Goal: Answer question/provide support: Share knowledge or assist other users

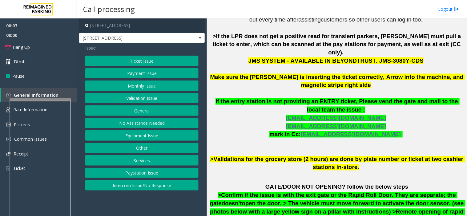
scroll to position [273, 0]
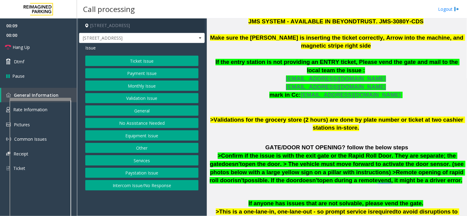
click at [141, 98] on button "Validation Issue" at bounding box center [141, 98] width 113 height 10
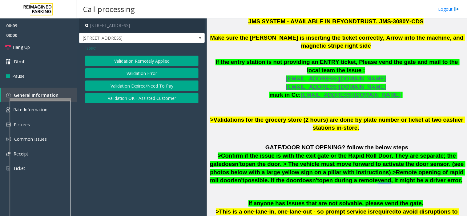
click at [137, 75] on button "Validation Error" at bounding box center [141, 73] width 113 height 10
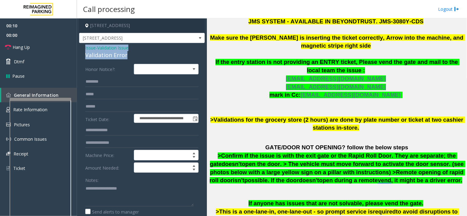
drag, startPoint x: 129, startPoint y: 53, endPoint x: 81, endPoint y: 50, distance: 48.7
click at [130, 194] on textarea at bounding box center [139, 195] width 108 height 23
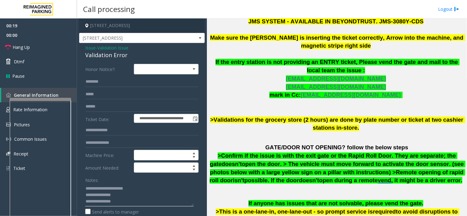
click at [132, 199] on textarea at bounding box center [139, 195] width 108 height 23
click at [271, 117] on span ">Validations for the grocery store (2 hours) are done by plate number or ticket…" at bounding box center [337, 124] width 255 height 15
drag, startPoint x: 290, startPoint y: 113, endPoint x: 257, endPoint y: 115, distance: 33.6
click at [257, 117] on span ">Validations for the grocery store (2 hours) are done by plate number or ticket…" at bounding box center [337, 124] width 255 height 15
copy span "grocery store"
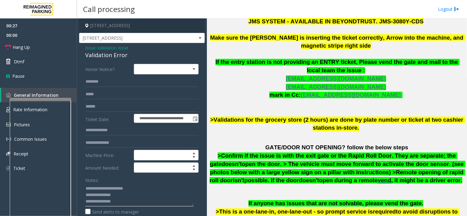
click at [123, 202] on textarea at bounding box center [139, 195] width 108 height 23
paste textarea "**********"
type textarea "**********"
click at [106, 104] on input "text" at bounding box center [141, 106] width 113 height 10
type input "********"
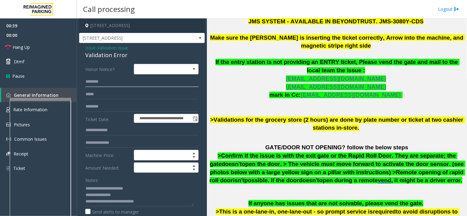
click at [122, 82] on input "text" at bounding box center [141, 82] width 113 height 10
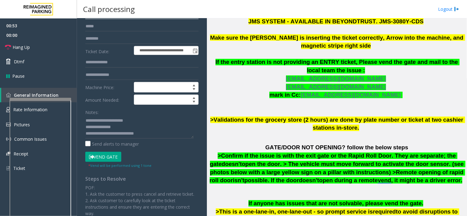
scroll to position [68, 0]
type input "*****"
click at [149, 133] on textarea at bounding box center [139, 126] width 108 height 23
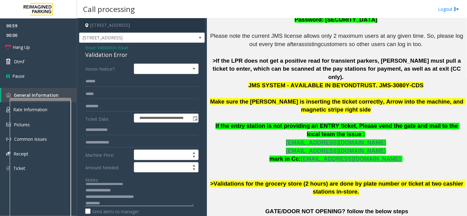
scroll to position [0, 0]
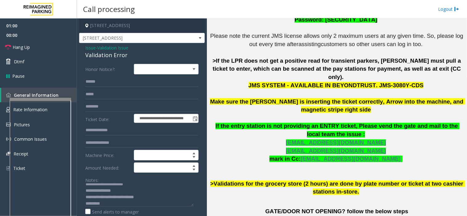
drag, startPoint x: 154, startPoint y: 26, endPoint x: 129, endPoint y: 24, distance: 25.3
click at [129, 24] on h4 "[STREET_ADDRESS]" at bounding box center [141, 25] width 125 height 14
copy h4 "[GEOGRAPHIC_DATA], [GEOGRAPHIC_DATA]"
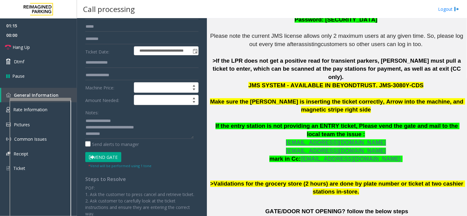
scroll to position [68, 0]
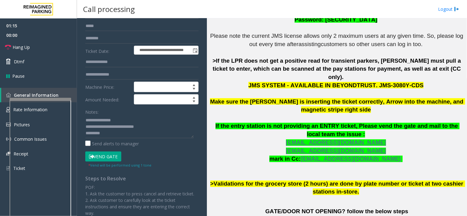
click at [101, 158] on button "Vend Gate" at bounding box center [103, 157] width 36 height 10
click at [106, 134] on textarea at bounding box center [139, 126] width 108 height 23
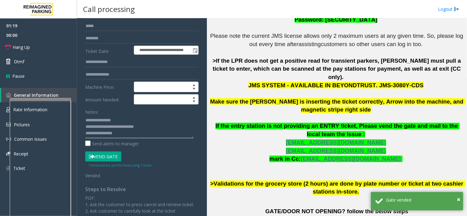
scroll to position [11, 0]
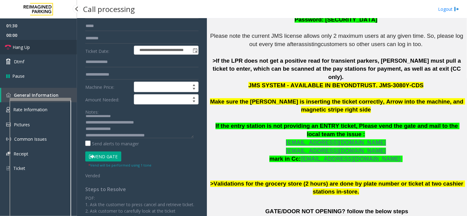
click at [49, 52] on link "Hang Up" at bounding box center [38, 47] width 77 height 14
click at [160, 133] on textarea at bounding box center [139, 126] width 108 height 23
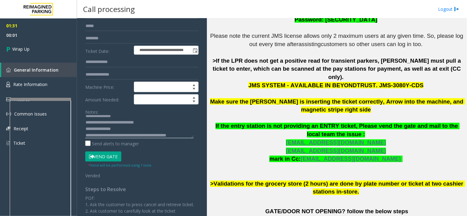
scroll to position [17, 0]
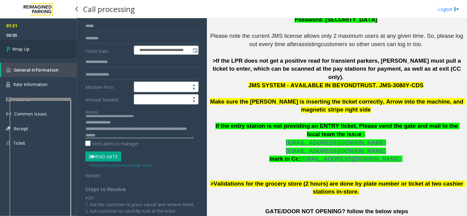
type textarea "**********"
click at [48, 50] on link "Wrap Up" at bounding box center [38, 49] width 77 height 18
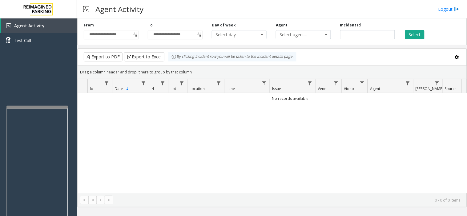
click at [7, 106] on div at bounding box center [37, 107] width 62 height 2
click at [28, 26] on span "Agent Activity" at bounding box center [29, 26] width 30 height 6
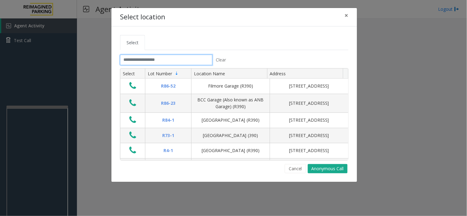
click at [150, 59] on input "text" at bounding box center [166, 60] width 92 height 10
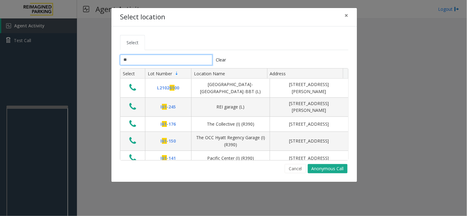
type input "*"
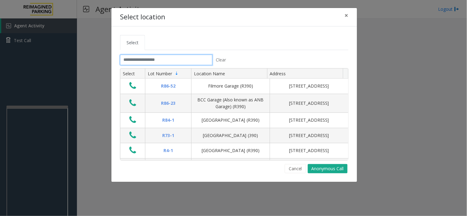
click at [161, 62] on input "text" at bounding box center [166, 60] width 92 height 10
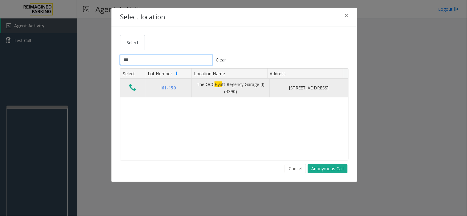
type input "***"
click at [133, 90] on icon "Data table" at bounding box center [132, 87] width 7 height 9
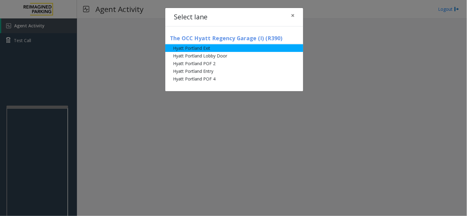
click at [196, 50] on li "Hyatt Portland Exit" at bounding box center [234, 48] width 138 height 8
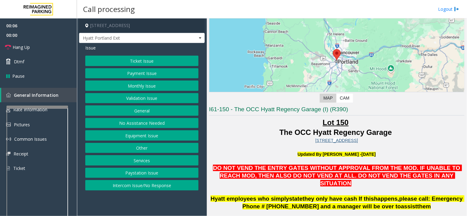
scroll to position [137, 0]
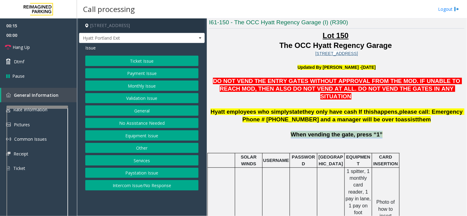
drag, startPoint x: 384, startPoint y: 128, endPoint x: 288, endPoint y: 128, distance: 96.6
click at [288, 131] on p "When vending the gate, press “1”" at bounding box center [336, 135] width 255 height 8
click at [287, 131] on p "When vending the gate, press “1”" at bounding box center [336, 135] width 255 height 8
click at [139, 136] on button "Equipment Issue" at bounding box center [141, 135] width 113 height 10
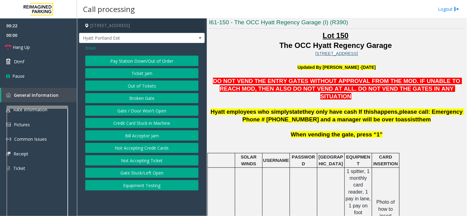
click at [142, 109] on button "Gate / Door Won't Open" at bounding box center [141, 110] width 113 height 10
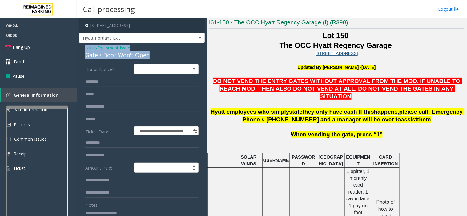
drag, startPoint x: 149, startPoint y: 55, endPoint x: 79, endPoint y: 48, distance: 70.5
click at [79, 48] on div "**********" at bounding box center [141, 198] width 125 height 311
copy div "Issue - Equipment Issue Gate / Door Won't Open"
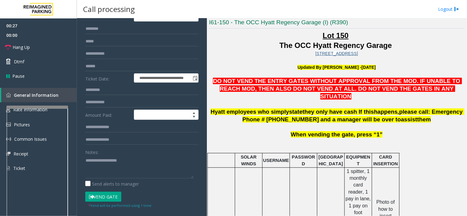
scroll to position [68, 0]
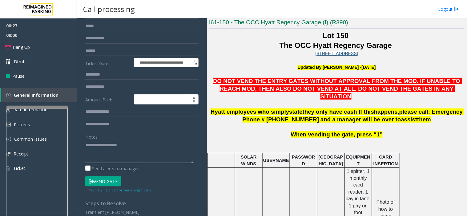
click at [103, 146] on textarea at bounding box center [139, 151] width 108 height 23
paste textarea "**********"
click at [58, 50] on link "Hang Up" at bounding box center [38, 47] width 77 height 14
click at [142, 154] on textarea at bounding box center [139, 151] width 108 height 23
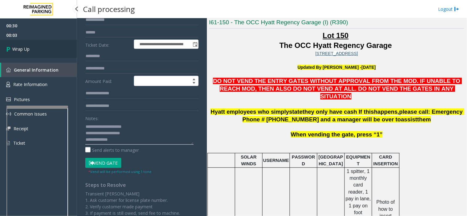
scroll to position [102, 0]
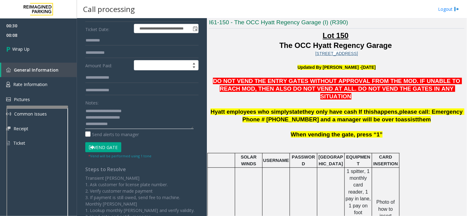
click at [118, 121] on textarea at bounding box center [139, 117] width 108 height 23
click at [113, 125] on textarea at bounding box center [139, 117] width 108 height 23
paste textarea "**********"
type textarea "**********"
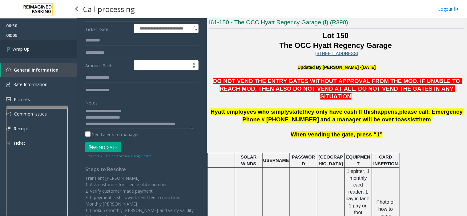
click at [20, 50] on span "Wrap Up" at bounding box center [20, 49] width 17 height 6
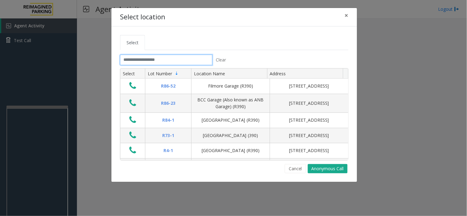
click at [143, 62] on input "text" at bounding box center [166, 60] width 92 height 10
click at [348, 16] on span "×" at bounding box center [346, 15] width 4 height 9
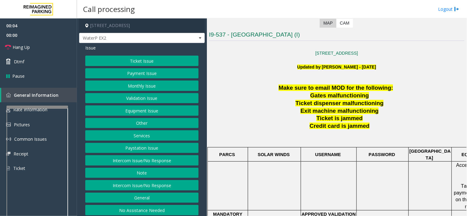
scroll to position [137, 0]
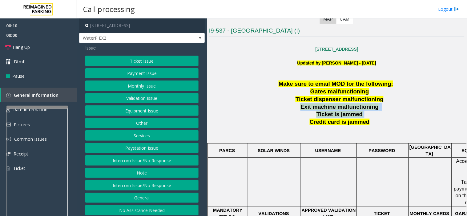
drag, startPoint x: 364, startPoint y: 125, endPoint x: 393, endPoint y: 103, distance: 36.9
click at [310, 116] on p "Ticket is jammed" at bounding box center [340, 115] width 248 height 8
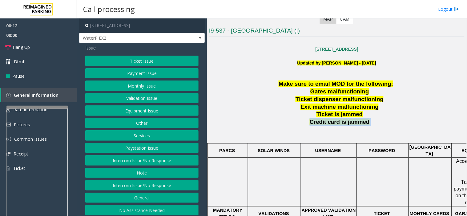
drag, startPoint x: 308, startPoint y: 122, endPoint x: 375, endPoint y: 125, distance: 66.8
click at [375, 125] on p "Credit card is jammed" at bounding box center [340, 122] width 248 height 8
drag, startPoint x: 371, startPoint y: 116, endPoint x: 308, endPoint y: 117, distance: 62.4
click at [310, 117] on p "Ticket is jammed" at bounding box center [340, 115] width 248 height 8
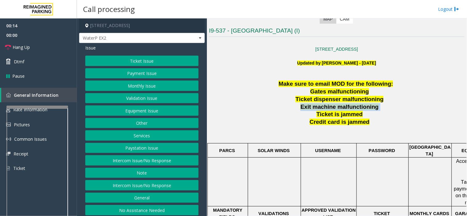
drag, startPoint x: 294, startPoint y: 110, endPoint x: 383, endPoint y: 108, distance: 89.5
click at [380, 109] on p "Exit machine malfunctioning" at bounding box center [340, 107] width 248 height 8
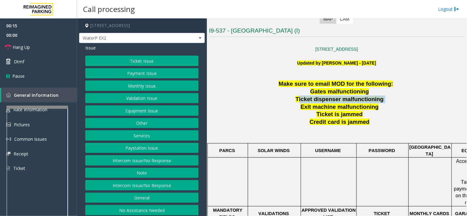
drag, startPoint x: 380, startPoint y: 102, endPoint x: 299, endPoint y: 101, distance: 81.5
click at [299, 101] on p "Ticket dispenser malfunctioning" at bounding box center [340, 100] width 248 height 8
drag, startPoint x: 312, startPoint y: 94, endPoint x: 397, endPoint y: 89, distance: 84.7
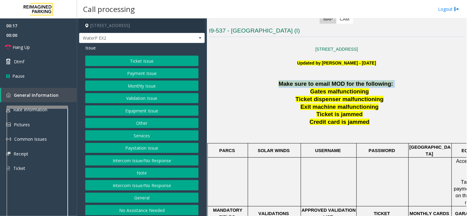
drag, startPoint x: 383, startPoint y: 86, endPoint x: 274, endPoint y: 84, distance: 108.9
click at [274, 84] on p "Make sure to email MOD for the following:" at bounding box center [336, 84] width 255 height 8
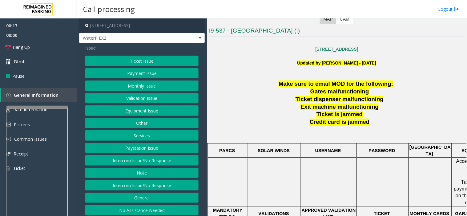
click at [273, 55] on p at bounding box center [336, 56] width 255 height 7
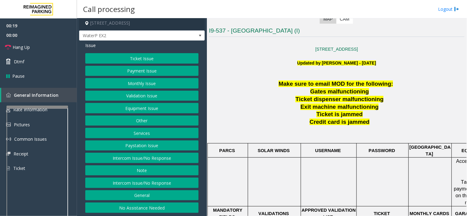
click at [137, 182] on button "Intercom Issue/No Response" at bounding box center [141, 183] width 113 height 10
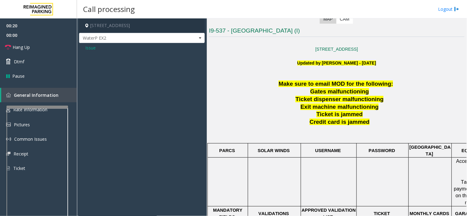
drag, startPoint x: 93, startPoint y: 45, endPoint x: 93, endPoint y: 52, distance: 7.7
click at [93, 45] on span "Issue" at bounding box center [90, 48] width 10 height 6
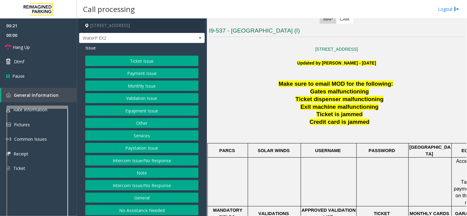
click at [122, 158] on button "Intercom Issue/No Response" at bounding box center [141, 160] width 113 height 10
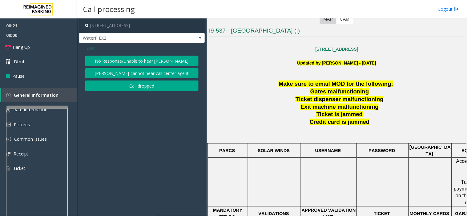
click at [125, 60] on button "No Response/Unable to hear [PERSON_NAME]" at bounding box center [141, 61] width 113 height 10
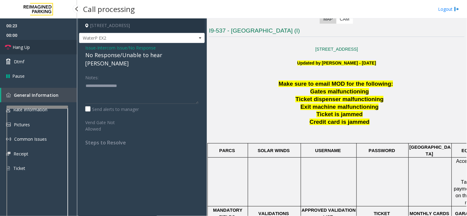
click at [60, 47] on link "Hang Up" at bounding box center [38, 47] width 77 height 14
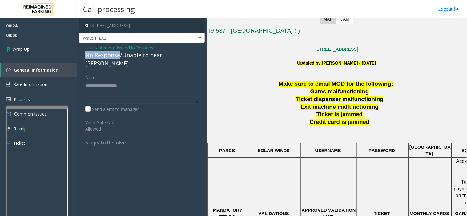
drag, startPoint x: 119, startPoint y: 56, endPoint x: 84, endPoint y: 57, distance: 34.8
click at [84, 57] on div "Issue - Intercom Issue/No Response No Response/Unable to hear [PERSON_NAME] Not…" at bounding box center [141, 97] width 125 height 109
type textarea "**********"
click at [32, 47] on link "Wrap Up" at bounding box center [38, 49] width 77 height 18
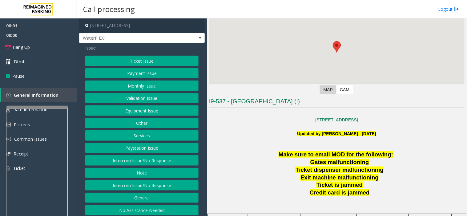
scroll to position [68, 0]
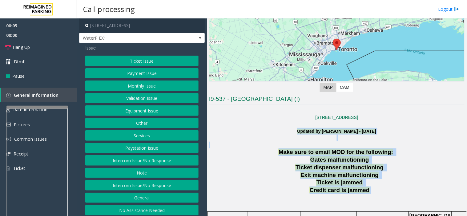
drag, startPoint x: 279, startPoint y: 129, endPoint x: 394, endPoint y: 192, distance: 131.4
click at [265, 181] on p "Ticket is jammed" at bounding box center [340, 183] width 248 height 8
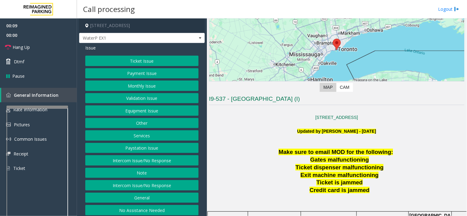
click at [134, 161] on button "Intercom Issue/No Response" at bounding box center [141, 160] width 113 height 10
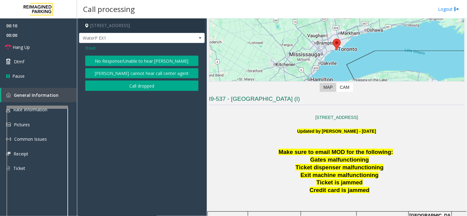
click at [120, 61] on button "No Response/Unable to hear [PERSON_NAME]" at bounding box center [141, 61] width 113 height 10
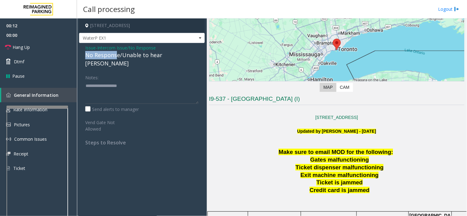
drag, startPoint x: 115, startPoint y: 57, endPoint x: 82, endPoint y: 57, distance: 32.6
click at [82, 54] on div "Issue - Intercom Issue/No Response No Response/Unable to hear [PERSON_NAME] Not…" at bounding box center [141, 97] width 125 height 109
click at [114, 59] on div "No Response/Unable to hear [PERSON_NAME]" at bounding box center [141, 59] width 113 height 17
drag, startPoint x: 118, startPoint y: 56, endPoint x: 82, endPoint y: 53, distance: 36.4
click at [82, 53] on div "Issue - Intercom Issue/No Response No Response/Unable to hear [PERSON_NAME] Not…" at bounding box center [141, 97] width 125 height 109
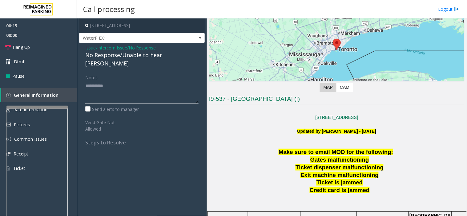
click at [131, 81] on textarea at bounding box center [141, 92] width 113 height 23
type textarea "**********"
click at [41, 48] on link "Hang Up" at bounding box center [38, 47] width 77 height 14
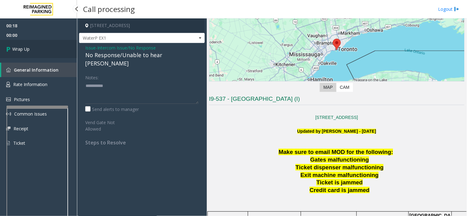
click at [36, 48] on link "Wrap Up" at bounding box center [38, 49] width 77 height 18
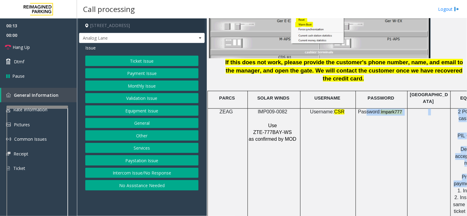
scroll to position [820, 78]
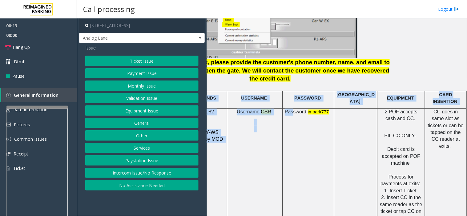
drag, startPoint x: 440, startPoint y: 151, endPoint x: 466, endPoint y: 156, distance: 26.5
click at [466, 156] on div "Main Revenue Control Manufacturer: ZEAG ← Move left → Move right ↑ Move up ↓ Mo…" at bounding box center [337, 117] width 260 height 198
click at [441, 154] on td "CC goes in same slot as tickets or can be tapped on the CC reader at exits." at bounding box center [446, 195] width 42 height 172
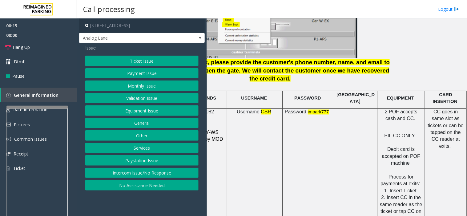
click at [138, 75] on button "Payment Issue" at bounding box center [141, 73] width 113 height 10
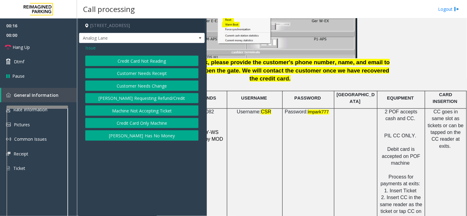
click at [138, 59] on button "Credit Card Not Reading" at bounding box center [141, 61] width 113 height 10
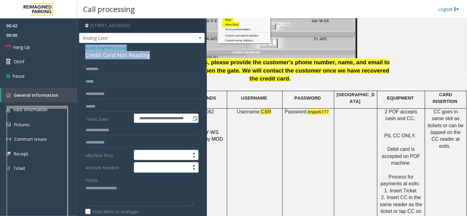
drag, startPoint x: 150, startPoint y: 57, endPoint x: 84, endPoint y: 48, distance: 66.4
click at [84, 48] on div "**********" at bounding box center [141, 199] width 125 height 312
click at [96, 188] on textarea at bounding box center [139, 195] width 108 height 23
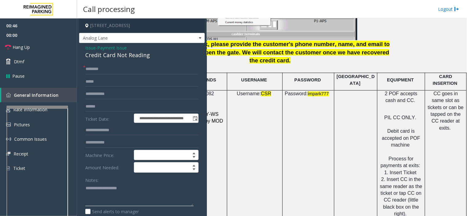
scroll to position [854, 78]
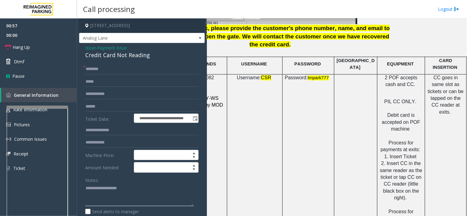
click at [97, 190] on textarea at bounding box center [139, 195] width 108 height 23
type textarea "**********"
click at [90, 70] on input "text" at bounding box center [141, 69] width 113 height 10
type input "********"
click at [97, 108] on input "text" at bounding box center [141, 106] width 113 height 10
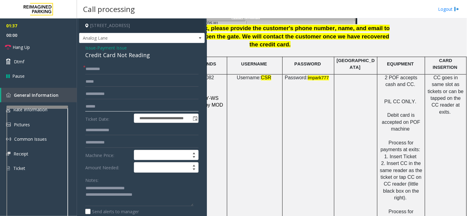
click at [97, 103] on input "text" at bounding box center [141, 106] width 113 height 10
click at [291, 75] on span "Password:" at bounding box center [295, 77] width 23 height 5
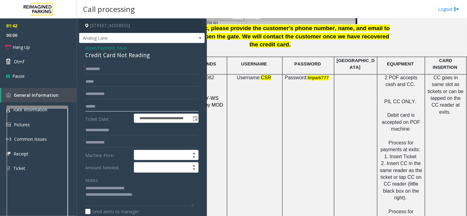
click at [99, 109] on input "text" at bounding box center [141, 106] width 113 height 10
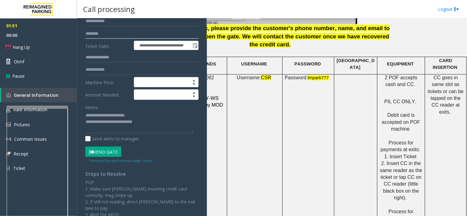
scroll to position [102, 0]
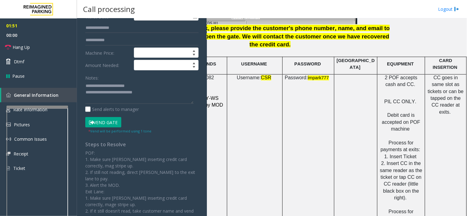
type input "********"
click at [105, 125] on button "Vend Gate" at bounding box center [103, 122] width 36 height 10
click at [146, 96] on textarea at bounding box center [139, 92] width 108 height 23
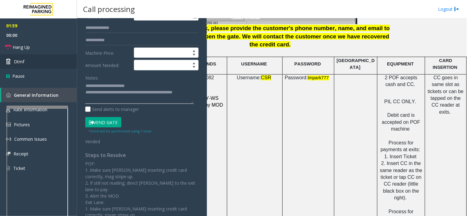
type textarea "**********"
click at [76, 66] on link "Dtmf" at bounding box center [38, 61] width 77 height 14
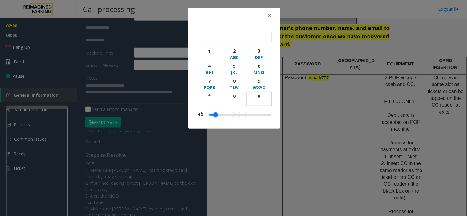
click at [260, 98] on div "#" at bounding box center [258, 96] width 17 height 6
type input "**"
click at [272, 12] on button "×" at bounding box center [269, 15] width 12 height 15
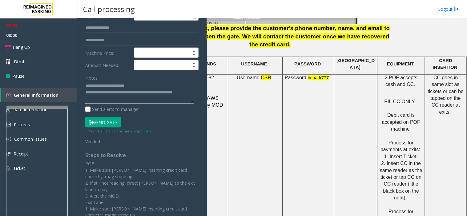
click at [105, 100] on textarea at bounding box center [139, 92] width 108 height 23
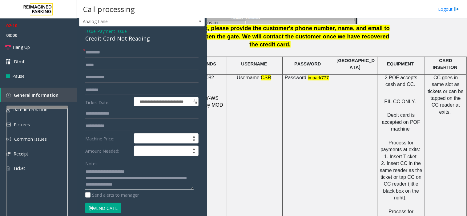
scroll to position [0, 0]
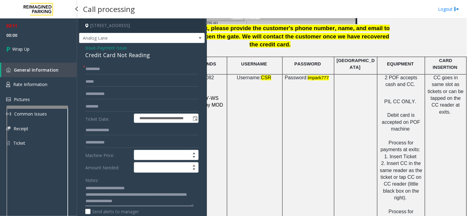
type textarea "**********"
click at [31, 51] on link "Wrap Up" at bounding box center [38, 49] width 77 height 18
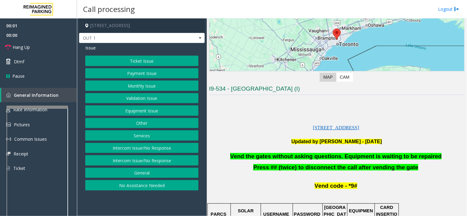
scroll to position [102, 0]
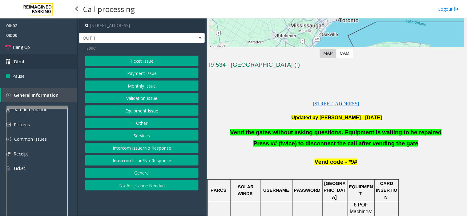
click at [35, 62] on link "Dtmf" at bounding box center [38, 61] width 77 height 14
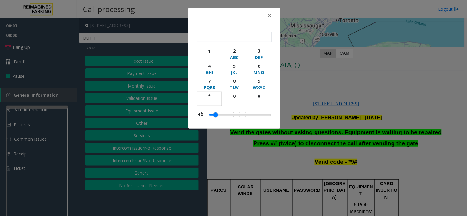
click at [211, 95] on div "*" at bounding box center [209, 96] width 17 height 6
click at [260, 80] on div "9" at bounding box center [258, 81] width 17 height 6
click at [261, 98] on div "#" at bounding box center [258, 96] width 17 height 6
type input "***"
click at [273, 14] on button "×" at bounding box center [269, 15] width 12 height 15
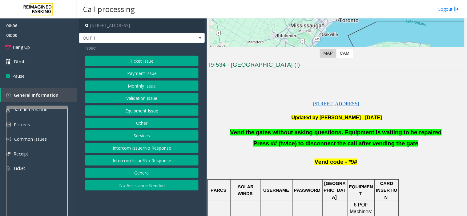
click at [146, 113] on button "Equipment Issue" at bounding box center [141, 110] width 113 height 10
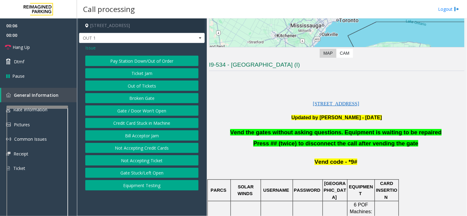
click at [146, 113] on button "Gate / Door Won't Open" at bounding box center [141, 110] width 113 height 10
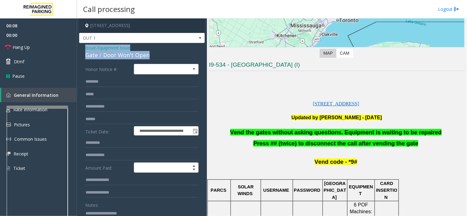
drag, startPoint x: 137, startPoint y: 56, endPoint x: 85, endPoint y: 50, distance: 52.6
click at [85, 50] on div "Issue - Equipment Issue Gate / Door Won't Open" at bounding box center [141, 52] width 113 height 15
copy div "Issue - Equipment Issue Gate / Door Won't Open"
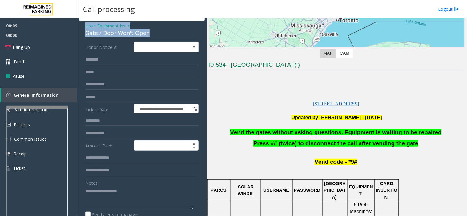
scroll to position [34, 0]
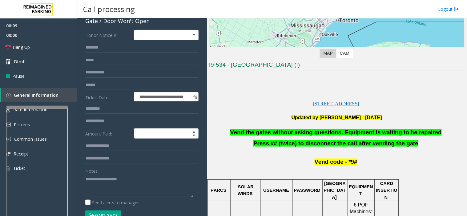
click at [97, 189] on textarea at bounding box center [139, 185] width 108 height 23
paste textarea "**********"
click at [38, 44] on link "Hang Up" at bounding box center [38, 47] width 77 height 14
click at [144, 186] on textarea at bounding box center [139, 185] width 108 height 23
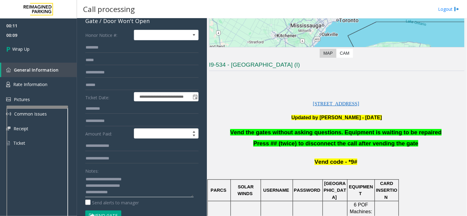
paste textarea "**********"
click at [113, 193] on textarea at bounding box center [139, 185] width 108 height 23
type textarea "**********"
click at [38, 58] on div "00:11 00:10 Wrap Up General Information Rate Information Pictures Common Issues…" at bounding box center [38, 86] width 77 height 137
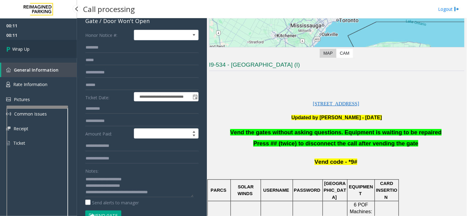
click at [32, 51] on link "Wrap Up" at bounding box center [38, 49] width 77 height 18
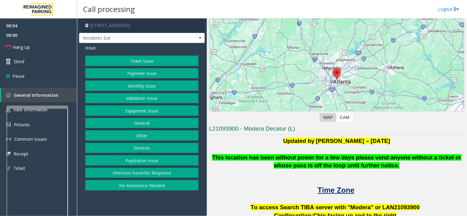
scroll to position [137, 0]
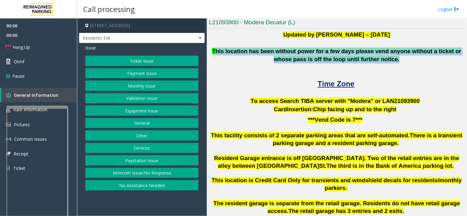
drag, startPoint x: 212, startPoint y: 47, endPoint x: 384, endPoint y: 63, distance: 173.0
click at [384, 63] on div "Updated by [PERSON_NAME] – [DATE] This location has been without power for a fe…" at bounding box center [336, 64] width 255 height 66
click at [384, 64] on p at bounding box center [336, 68] width 255 height 8
drag, startPoint x: 388, startPoint y: 62, endPoint x: 261, endPoint y: 46, distance: 129.1
click at [261, 46] on div "Updated by [PERSON_NAME] – [DATE] This location has been without power for a fe…" at bounding box center [336, 64] width 255 height 66
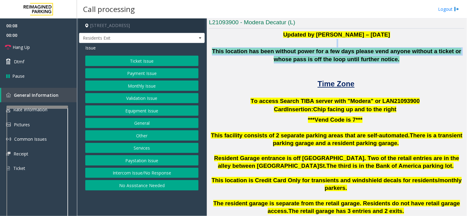
click at [271, 50] on b "This location has been without power for a few days please vend anyone without …" at bounding box center [336, 55] width 249 height 15
drag, startPoint x: 271, startPoint y: 50, endPoint x: 393, endPoint y: 67, distance: 123.4
click at [393, 67] on div "Updated by [PERSON_NAME] – [DATE] This location has been without power for a fe…" at bounding box center [336, 64] width 255 height 66
click at [393, 67] on p at bounding box center [336, 68] width 255 height 8
drag, startPoint x: 367, startPoint y: 63, endPoint x: 217, endPoint y: 48, distance: 150.8
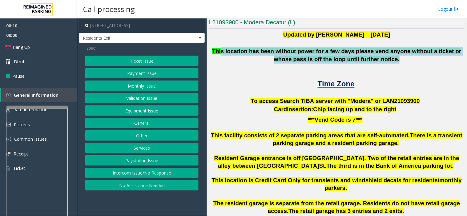
click at [217, 48] on p "This location has been without power for a few days please vend anyone without …" at bounding box center [336, 55] width 255 height 16
click at [217, 48] on b "This location has been without power for a few days please vend anyone without …" at bounding box center [336, 55] width 249 height 15
drag, startPoint x: 212, startPoint y: 51, endPoint x: 404, endPoint y: 63, distance: 192.3
click at [404, 63] on p "This location has been without power for a few days please vend anyone without …" at bounding box center [336, 55] width 255 height 16
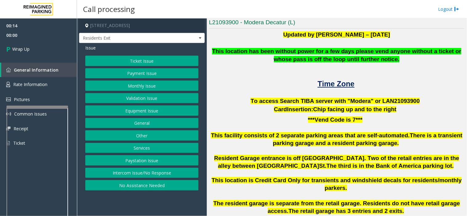
click at [131, 176] on button "Intercom Issue/No Response" at bounding box center [141, 173] width 113 height 10
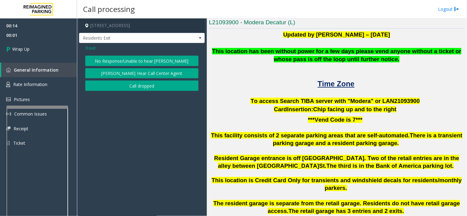
click at [121, 84] on button "Call dropped" at bounding box center [141, 86] width 113 height 10
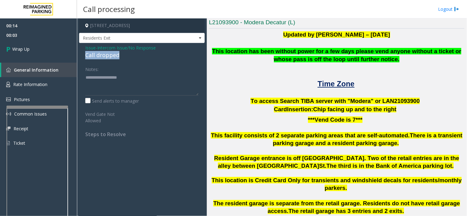
drag, startPoint x: 121, startPoint y: 54, endPoint x: 85, endPoint y: 53, distance: 36.6
click at [85, 53] on div "Call dropped" at bounding box center [141, 55] width 113 height 8
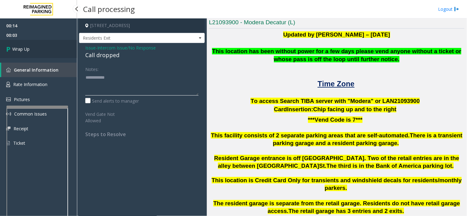
type textarea "**********"
click at [43, 50] on link "Wrap Up" at bounding box center [38, 49] width 77 height 18
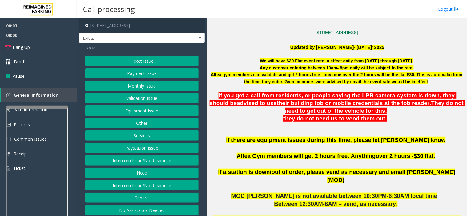
scroll to position [171, 0]
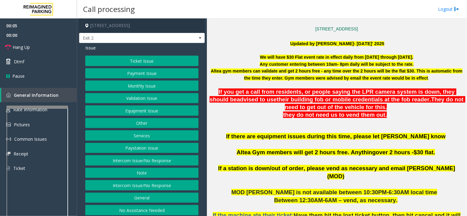
click at [380, 116] on p "they do not need us to vend them out. n" at bounding box center [336, 115] width 257 height 8
click at [259, 120] on p at bounding box center [336, 122] width 255 height 7
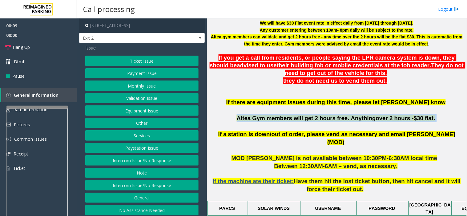
drag, startPoint x: 244, startPoint y: 118, endPoint x: 423, endPoint y: 122, distance: 179.0
click at [423, 122] on p "If there are equipment issues during this time, please let [PERSON_NAME] know A…" at bounding box center [336, 114] width 255 height 32
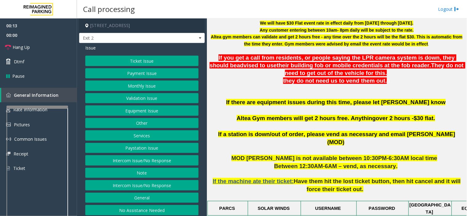
click at [134, 96] on button "Validation Issue" at bounding box center [141, 98] width 113 height 10
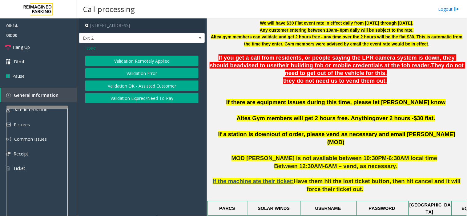
click at [142, 76] on button "Validation Error" at bounding box center [141, 73] width 113 height 10
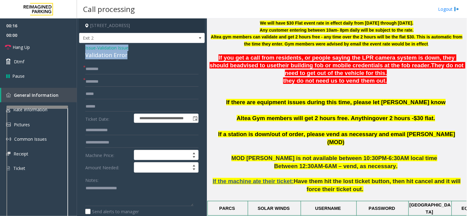
drag, startPoint x: 141, startPoint y: 59, endPoint x: 104, endPoint y: 49, distance: 39.0
click at [76, 48] on app-root "**********" at bounding box center [233, 108] width 467 height 216
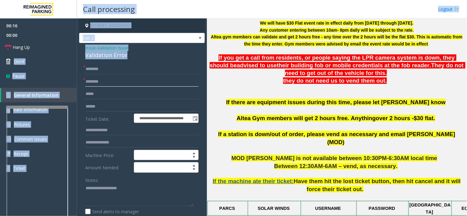
type input "**********"
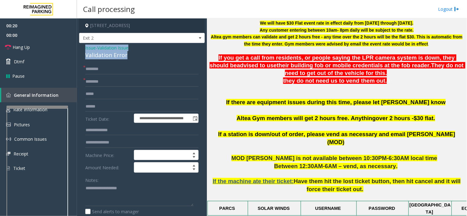
drag, startPoint x: 128, startPoint y: 54, endPoint x: 78, endPoint y: 47, distance: 50.1
click at [78, 47] on app-call-processing-form "**********" at bounding box center [142, 117] width 130 height 198
click at [142, 200] on textarea at bounding box center [139, 195] width 108 height 23
type textarea "**********"
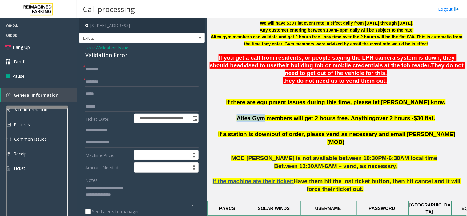
drag, startPoint x: 269, startPoint y: 120, endPoint x: 253, endPoint y: 118, distance: 16.4
click at [244, 119] on p "If there are equipment issues during this time, please let [PERSON_NAME] know A…" at bounding box center [336, 114] width 255 height 32
type input "*********"
click at [114, 67] on input "text" at bounding box center [141, 69] width 113 height 10
click at [142, 201] on textarea at bounding box center [139, 195] width 108 height 23
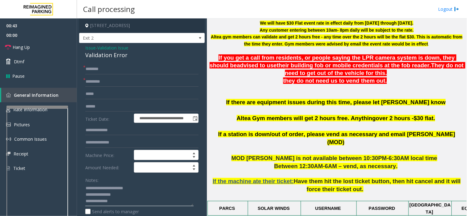
click at [118, 202] on textarea at bounding box center [139, 195] width 108 height 23
paste textarea "**********"
type textarea "**********"
click at [96, 69] on input "text" at bounding box center [141, 69] width 113 height 10
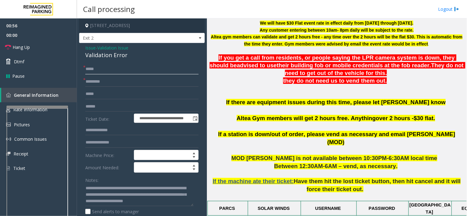
type input "****"
drag, startPoint x: 118, startPoint y: 196, endPoint x: 128, endPoint y: 202, distance: 11.8
click at [128, 202] on textarea at bounding box center [139, 195] width 108 height 23
type textarea "**********"
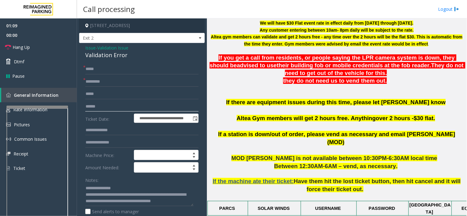
click at [97, 104] on input "text" at bounding box center [141, 106] width 113 height 10
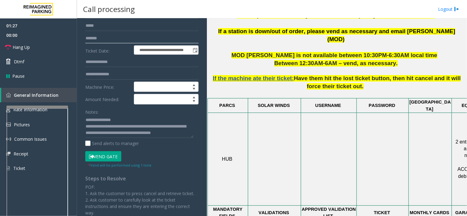
scroll to position [0, 0]
type input "*******"
click at [139, 125] on textarea at bounding box center [139, 126] width 108 height 23
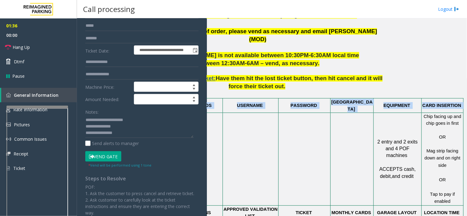
drag, startPoint x: 259, startPoint y: 152, endPoint x: 466, endPoint y: 153, distance: 207.3
click at [466, 153] on div "Main Revenue Control Manufacturer: Skidata ← Move left → Move right ↑ Move up ↓…" at bounding box center [337, 117] width 260 height 198
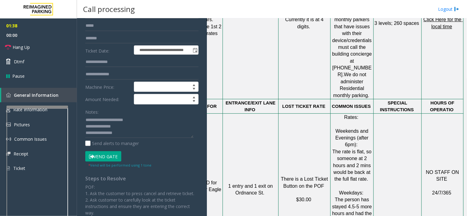
click at [430, 113] on td "NO STAFF ON SITE 24/7/365" at bounding box center [442, 189] width 42 height 152
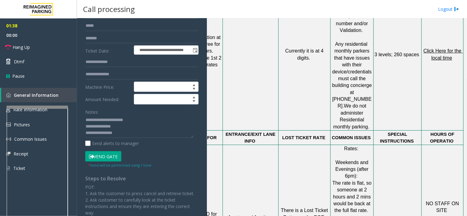
scroll to position [512, 83]
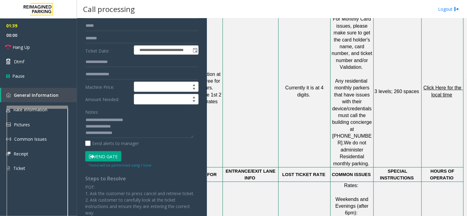
click at [435, 85] on span "Click Here for the local time" at bounding box center [442, 91] width 39 height 12
click at [121, 135] on textarea at bounding box center [139, 126] width 108 height 23
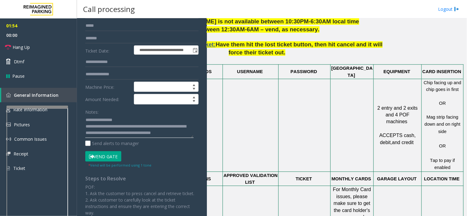
scroll to position [308, 83]
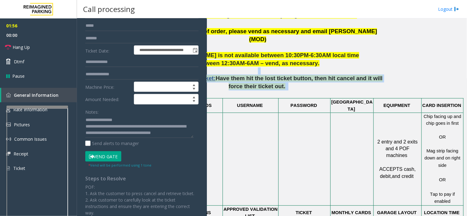
drag, startPoint x: 379, startPoint y: 76, endPoint x: 266, endPoint y: 64, distance: 113.5
click at [266, 64] on div "Main Revenue Control Manufacturer: Skidata ← Move left → Move right ↑ Move up ↓…" at bounding box center [337, 117] width 260 height 198
click at [308, 74] on p "If the machine ate their ticket: Have them hit the lost ticket button, then hit…" at bounding box center [258, 83] width 255 height 30
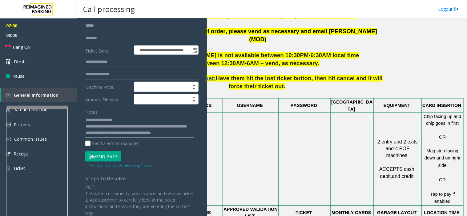
click at [131, 133] on textarea at bounding box center [139, 126] width 108 height 23
drag, startPoint x: 116, startPoint y: 126, endPoint x: 130, endPoint y: 132, distance: 15.7
click at [130, 132] on textarea at bounding box center [139, 126] width 108 height 23
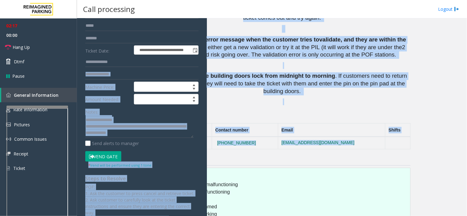
scroll to position [935, 0]
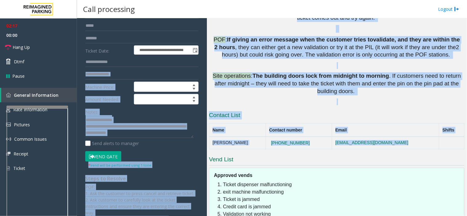
drag, startPoint x: 294, startPoint y: 81, endPoint x: 216, endPoint y: 79, distance: 78.7
click at [204, 78] on div "**********" at bounding box center [271, 117] width 389 height 198
click at [240, 137] on td "[PERSON_NAME]" at bounding box center [237, 143] width 57 height 12
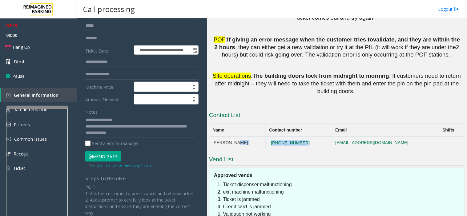
drag, startPoint x: 307, startPoint y: 84, endPoint x: 245, endPoint y: 86, distance: 61.5
click at [245, 137] on tr "[PERSON_NAME] [PHONE_NUMBER] [EMAIL_ADDRESS][DOMAIN_NAME]" at bounding box center [336, 143] width 255 height 12
copy tr "[PHONE_NUMBER]"
click at [151, 133] on textarea at bounding box center [139, 126] width 108 height 23
drag, startPoint x: 118, startPoint y: 135, endPoint x: 108, endPoint y: 136, distance: 9.9
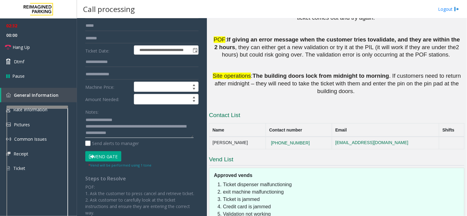
click at [108, 136] on textarea at bounding box center [139, 126] width 108 height 23
click at [144, 134] on textarea at bounding box center [139, 126] width 108 height 23
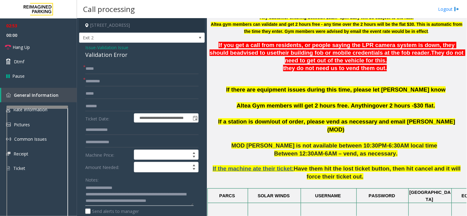
scroll to position [0, 0]
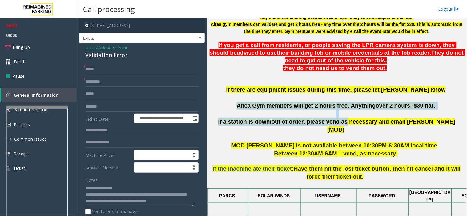
drag, startPoint x: 244, startPoint y: 105, endPoint x: 352, endPoint y: 120, distance: 108.7
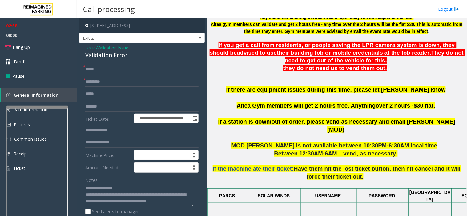
click at [363, 134] on p at bounding box center [336, 138] width 255 height 8
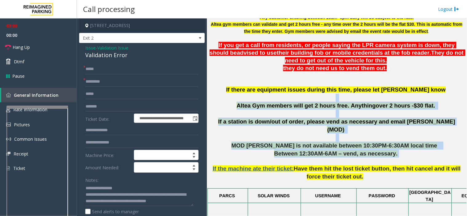
drag, startPoint x: 408, startPoint y: 141, endPoint x: 244, endPoint y: 97, distance: 170.0
click at [235, 95] on p "If there are equipment issues during this time, please let [PERSON_NAME] know A…" at bounding box center [336, 102] width 255 height 32
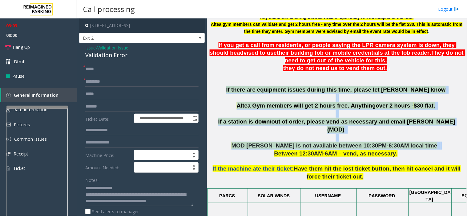
drag, startPoint x: 220, startPoint y: 86, endPoint x: 434, endPoint y: 139, distance: 220.5
click at [432, 142] on p "MOD [PERSON_NAME] is not available between 10:30PM-6:30AM local time" at bounding box center [336, 146] width 255 height 8
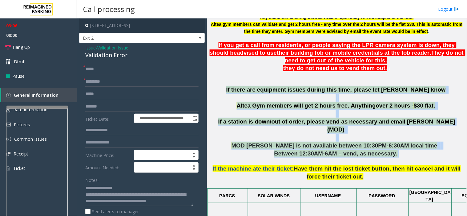
drag, startPoint x: 402, startPoint y: 149, endPoint x: 221, endPoint y: 87, distance: 191.3
click at [221, 87] on p "If there are equipment issues during this time, please let [PERSON_NAME] know A…" at bounding box center [336, 102] width 255 height 32
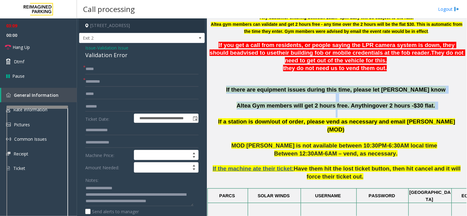
drag, startPoint x: 221, startPoint y: 87, endPoint x: 404, endPoint y: 111, distance: 184.6
click at [404, 111] on p "If there are equipment issues during this time, please let [PERSON_NAME] know A…" at bounding box center [336, 102] width 255 height 32
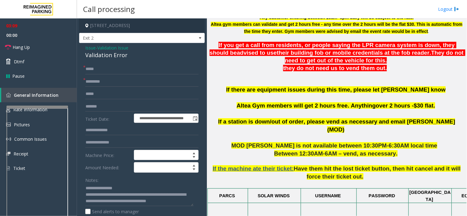
click at [408, 122] on span "If a station is down/out of order, please vend as necessary and email [PERSON_N…" at bounding box center [336, 125] width 237 height 14
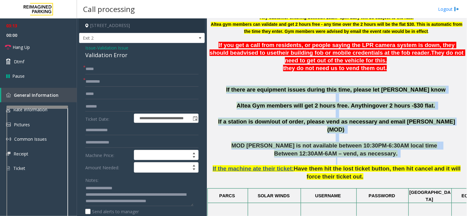
drag, startPoint x: 404, startPoint y: 150, endPoint x: 221, endPoint y: 87, distance: 193.5
click at [275, 99] on p "If there are equipment issues during this time, please let [PERSON_NAME] know A…" at bounding box center [336, 102] width 255 height 32
drag, startPoint x: 221, startPoint y: 88, endPoint x: 404, endPoint y: 146, distance: 192.0
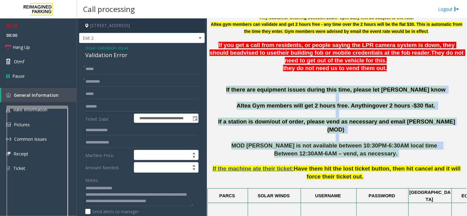
click at [404, 150] on p "Between 12:30AM-6AM – vend, as necessary." at bounding box center [336, 154] width 255 height 8
drag, startPoint x: 400, startPoint y: 145, endPoint x: 222, endPoint y: 86, distance: 187.4
click at [226, 86] on span "If there are equipment issues during this time, please let [PERSON_NAME] know" at bounding box center [335, 89] width 219 height 6
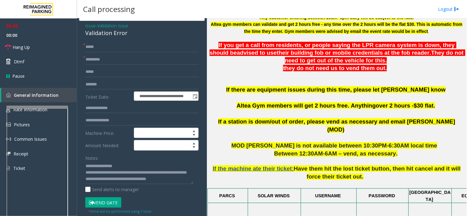
scroll to position [34, 0]
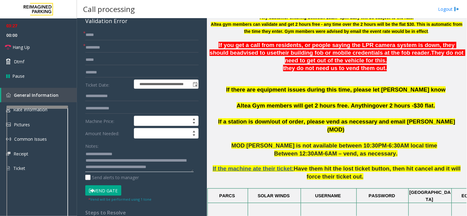
click at [109, 166] on textarea at bounding box center [139, 160] width 108 height 23
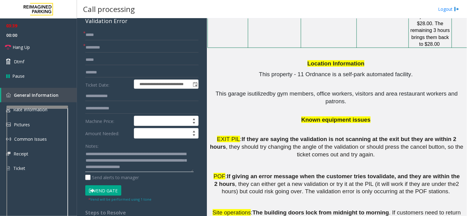
scroll to position [935, 0]
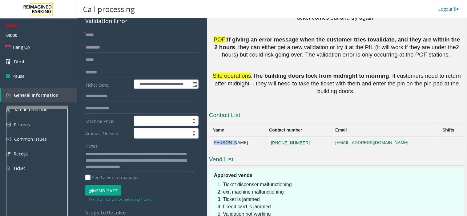
drag, startPoint x: 232, startPoint y: 80, endPoint x: 211, endPoint y: 82, distance: 20.4
click at [211, 137] on td "[PERSON_NAME]" at bounding box center [237, 143] width 57 height 12
copy td "[PERSON_NAME]"
click at [115, 169] on textarea at bounding box center [139, 160] width 108 height 23
paste textarea "*********"
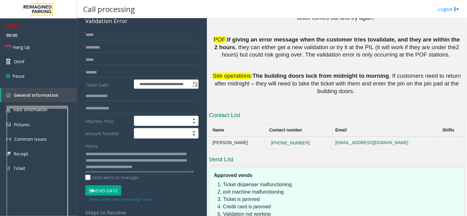
click at [128, 168] on textarea at bounding box center [139, 160] width 108 height 23
drag, startPoint x: 278, startPoint y: 158, endPoint x: 222, endPoint y: 121, distance: 67.3
click at [222, 181] on ol "Ticket dispenser malfunctioning exit machine malfunctioning Ticket is jammed Cr…" at bounding box center [339, 203] width 242 height 44
click at [223, 181] on li "Ticket dispenser malfunctioning" at bounding box center [342, 184] width 238 height 7
drag, startPoint x: 276, startPoint y: 163, endPoint x: 221, endPoint y: 124, distance: 68.2
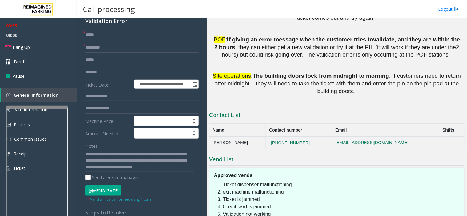
click at [221, 181] on ol "Ticket dispenser malfunctioning exit machine malfunctioning Ticket is jammed Cr…" at bounding box center [339, 203] width 242 height 44
drag, startPoint x: 273, startPoint y: 161, endPoint x: 221, endPoint y: 119, distance: 67.6
click at [221, 168] on div "Approved vends Ticket dispenser malfunctioning exit machine malfunctioning Tick…" at bounding box center [336, 199] width 255 height 62
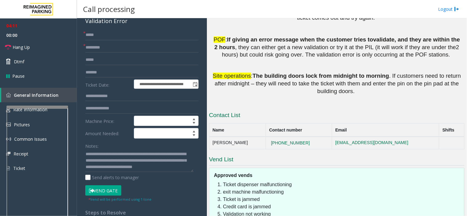
drag, startPoint x: 282, startPoint y: 160, endPoint x: 219, endPoint y: 124, distance: 72.3
click at [219, 181] on ol "Ticket dispenser malfunctioning exit machine malfunctioning Ticket is jammed Cr…" at bounding box center [339, 203] width 242 height 44
click at [223, 181] on li "Ticket dispenser malfunctioning" at bounding box center [342, 184] width 238 height 7
drag, startPoint x: 281, startPoint y: 162, endPoint x: 212, endPoint y: 125, distance: 79.0
click at [212, 181] on div "Ticket dispenser malfunctioning exit machine malfunctioning Ticket is jammed Cr…" at bounding box center [336, 205] width 255 height 49
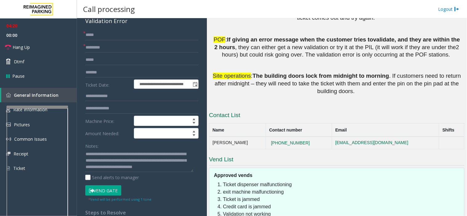
drag, startPoint x: 269, startPoint y: 162, endPoint x: 224, endPoint y: 121, distance: 61.2
click at [224, 181] on ol "Ticket dispenser malfunctioning exit machine malfunctioning Ticket is jammed Cr…" at bounding box center [339, 203] width 242 height 44
click at [223, 181] on li "Ticket dispenser malfunctioning" at bounding box center [342, 184] width 238 height 7
drag, startPoint x: 217, startPoint y: 123, endPoint x: 271, endPoint y: 161, distance: 66.1
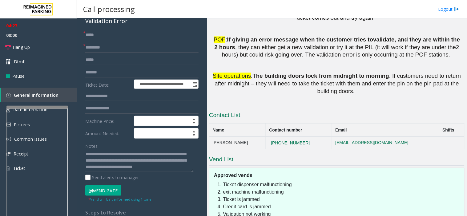
click at [271, 181] on div "Ticket dispenser malfunctioning exit machine malfunctioning Ticket is jammed Cr…" at bounding box center [336, 205] width 255 height 49
click at [133, 169] on textarea at bounding box center [139, 160] width 108 height 23
type textarea "**********"
drag, startPoint x: 277, startPoint y: 161, endPoint x: 216, endPoint y: 123, distance: 72.1
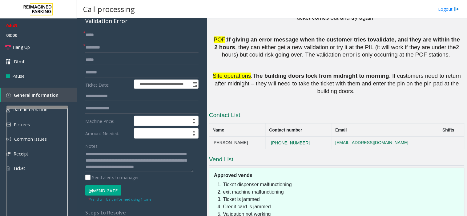
click at [216, 181] on div "Ticket dispenser malfunctioning exit machine malfunctioning Ticket is jammed Cr…" at bounding box center [336, 205] width 255 height 49
drag, startPoint x: 217, startPoint y: 124, endPoint x: 268, endPoint y: 159, distance: 61.9
click at [268, 181] on ol "Ticket dispenser malfunctioning exit machine malfunctioning Ticket is jammed Cr…" at bounding box center [339, 203] width 242 height 44
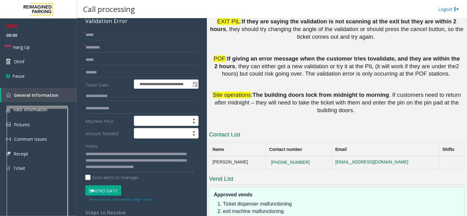
scroll to position [901, 0]
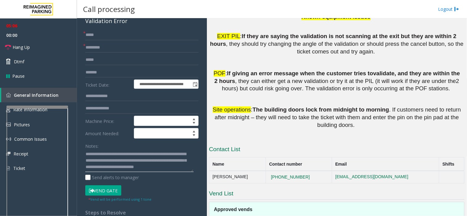
click at [133, 170] on textarea at bounding box center [139, 160] width 108 height 23
click at [223, 107] on span "Site operations" at bounding box center [232, 110] width 38 height 6
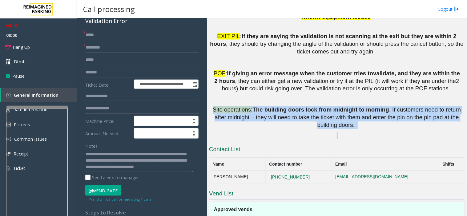
click at [223, 107] on span "Site operations" at bounding box center [232, 110] width 38 height 6
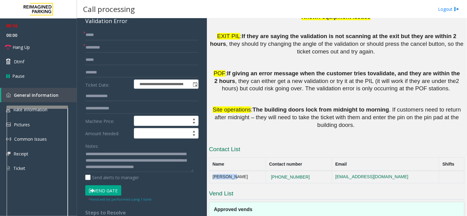
drag, startPoint x: 234, startPoint y: 117, endPoint x: 211, endPoint y: 116, distance: 23.1
click at [211, 171] on td "[PERSON_NAME]" at bounding box center [237, 177] width 57 height 12
drag, startPoint x: 211, startPoint y: 116, endPoint x: 229, endPoint y: 115, distance: 18.2
click at [229, 171] on td "[PERSON_NAME]" at bounding box center [237, 177] width 57 height 12
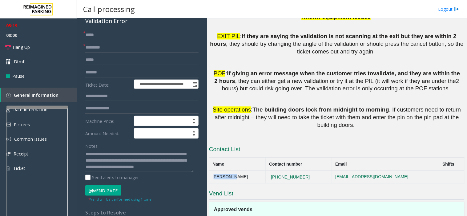
click at [229, 171] on td "[PERSON_NAME]" at bounding box center [237, 177] width 57 height 12
drag, startPoint x: 230, startPoint y: 115, endPoint x: 222, endPoint y: 118, distance: 8.6
click at [222, 171] on td "[PERSON_NAME]" at bounding box center [237, 177] width 57 height 12
click at [224, 171] on td "[PERSON_NAME]" at bounding box center [237, 177] width 57 height 12
drag, startPoint x: 233, startPoint y: 115, endPoint x: 223, endPoint y: 115, distance: 9.8
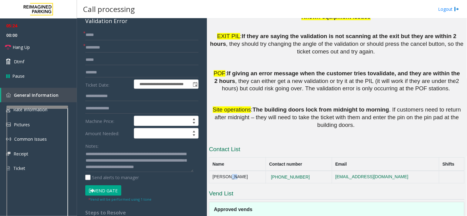
click at [223, 171] on td "[PERSON_NAME]" at bounding box center [237, 177] width 57 height 12
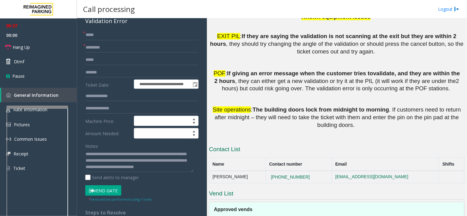
click at [217, 171] on td "[PERSON_NAME]" at bounding box center [237, 177] width 57 height 12
click at [224, 171] on td "[PERSON_NAME]" at bounding box center [237, 177] width 57 height 12
click at [234, 171] on td "[PERSON_NAME]" at bounding box center [237, 177] width 57 height 12
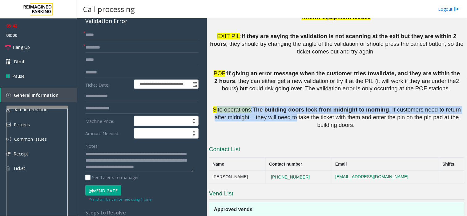
drag, startPoint x: 218, startPoint y: 50, endPoint x: 279, endPoint y: 58, distance: 61.2
click at [279, 106] on p "Site operations : The building doors lock from midnight to morning . If custome…" at bounding box center [336, 117] width 255 height 23
click at [279, 107] on span ". If customers need to return after midnight – they will need to take the ticke…" at bounding box center [337, 118] width 246 height 22
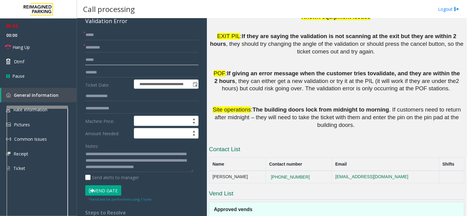
click at [91, 60] on input "text" at bounding box center [141, 60] width 113 height 10
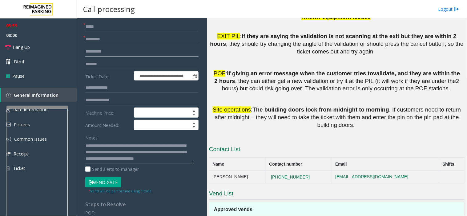
scroll to position [68, 0]
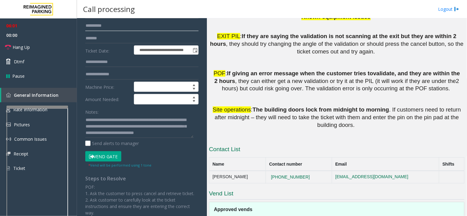
type input "**********"
click at [127, 134] on textarea at bounding box center [139, 126] width 108 height 23
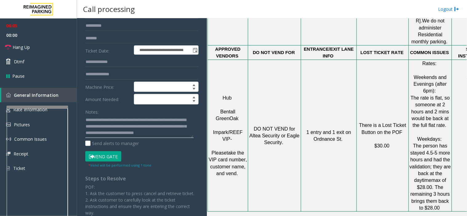
scroll to position [594, 0]
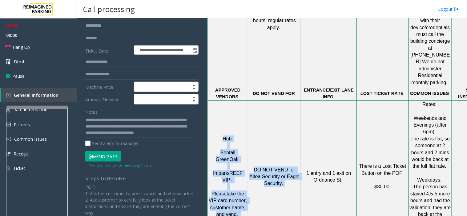
drag, startPoint x: 285, startPoint y: 134, endPoint x: 247, endPoint y: 121, distance: 40.0
click at [247, 121] on tr "Hub Bentall GreenOak Impark/REEF VIP- Please take the VIP card number, customer…" at bounding box center [375, 177] width 334 height 152
click at [249, 167] on p "DO NOT VEND for Altea Security or Eagle Security." at bounding box center [274, 177] width 52 height 21
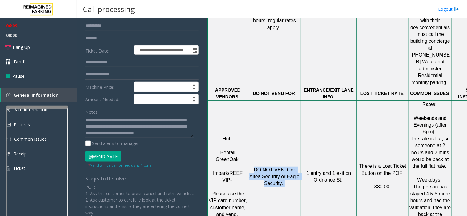
drag, startPoint x: 250, startPoint y: 119, endPoint x: 288, endPoint y: 137, distance: 42.3
click at [288, 137] on td "DO NOT VEND for Altea Security or Eagle Security." at bounding box center [274, 177] width 53 height 152
click at [287, 137] on td "DO NOT VEND for Altea Security or Eagle Security." at bounding box center [274, 177] width 53 height 152
drag, startPoint x: 287, startPoint y: 137, endPoint x: 250, endPoint y: 120, distance: 40.9
click at [250, 120] on td "DO NOT VEND for Altea Security or Eagle Security." at bounding box center [274, 177] width 53 height 152
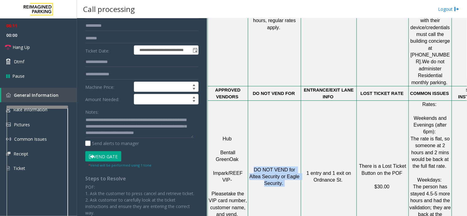
click at [250, 167] on p "DO NOT VEND for Altea Security or Eagle Security." at bounding box center [274, 177] width 52 height 21
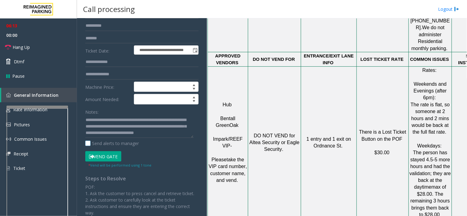
scroll to position [26, 0]
click at [101, 159] on button "Vend Gate" at bounding box center [103, 156] width 36 height 10
click at [128, 132] on textarea at bounding box center [139, 126] width 108 height 23
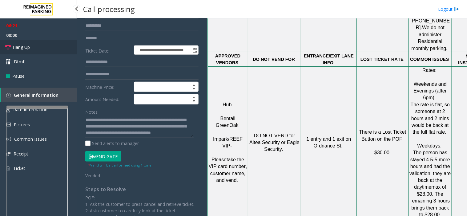
click at [26, 42] on link "Hang Up" at bounding box center [38, 47] width 77 height 14
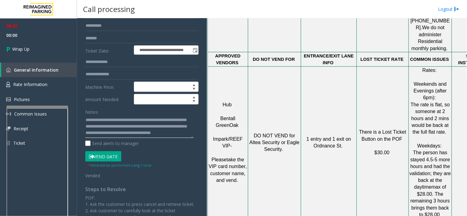
click at [152, 134] on textarea at bounding box center [139, 126] width 108 height 23
type textarea "**********"
click at [45, 44] on link "Wrap Up" at bounding box center [38, 49] width 77 height 18
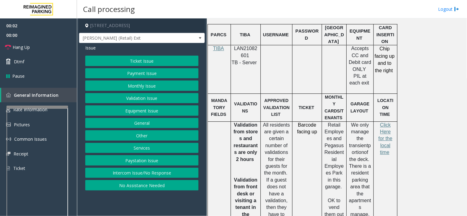
scroll to position [376, 0]
click at [239, 52] on span "LAN21082601" at bounding box center [245, 52] width 23 height 12
copy p "LAN21082601"
click at [132, 100] on button "Validation Issue" at bounding box center [141, 98] width 113 height 10
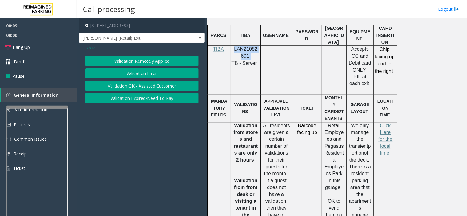
click at [137, 74] on button "Validation Error" at bounding box center [141, 73] width 113 height 10
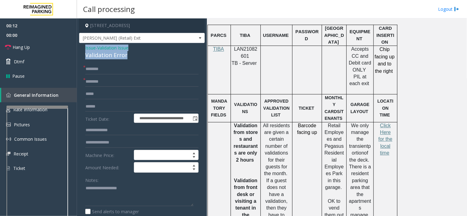
drag, startPoint x: 109, startPoint y: 54, endPoint x: 84, endPoint y: 46, distance: 25.8
type textarea "**********"
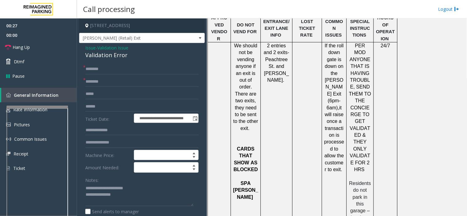
scroll to position [615, 0]
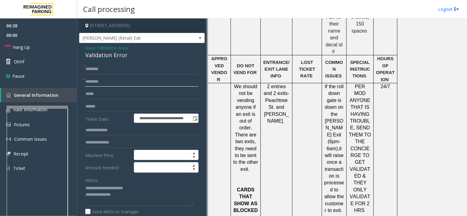
click at [91, 82] on input "text" at bounding box center [141, 82] width 113 height 10
type input "*****"
click at [101, 67] on input "text" at bounding box center [141, 69] width 113 height 10
type input "******"
click at [94, 106] on input "text" at bounding box center [141, 106] width 113 height 10
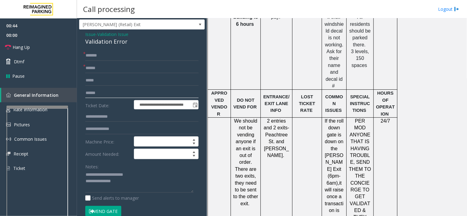
scroll to position [34, 0]
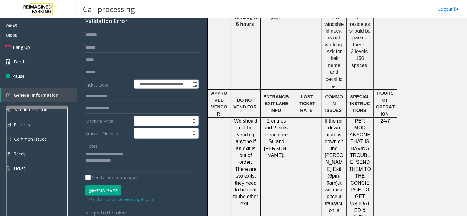
click at [93, 72] on input "text" at bounding box center [141, 72] width 113 height 10
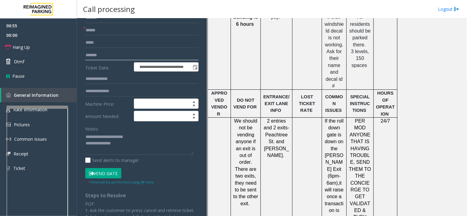
scroll to position [68, 0]
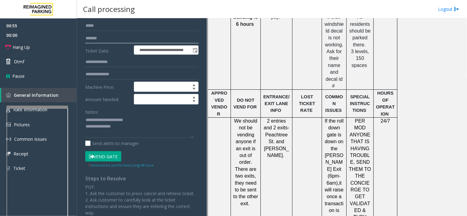
type input "*******"
click at [97, 64] on input "text" at bounding box center [141, 62] width 113 height 10
click at [90, 60] on input "text" at bounding box center [141, 62] width 113 height 10
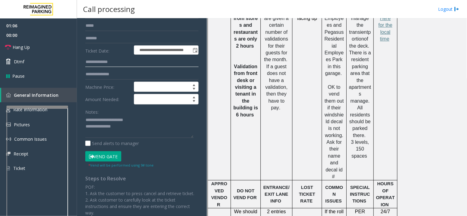
scroll to position [444, 0]
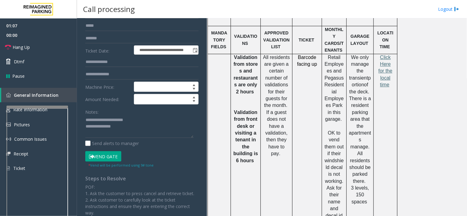
click at [385, 63] on span "Click Here for the local time" at bounding box center [385, 71] width 14 height 33
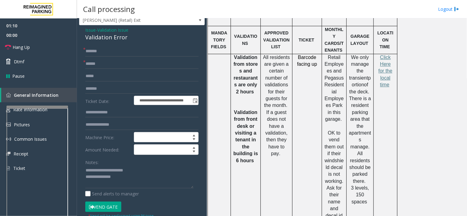
scroll to position [34, 0]
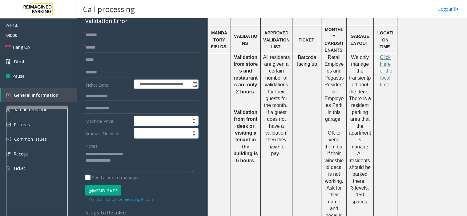
click at [103, 94] on input "text" at bounding box center [141, 96] width 113 height 10
click at [119, 161] on textarea at bounding box center [139, 160] width 108 height 23
click at [107, 166] on textarea at bounding box center [139, 160] width 108 height 23
click at [107, 167] on textarea at bounding box center [139, 160] width 108 height 23
click at [103, 191] on button "Vend Gate" at bounding box center [103, 190] width 36 height 10
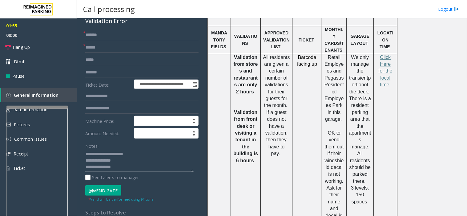
click at [113, 167] on textarea at bounding box center [139, 160] width 108 height 23
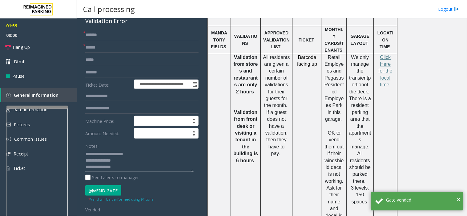
click at [125, 171] on textarea at bounding box center [139, 160] width 108 height 23
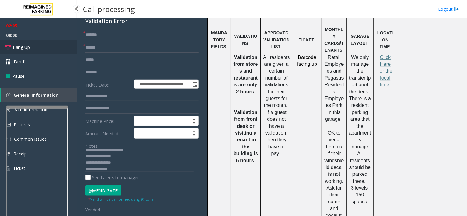
click at [39, 44] on link "Hang Up" at bounding box center [38, 47] width 77 height 14
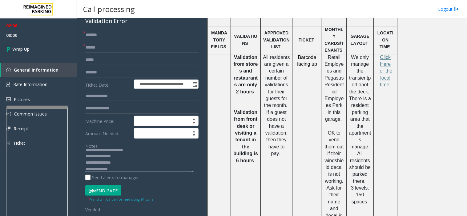
click at [117, 170] on textarea at bounding box center [139, 160] width 108 height 23
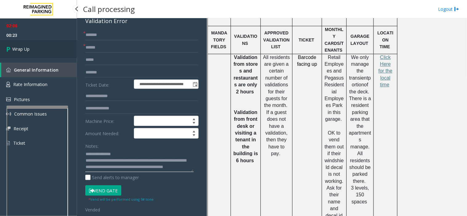
type textarea "**********"
click at [36, 48] on link "Wrap Up" at bounding box center [38, 49] width 77 height 18
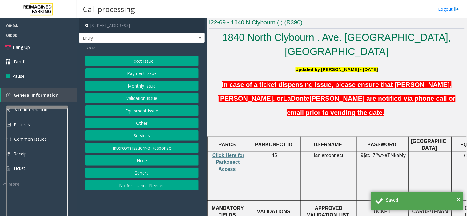
scroll to position [171, 0]
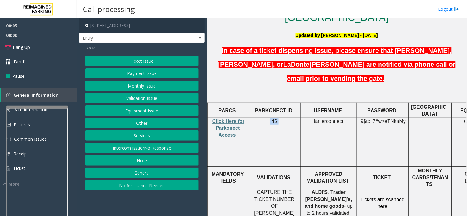
drag, startPoint x: 281, startPoint y: 105, endPoint x: 265, endPoint y: 105, distance: 16.3
click at [265, 118] on p "45" at bounding box center [274, 121] width 48 height 7
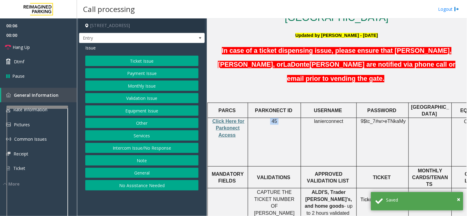
click at [267, 118] on p "45" at bounding box center [274, 121] width 48 height 7
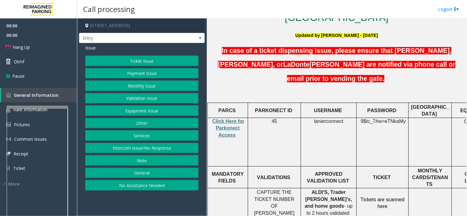
click at [321, 119] on span "lanierconnect" at bounding box center [328, 122] width 29 height 6
click at [388, 119] on span "eTNkaMy" at bounding box center [394, 122] width 21 height 6
click at [372, 119] on span "9$tc_7#w>" at bounding box center [372, 121] width 24 height 5
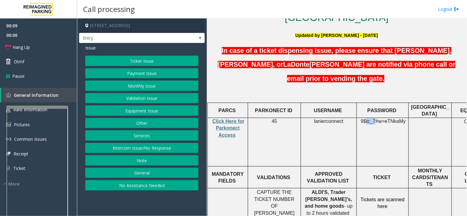
click at [372, 119] on span "9$tc_7#w>" at bounding box center [372, 121] width 24 height 5
click at [126, 147] on button "Intercom Issue/No Response" at bounding box center [141, 148] width 113 height 10
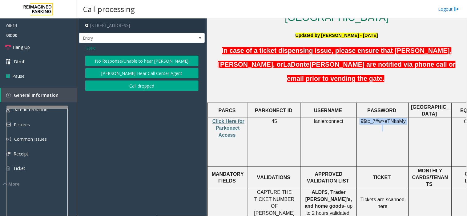
click at [120, 62] on button "No Response/Unable to hear [PERSON_NAME]" at bounding box center [141, 61] width 113 height 10
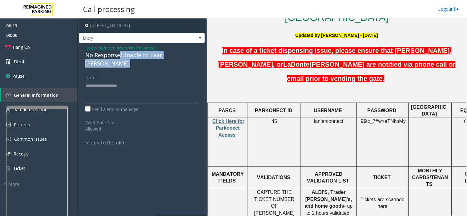
drag, startPoint x: 118, startPoint y: 55, endPoint x: 85, endPoint y: 60, distance: 34.2
click at [85, 60] on div "Issue - Intercom Issue/No Response No Response/Unable to hear [PERSON_NAME] Not…" at bounding box center [141, 97] width 125 height 109
click at [105, 54] on div "No Response/Unable to hear [PERSON_NAME]" at bounding box center [141, 59] width 113 height 17
drag, startPoint x: 118, startPoint y: 54, endPoint x: 83, endPoint y: 54, distance: 35.1
click at [83, 54] on div "Issue - Intercom Issue/No Response No Response/Unable to hear [PERSON_NAME] Not…" at bounding box center [141, 97] width 125 height 109
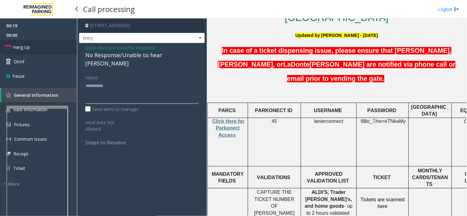
type textarea "**********"
click at [31, 43] on link "Hang Up" at bounding box center [38, 47] width 77 height 14
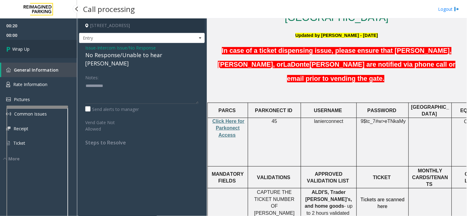
click at [29, 46] on span "Wrap Up" at bounding box center [20, 49] width 17 height 6
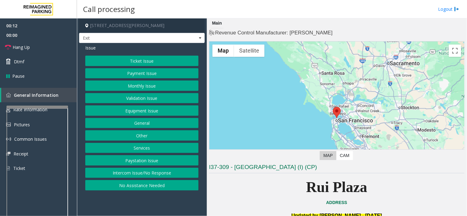
click at [122, 177] on button "Intercom Issue/No Response" at bounding box center [141, 173] width 113 height 10
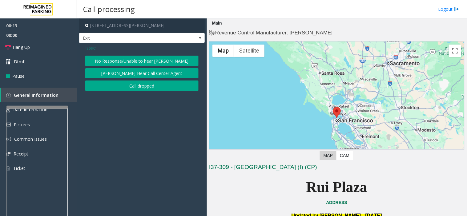
click at [124, 59] on button "No Response/Unable to hear [PERSON_NAME]" at bounding box center [141, 61] width 113 height 10
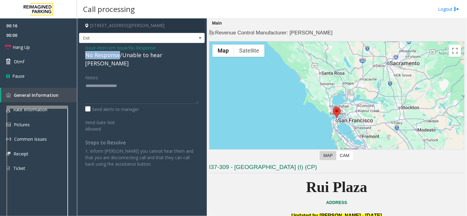
drag, startPoint x: 119, startPoint y: 54, endPoint x: 87, endPoint y: 59, distance: 32.3
click at [87, 59] on div "No Response/Unable to hear [PERSON_NAME]" at bounding box center [141, 59] width 113 height 17
click at [128, 81] on textarea at bounding box center [141, 92] width 113 height 23
type textarea "**********"
click at [37, 47] on link "Hang Up" at bounding box center [38, 47] width 77 height 14
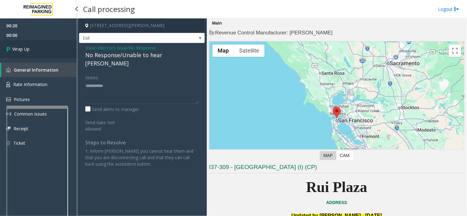
click at [37, 47] on link "Wrap Up" at bounding box center [38, 49] width 77 height 18
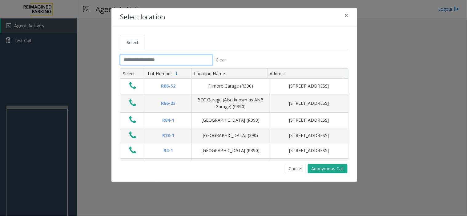
click at [137, 55] on input "text" at bounding box center [166, 60] width 92 height 10
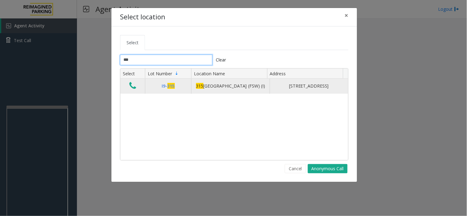
type input "***"
click at [131, 85] on icon "Data table" at bounding box center [132, 86] width 7 height 9
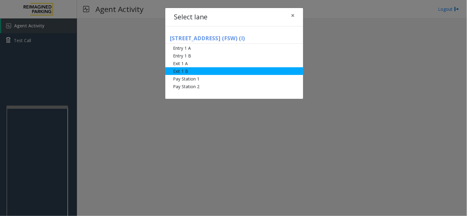
click at [187, 70] on li "Exit 1 B" at bounding box center [234, 71] width 138 height 8
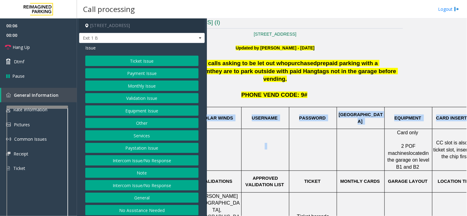
scroll to position [137, 83]
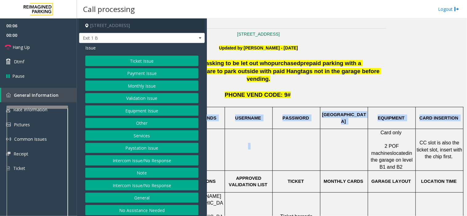
click at [466, 165] on div "Main ← Move left → Move right ↑ Move up ↓ Move down + Zoom in - Zoom out Home J…" at bounding box center [337, 117] width 260 height 198
click at [448, 152] on td "CC slot is also the ticket slot, insert with the chip first." at bounding box center [440, 150] width 48 height 42
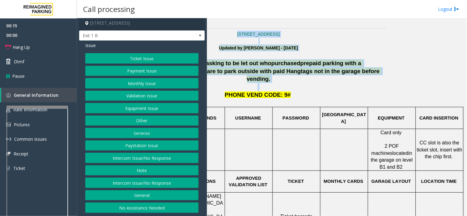
scroll to position [137, 0]
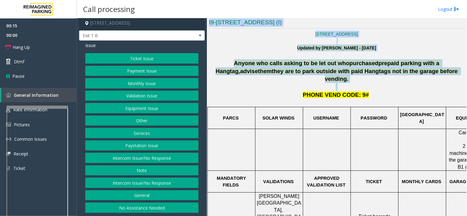
drag, startPoint x: 298, startPoint y: 82, endPoint x: 187, endPoint y: 67, distance: 112.0
click at [187, 67] on div "[STREET_ADDRESS] Exit 1 B Issue Ticket Issue Payment Issue Monthly Issue Valida…" at bounding box center [271, 117] width 389 height 198
click at [228, 71] on p "Anyone who calls asking to be let out who purchased prepaid parking with a Hang…" at bounding box center [336, 75] width 255 height 32
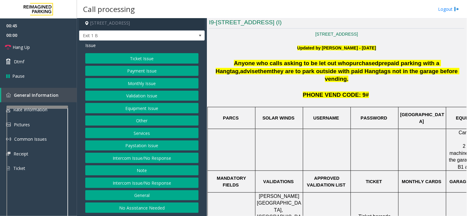
click at [128, 108] on button "Equipment Issue" at bounding box center [141, 108] width 113 height 10
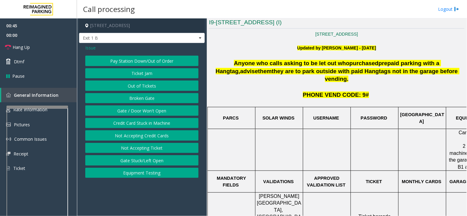
click at [128, 108] on button "Gate / Door Won't Open" at bounding box center [141, 110] width 113 height 10
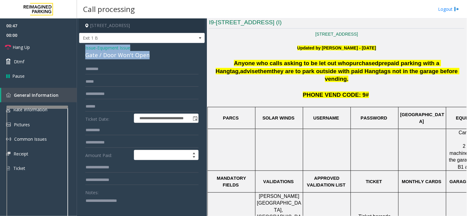
drag, startPoint x: 149, startPoint y: 56, endPoint x: 84, endPoint y: 51, distance: 65.1
click at [84, 51] on div "**********" at bounding box center [141, 192] width 125 height 299
copy div "Issue - Equipment Issue Gate / Door Won't Open"
click at [92, 204] on textarea at bounding box center [139, 207] width 108 height 23
paste textarea "**********"
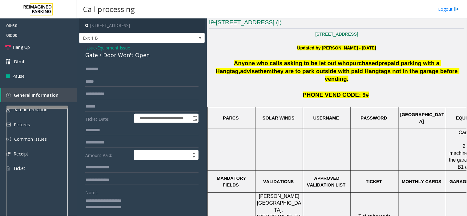
scroll to position [0, 0]
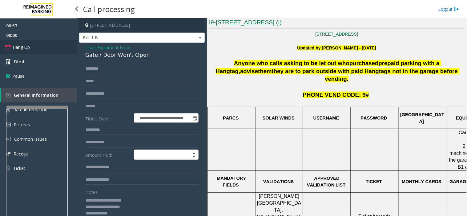
click at [28, 50] on span "Hang Up" at bounding box center [21, 47] width 17 height 6
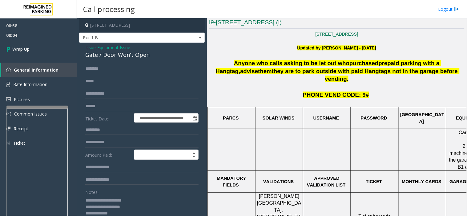
click at [124, 213] on textarea at bounding box center [139, 207] width 108 height 23
paste textarea "**********"
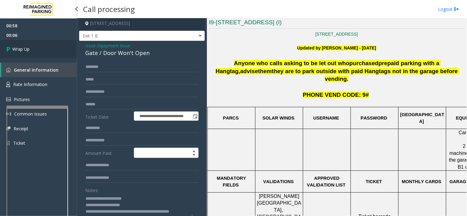
type textarea "**********"
click at [23, 46] on span "Wrap Up" at bounding box center [20, 49] width 17 height 6
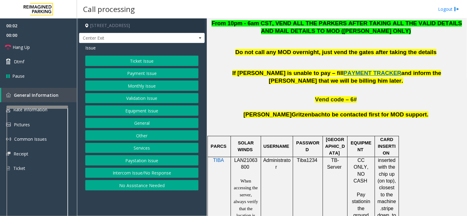
scroll to position [342, 0]
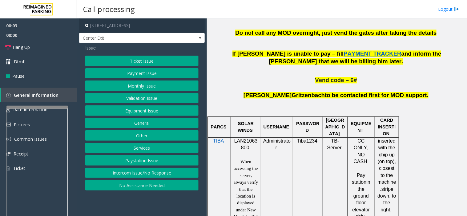
click at [245, 143] on span "LAN21063800" at bounding box center [245, 144] width 23 height 12
click at [244, 145] on p "LAN21063800" at bounding box center [246, 145] width 26 height 14
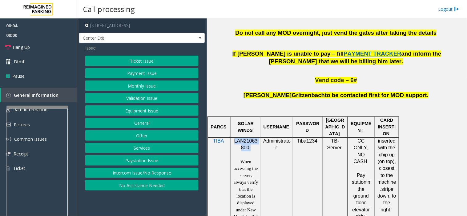
click at [244, 145] on p "LAN21063800" at bounding box center [246, 145] width 26 height 14
copy p "LAN21063800"
click at [131, 98] on button "Validation Issue" at bounding box center [141, 98] width 113 height 10
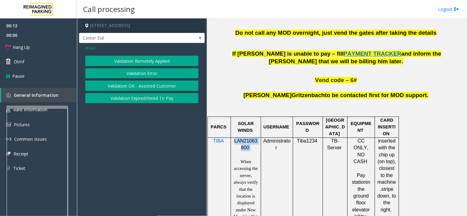
click at [141, 77] on button "Validation Error" at bounding box center [141, 73] width 113 height 10
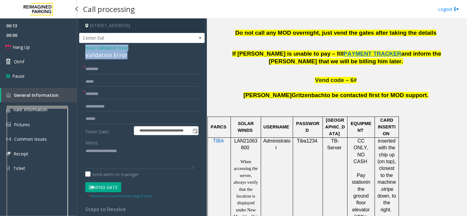
drag, startPoint x: 114, startPoint y: 54, endPoint x: 77, endPoint y: 46, distance: 38.3
click at [77, 46] on div "**********" at bounding box center [272, 117] width 390 height 198
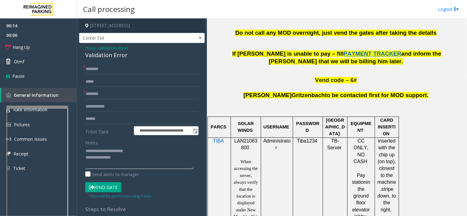
click at [120, 153] on textarea at bounding box center [139, 157] width 108 height 23
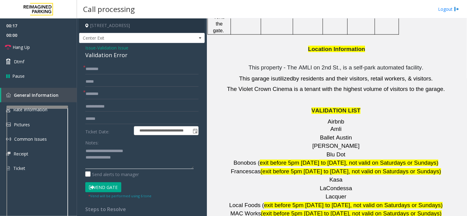
scroll to position [820, 0]
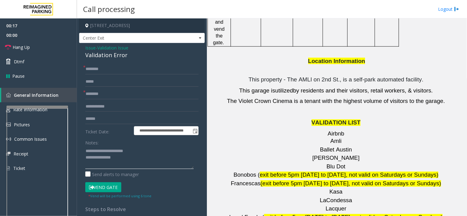
type textarea "**********"
drag, startPoint x: 341, startPoint y: 103, endPoint x: 319, endPoint y: 104, distance: 22.8
click at [319, 130] on p "Airbnb Amli" at bounding box center [336, 137] width 255 height 15
type input "****"
click at [120, 104] on input "text" at bounding box center [141, 106] width 113 height 10
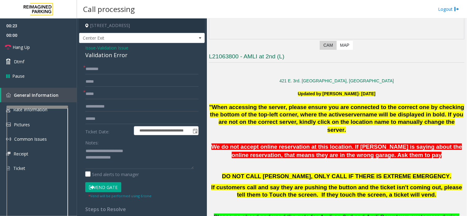
scroll to position [0, 0]
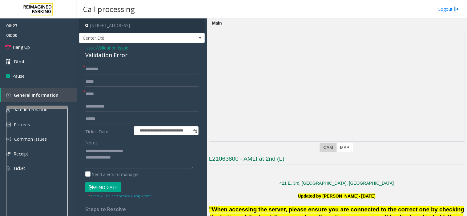
click at [103, 67] on input "text" at bounding box center [141, 69] width 113 height 10
type input "******"
click at [105, 114] on input "text" at bounding box center [141, 119] width 113 height 10
click at [87, 69] on input "******" at bounding box center [141, 69] width 113 height 10
click at [96, 86] on input "text" at bounding box center [141, 82] width 113 height 10
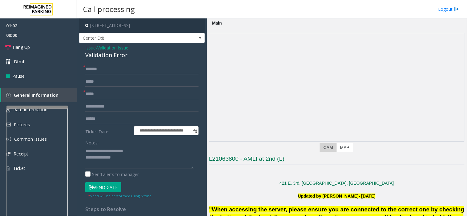
click at [95, 69] on input "******" at bounding box center [141, 69] width 113 height 10
click at [99, 69] on input "******" at bounding box center [141, 69] width 113 height 10
drag, startPoint x: 89, startPoint y: 70, endPoint x: 82, endPoint y: 81, distance: 13.4
click at [82, 81] on div "**********" at bounding box center [142, 175] width 122 height 222
click at [97, 119] on input "text" at bounding box center [141, 119] width 113 height 10
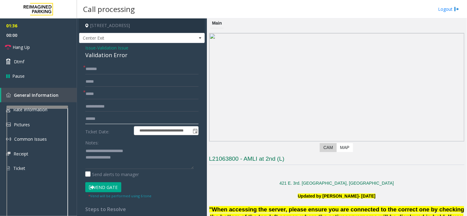
click at [95, 117] on input "text" at bounding box center [141, 119] width 113 height 10
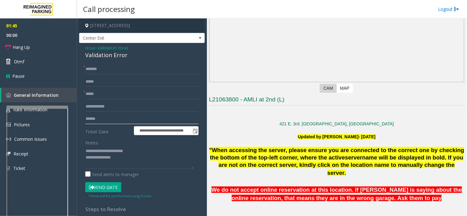
scroll to position [68, 0]
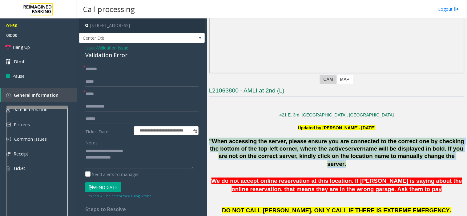
drag, startPoint x: 217, startPoint y: 140, endPoint x: 367, endPoint y: 165, distance: 151.6
click at [367, 165] on div ""When accessing the server, please ensure you are connected to the correct one …" at bounding box center [336, 153] width 255 height 31
drag, startPoint x: 364, startPoint y: 165, endPoint x: 244, endPoint y: 124, distance: 127.2
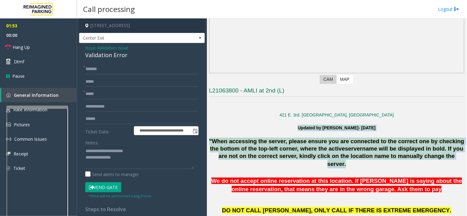
click at [244, 124] on div at bounding box center [336, 121] width 255 height 6
drag, startPoint x: 267, startPoint y: 122, endPoint x: 368, endPoint y: 164, distance: 109.2
click at [368, 164] on div ""When accessing the server, please ensure you are connected to the correct one …" at bounding box center [336, 153] width 255 height 31
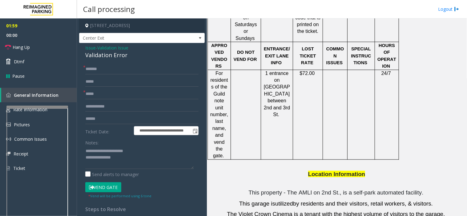
scroll to position [683, 0]
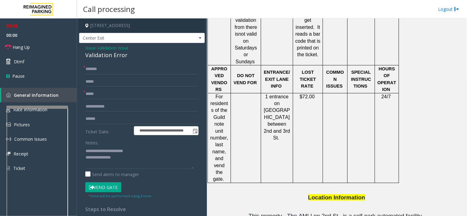
click at [88, 48] on span "Issue" at bounding box center [90, 48] width 10 height 6
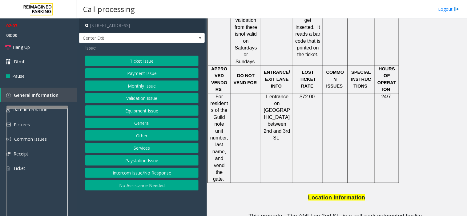
click at [136, 61] on button "Ticket Issue" at bounding box center [141, 61] width 113 height 10
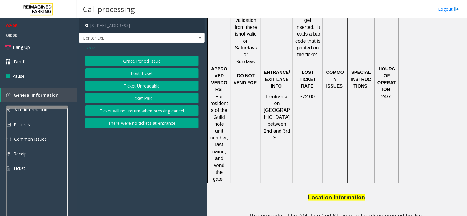
click at [136, 75] on button "Lost Ticket" at bounding box center [141, 73] width 113 height 10
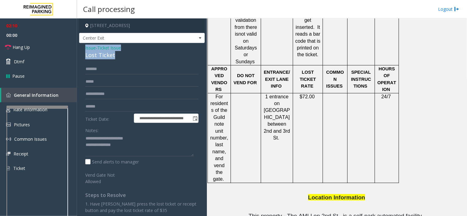
drag, startPoint x: 118, startPoint y: 54, endPoint x: 83, endPoint y: 45, distance: 35.6
click at [83, 45] on div "**********" at bounding box center [141, 154] width 125 height 222
copy div "Issue - Ticket Issue Lost Ticket"
drag, startPoint x: 100, startPoint y: 143, endPoint x: 79, endPoint y: 137, distance: 21.0
click at [79, 137] on div "**********" at bounding box center [141, 154] width 125 height 222
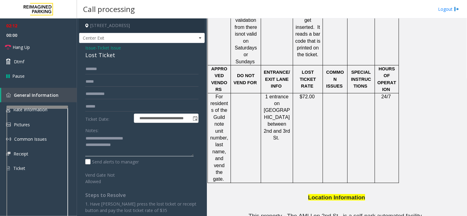
paste textarea
click at [43, 50] on link "Hang Up" at bounding box center [38, 47] width 77 height 14
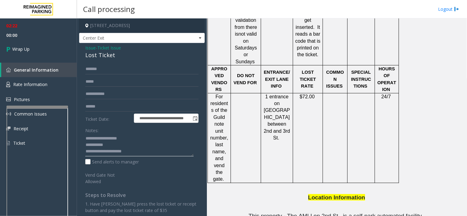
click at [136, 153] on textarea at bounding box center [139, 145] width 108 height 23
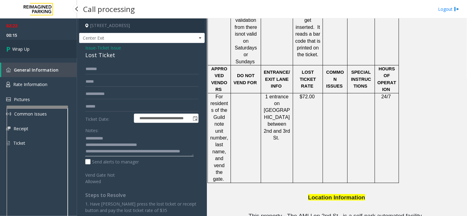
type textarea "**********"
click at [30, 43] on link "Wrap Up" at bounding box center [38, 49] width 77 height 18
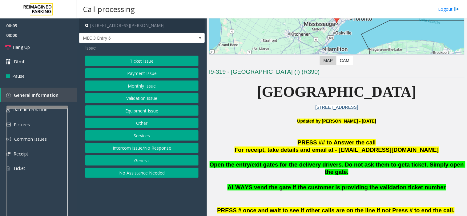
scroll to position [102, 0]
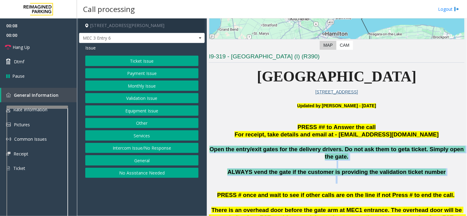
drag, startPoint x: 212, startPoint y: 150, endPoint x: 415, endPoint y: 170, distance: 204.0
click at [415, 170] on div "Open the entry/exit gates for the delivery drivers. Do not ask them to get a ti…" at bounding box center [336, 165] width 255 height 38
click at [415, 170] on p "ALWAYS vend the gate if the customer is providing the validation ticket number" at bounding box center [336, 176] width 255 height 15
drag, startPoint x: 429, startPoint y: 164, endPoint x: 218, endPoint y: 149, distance: 210.9
click at [218, 149] on div "Open the entry/exit gates for the delivery drivers. Do not ask them to get a ti…" at bounding box center [336, 165] width 255 height 38
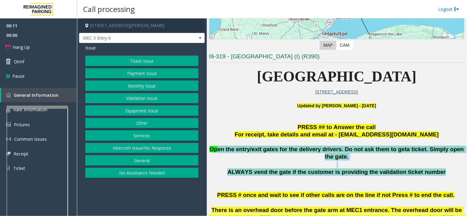
click at [218, 149] on span "Open the entry/exit gates for the delivery drivers. Do not ask them to get" at bounding box center [307, 149] width 197 height 6
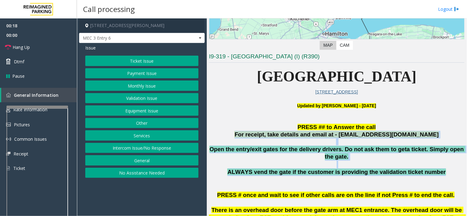
drag, startPoint x: 255, startPoint y: 137, endPoint x: 439, endPoint y: 165, distance: 186.0
click at [439, 169] on p "ALWAYS vend the gate if the customer is providing the validation ticket number" at bounding box center [336, 176] width 255 height 15
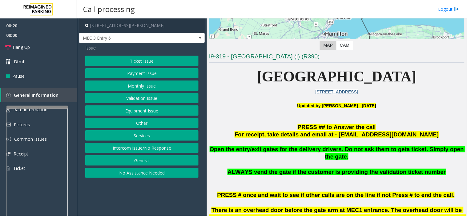
click at [434, 169] on p "ALWAYS vend the gate if the customer is providing the validation ticket number" at bounding box center [336, 176] width 255 height 15
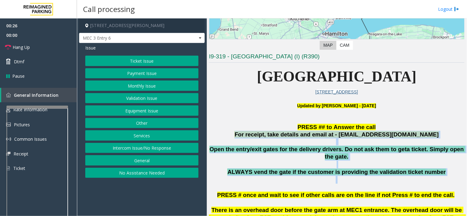
drag, startPoint x: 256, startPoint y: 133, endPoint x: 463, endPoint y: 173, distance: 210.2
click at [463, 173] on div "Main ← Move left → Move right ↑ Move up ↓ Move down + Zoom in - Zoom out Home J…" at bounding box center [337, 117] width 260 height 198
click at [306, 146] on span "Open the entry/exit gates for the delivery drivers. Do not ask them to get" at bounding box center [307, 149] width 197 height 6
drag, startPoint x: 256, startPoint y: 135, endPoint x: 434, endPoint y: 168, distance: 181.0
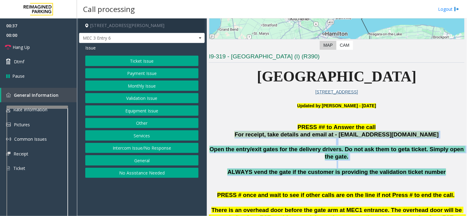
click at [434, 169] on p "ALWAYS vend the gate if the customer is providing the validation ticket number" at bounding box center [336, 176] width 255 height 15
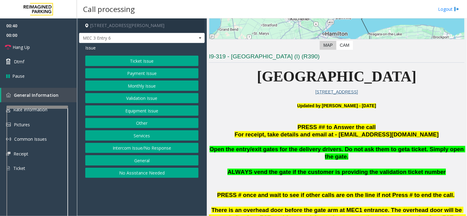
click at [138, 85] on button "Monthly Issue" at bounding box center [141, 86] width 113 height 10
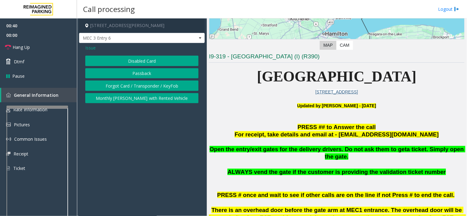
click at [139, 63] on button "Disabled Card" at bounding box center [141, 61] width 113 height 10
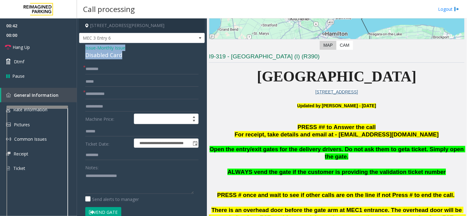
drag, startPoint x: 127, startPoint y: 55, endPoint x: 83, endPoint y: 48, distance: 44.3
click at [83, 48] on div "**********" at bounding box center [141, 218] width 125 height 351
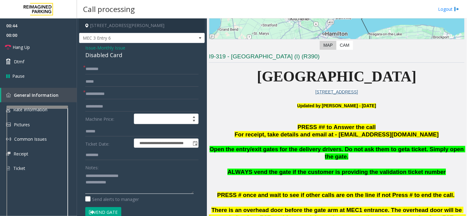
type textarea "**********"
click at [92, 71] on input "text" at bounding box center [141, 69] width 113 height 10
type input "**"
click at [90, 96] on input "text" at bounding box center [141, 94] width 113 height 10
type input "**"
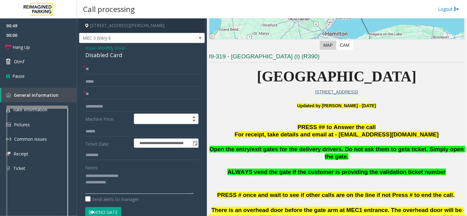
click at [133, 184] on textarea at bounding box center [139, 182] width 108 height 23
click at [121, 191] on textarea at bounding box center [139, 182] width 108 height 23
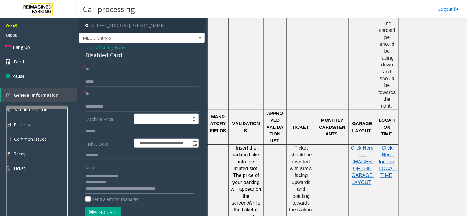
scroll to position [478, 0]
type textarea "**********"
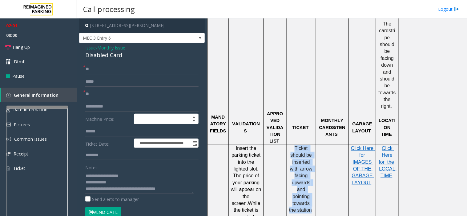
drag, startPoint x: 292, startPoint y: 118, endPoint x: 308, endPoint y: 185, distance: 68.1
click at [308, 185] on p "Ticket should be inserted with arrow facing upwards and pointing towards the st…" at bounding box center [300, 179] width 25 height 69
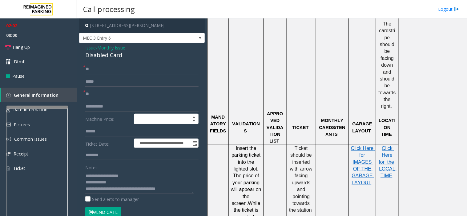
click at [308, 185] on p "Ticket should be inserted with arrow facing upwards and pointing towards the st…" at bounding box center [300, 179] width 25 height 69
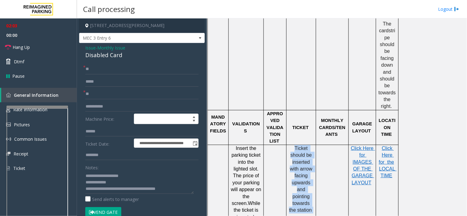
drag, startPoint x: 310, startPoint y: 183, endPoint x: 290, endPoint y: 119, distance: 66.9
click at [290, 145] on p "Ticket should be inserted with arrow facing upwards and pointing towards the st…" at bounding box center [300, 179] width 25 height 69
click at [34, 51] on link "Hang Up" at bounding box center [38, 47] width 77 height 14
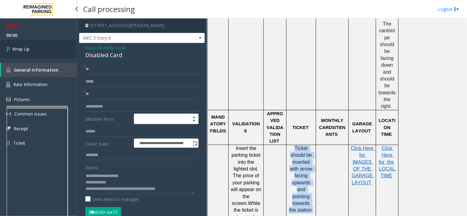
click at [25, 50] on span "Wrap Up" at bounding box center [20, 49] width 17 height 6
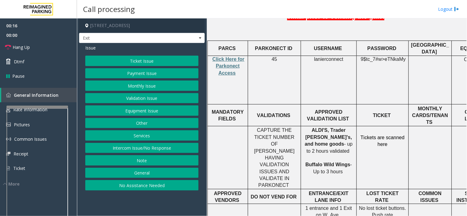
scroll to position [239, 0]
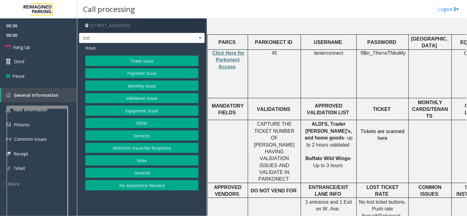
click at [145, 97] on button "Validation Issue" at bounding box center [141, 98] width 113 height 10
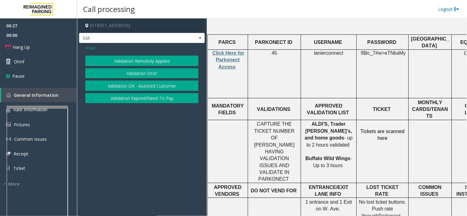
click at [141, 74] on button "Validation Error" at bounding box center [141, 73] width 113 height 10
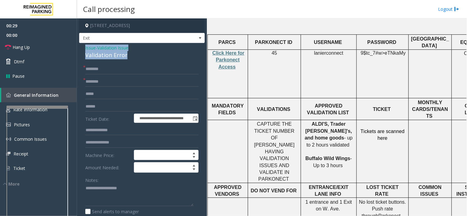
drag, startPoint x: 113, startPoint y: 53, endPoint x: 96, endPoint y: 50, distance: 17.6
click at [124, 195] on textarea at bounding box center [139, 195] width 108 height 23
type textarea "**********"
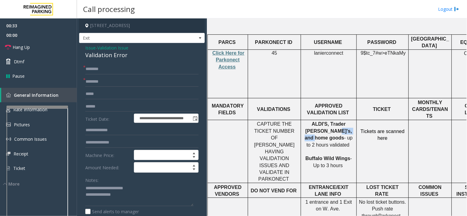
drag, startPoint x: 333, startPoint y: 109, endPoint x: 300, endPoint y: 109, distance: 32.6
click at [301, 121] on div "ALDI'S, Trader [PERSON_NAME]'s, and home goods - up to 2 hours validated Buffal…" at bounding box center [328, 145] width 55 height 48
drag, startPoint x: 344, startPoint y: 103, endPoint x: 319, endPoint y: 97, distance: 25.2
click at [319, 121] on p "ALDI'S, Trader [PERSON_NAME]'s, and home goods - up to 2 hours validated Buffal…" at bounding box center [328, 145] width 51 height 48
type input "**********"
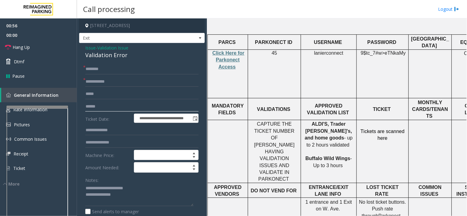
click at [103, 108] on input "text" at bounding box center [141, 106] width 113 height 10
drag, startPoint x: 106, startPoint y: 105, endPoint x: 84, endPoint y: 105, distance: 22.8
type input "**********"
click at [111, 70] on input "text" at bounding box center [141, 69] width 113 height 10
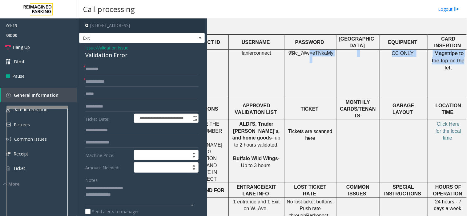
drag, startPoint x: 454, startPoint y: 66, endPoint x: 466, endPoint y: 63, distance: 11.7
click at [466, 63] on div "Main ← Move left → Move right ↑ Move up ↓ Move down + Zoom in - Zoom out Home J…" at bounding box center [337, 117] width 260 height 198
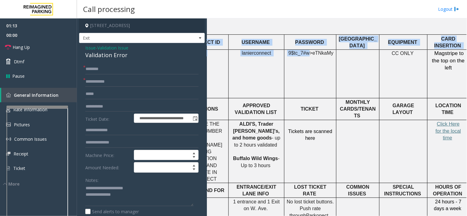
scroll to position [239, 80]
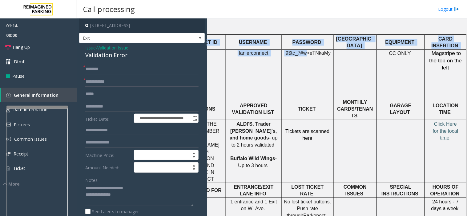
click at [434, 121] on span "Click Here for the local time" at bounding box center [445, 130] width 26 height 19
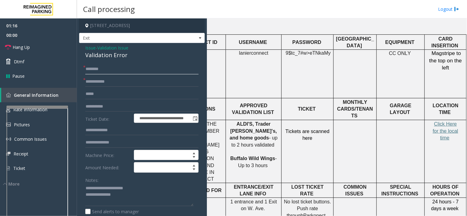
click at [99, 69] on input "text" at bounding box center [141, 69] width 113 height 10
click at [94, 68] on input "text" at bounding box center [141, 69] width 113 height 10
type input "*****"
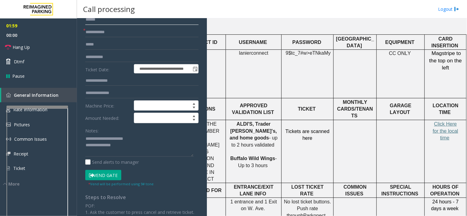
scroll to position [68, 0]
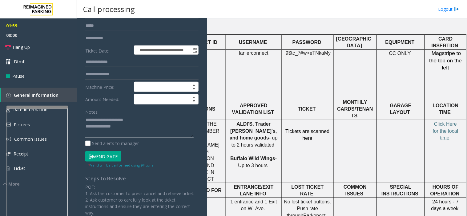
click at [132, 130] on textarea at bounding box center [139, 126] width 108 height 23
click at [104, 159] on button "Vend Gate" at bounding box center [103, 156] width 36 height 10
click at [127, 136] on textarea at bounding box center [139, 126] width 108 height 23
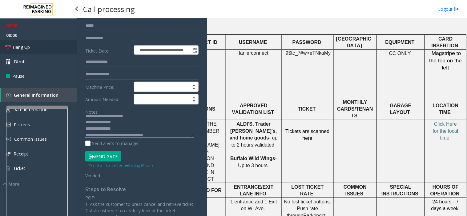
type textarea "**********"
click at [41, 42] on link "Hang Up" at bounding box center [38, 47] width 77 height 14
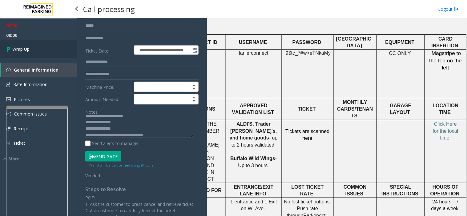
click at [36, 47] on link "Wrap Up" at bounding box center [38, 49] width 77 height 18
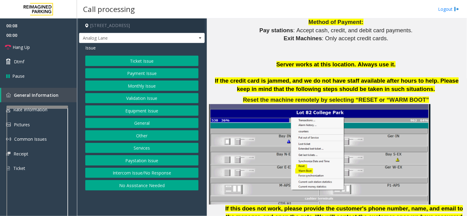
scroll to position [752, 0]
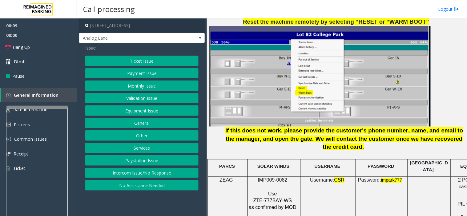
click at [271, 178] on span "IMP009-0082" at bounding box center [272, 180] width 30 height 5
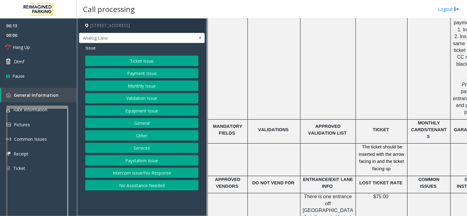
scroll to position [991, 0]
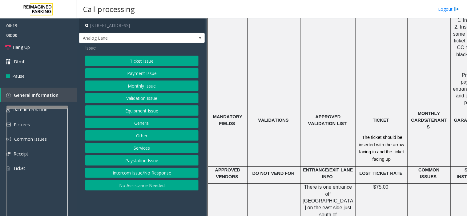
click at [143, 56] on button "Ticket Issue" at bounding box center [141, 61] width 113 height 10
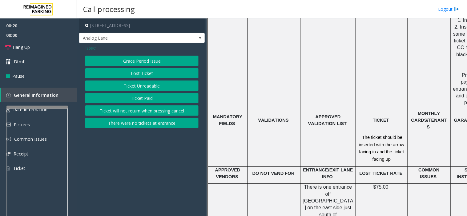
click at [134, 83] on button "Ticket Unreadable" at bounding box center [141, 86] width 113 height 10
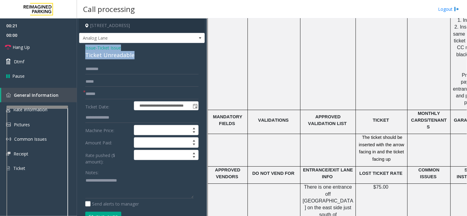
drag, startPoint x: 136, startPoint y: 53, endPoint x: 82, endPoint y: 50, distance: 53.9
click at [82, 50] on div "**********" at bounding box center [141, 208] width 125 height 330
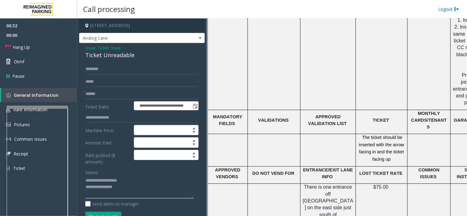
click at [139, 192] on textarea at bounding box center [139, 187] width 108 height 23
type textarea "**********"
click at [95, 94] on input "text" at bounding box center [141, 94] width 113 height 10
type input "********"
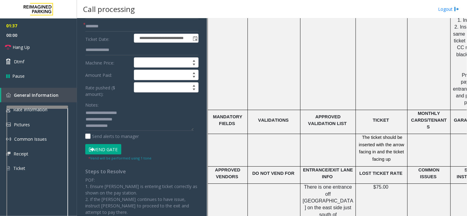
scroll to position [68, 0]
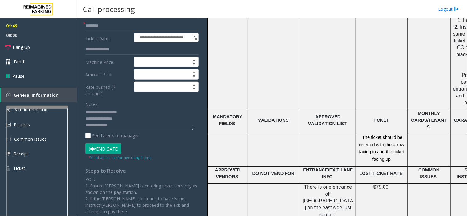
click at [111, 152] on button "Vend Gate" at bounding box center [103, 149] width 36 height 10
click at [117, 126] on textarea at bounding box center [139, 119] width 108 height 23
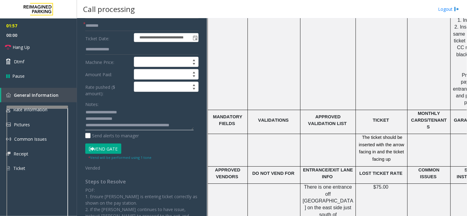
scroll to position [4, 0]
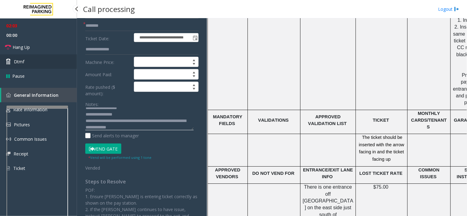
type textarea "**********"
click at [44, 59] on link "Dtmf" at bounding box center [38, 61] width 77 height 14
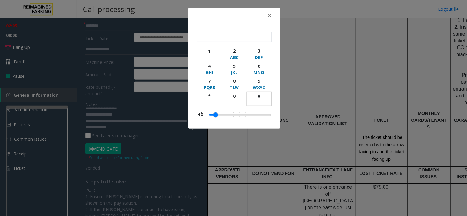
click at [263, 97] on div "#" at bounding box center [258, 96] width 17 height 6
type input "**"
click at [275, 14] on button "×" at bounding box center [269, 15] width 12 height 15
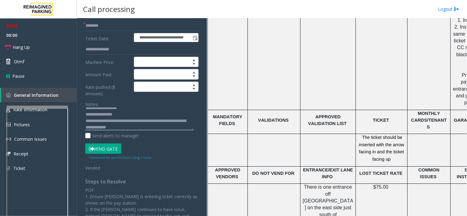
click at [147, 128] on textarea at bounding box center [139, 119] width 108 height 23
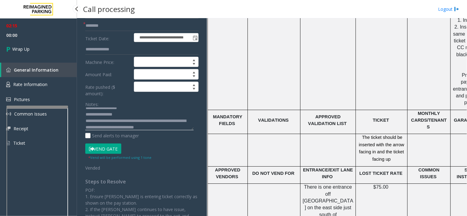
type textarea "**********"
click at [60, 47] on link "Wrap Up" at bounding box center [38, 49] width 77 height 18
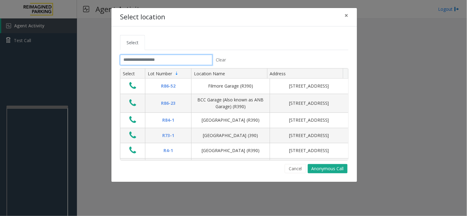
click at [186, 63] on input "text" at bounding box center [166, 60] width 92 height 10
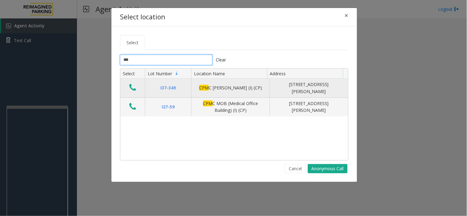
type input "***"
click at [129, 84] on button "Data table" at bounding box center [132, 88] width 10 height 10
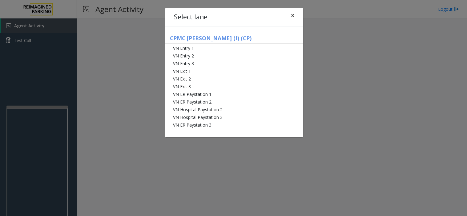
click at [291, 14] on span "×" at bounding box center [293, 15] width 4 height 9
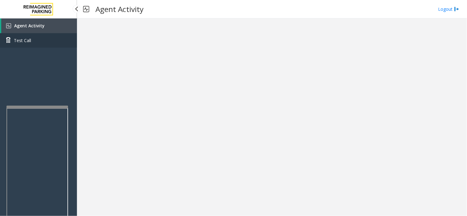
click at [38, 39] on link "Test Call" at bounding box center [38, 40] width 77 height 14
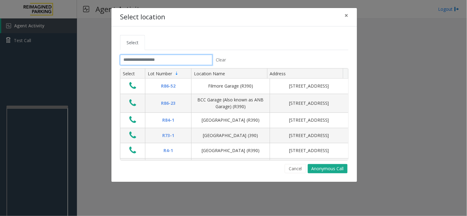
click at [137, 61] on input "text" at bounding box center [166, 60] width 92 height 10
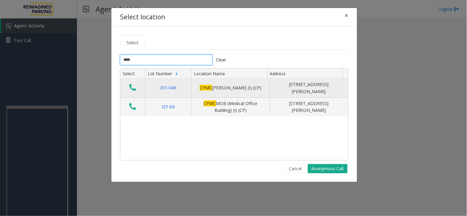
type input "****"
click at [131, 88] on icon "Data table" at bounding box center [132, 87] width 7 height 9
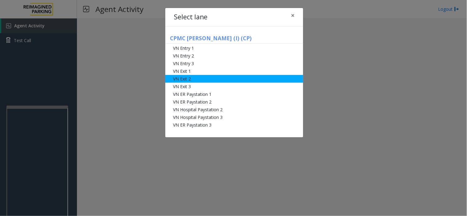
click at [193, 79] on li "VN Exit 2" at bounding box center [234, 79] width 138 height 8
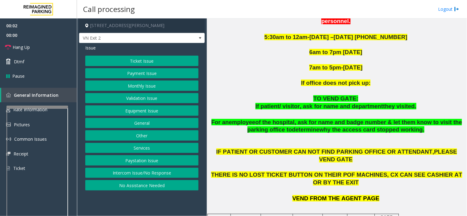
scroll to position [308, 0]
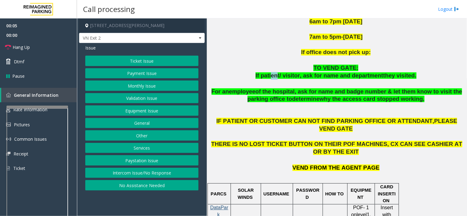
click at [280, 73] on span "If patient/ visitor, ask for name and department" at bounding box center [319, 76] width 128 height 6
click at [283, 73] on span "If patient/ visitor, ask for name and department" at bounding box center [319, 76] width 128 height 6
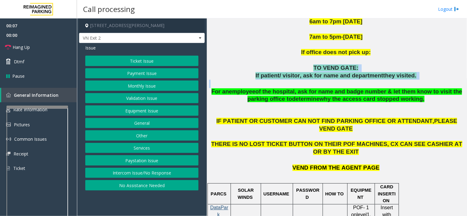
drag, startPoint x: 293, startPoint y: 44, endPoint x: 411, endPoint y: 58, distance: 118.9
click at [411, 58] on div "DO NOT VEND WITHOUT CALLING OFFICE FIRST Donot collect CC information over the …" at bounding box center [336, 59] width 255 height 241
click at [411, 80] on p at bounding box center [336, 84] width 255 height 8
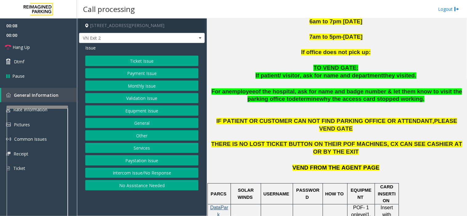
scroll to position [376, 0]
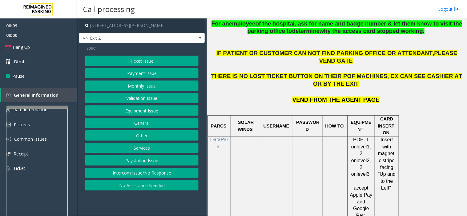
click at [138, 86] on button "Monthly Issue" at bounding box center [141, 86] width 113 height 10
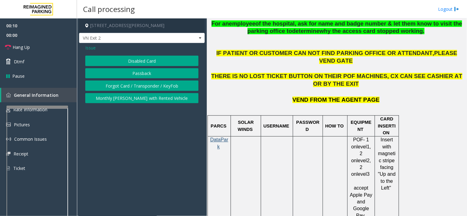
click at [140, 64] on button "Disabled Card" at bounding box center [141, 61] width 113 height 10
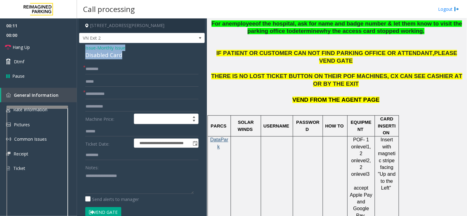
drag, startPoint x: 141, startPoint y: 60, endPoint x: 78, endPoint y: 47, distance: 64.1
click at [78, 47] on app-call-processing-form "**********" at bounding box center [142, 117] width 130 height 198
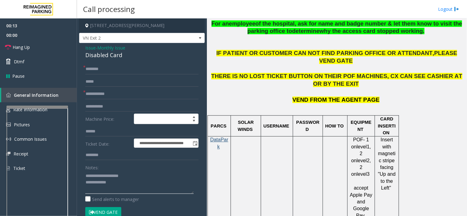
click at [133, 179] on textarea at bounding box center [139, 182] width 108 height 23
click at [122, 185] on textarea at bounding box center [139, 182] width 108 height 23
type textarea "**********"
click at [96, 96] on input "text" at bounding box center [141, 94] width 113 height 10
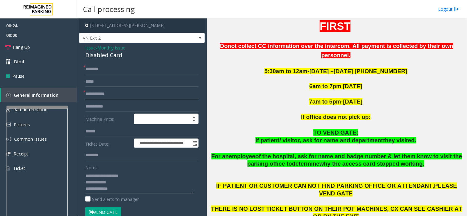
scroll to position [239, 0]
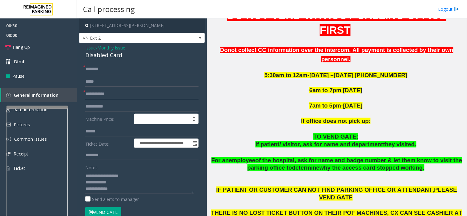
click at [105, 96] on input "text" at bounding box center [141, 94] width 113 height 10
click at [93, 91] on input "text" at bounding box center [141, 94] width 113 height 10
click at [92, 93] on input "text" at bounding box center [141, 94] width 113 height 10
type input "**"
click at [97, 68] on input "text" at bounding box center [141, 69] width 113 height 10
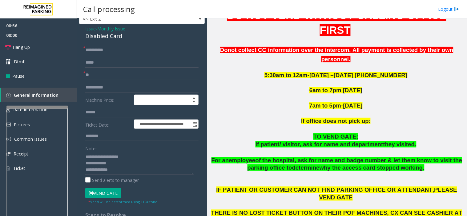
scroll to position [34, 0]
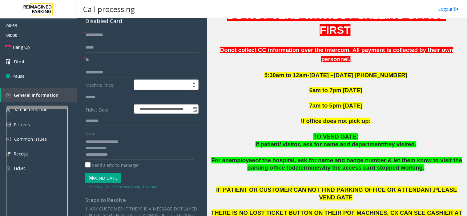
click at [95, 35] on input "**********" at bounding box center [141, 35] width 113 height 10
type input "**********"
click at [103, 46] on input "text" at bounding box center [141, 47] width 113 height 10
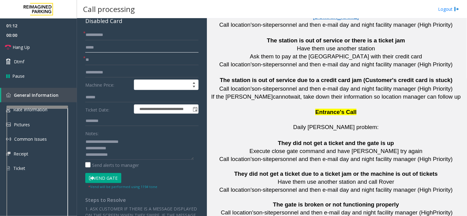
scroll to position [1399, 0]
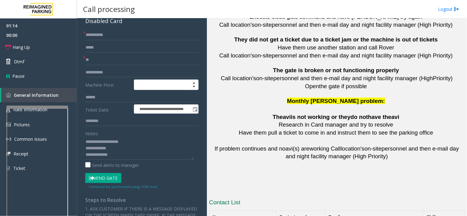
drag, startPoint x: 312, startPoint y: 141, endPoint x: 281, endPoint y: 141, distance: 30.8
click at [123, 157] on textarea at bounding box center [139, 148] width 108 height 23
drag, startPoint x: 311, startPoint y: 142, endPoint x: 275, endPoint y: 140, distance: 36.0
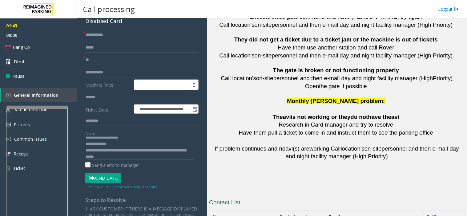
click at [185, 151] on textarea at bounding box center [139, 148] width 108 height 23
paste textarea "**********"
click at [47, 47] on link "Hang Up" at bounding box center [38, 47] width 77 height 14
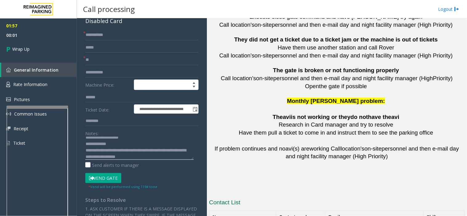
click at [171, 157] on textarea at bounding box center [139, 148] width 108 height 23
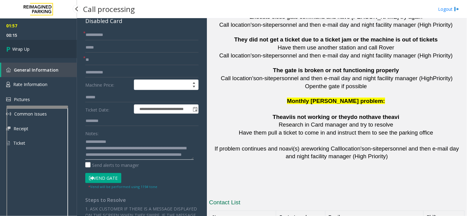
type textarea "**********"
click at [38, 45] on link "Wrap Up" at bounding box center [38, 49] width 77 height 18
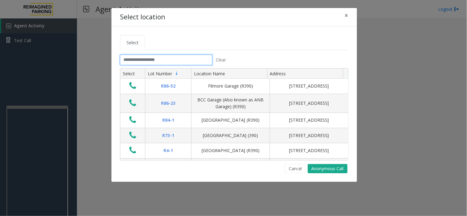
click at [138, 60] on input "text" at bounding box center [166, 60] width 92 height 10
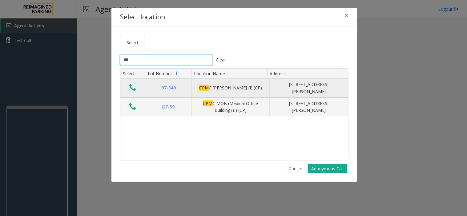
type input "***"
click at [131, 85] on icon "Data table" at bounding box center [132, 87] width 7 height 9
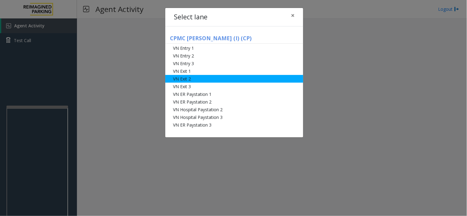
click at [189, 79] on li "VN Exit 2" at bounding box center [234, 79] width 138 height 8
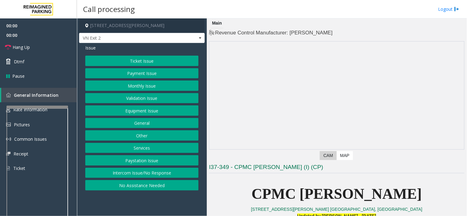
click at [144, 86] on button "Monthly Issue" at bounding box center [141, 86] width 113 height 10
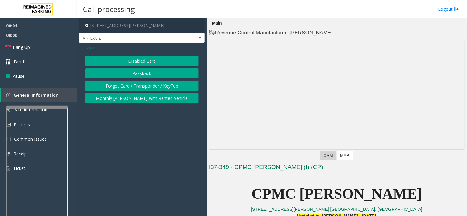
click at [144, 61] on button "Disabled Card" at bounding box center [141, 61] width 113 height 10
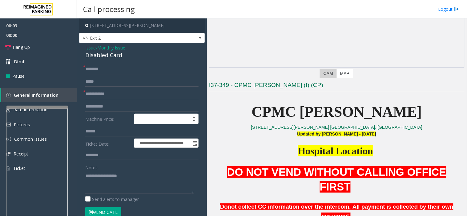
scroll to position [102, 0]
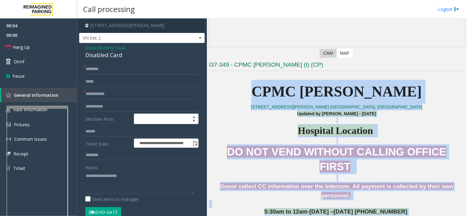
drag, startPoint x: 282, startPoint y: 94, endPoint x: 412, endPoint y: 188, distance: 159.3
click at [409, 208] on p "5:30am to 12am-[DATE] –[DATE] [PHONE_NUMBER]" at bounding box center [336, 212] width 255 height 8
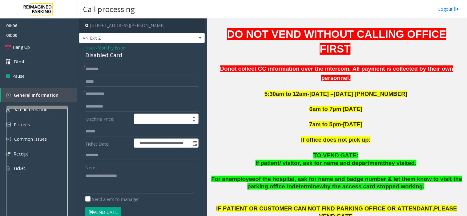
scroll to position [239, 0]
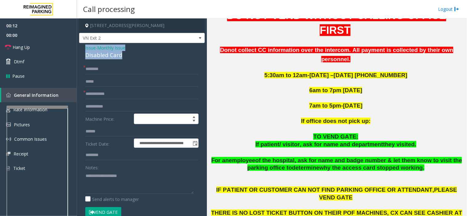
drag, startPoint x: 123, startPoint y: 54, endPoint x: 81, endPoint y: 47, distance: 43.4
click at [81, 47] on div "**********" at bounding box center [141, 218] width 125 height 351
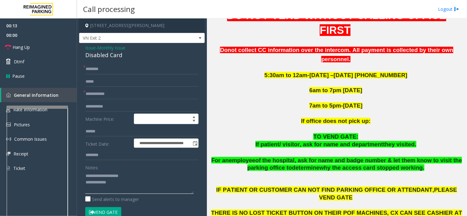
click at [124, 177] on textarea at bounding box center [139, 182] width 108 height 23
type textarea "**********"
click at [104, 90] on input "text" at bounding box center [141, 94] width 113 height 10
type input "**"
click at [103, 70] on input "text" at bounding box center [141, 69] width 113 height 10
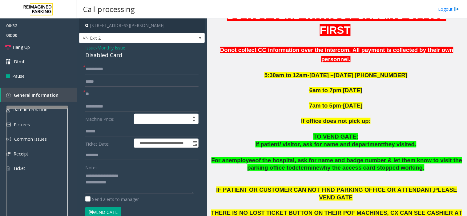
click at [94, 70] on input "**********" at bounding box center [141, 69] width 113 height 10
type input "**********"
click at [117, 93] on input "**" at bounding box center [141, 94] width 113 height 10
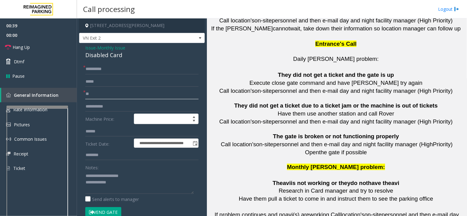
scroll to position [1399, 0]
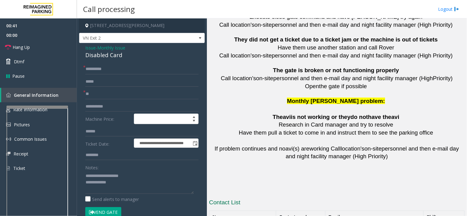
drag, startPoint x: 309, startPoint y: 154, endPoint x: 280, endPoint y: 154, distance: 28.9
click at [124, 179] on textarea at bounding box center [139, 182] width 108 height 23
click at [122, 184] on textarea at bounding box center [139, 182] width 108 height 23
drag, startPoint x: 177, startPoint y: 189, endPoint x: 170, endPoint y: 189, distance: 6.8
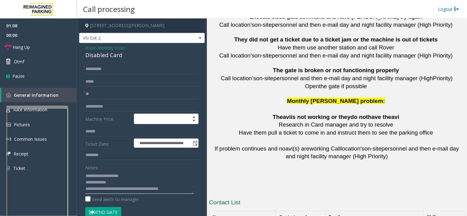
click at [169, 189] on textarea at bounding box center [139, 182] width 108 height 23
click at [170, 189] on textarea at bounding box center [139, 182] width 108 height 23
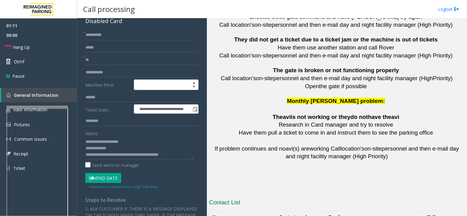
click at [104, 177] on button "Vend Gate" at bounding box center [103, 178] width 36 height 10
click at [188, 155] on textarea at bounding box center [139, 148] width 108 height 23
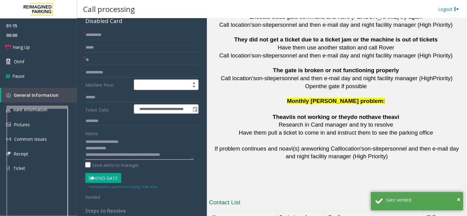
click at [185, 155] on textarea at bounding box center [139, 148] width 108 height 23
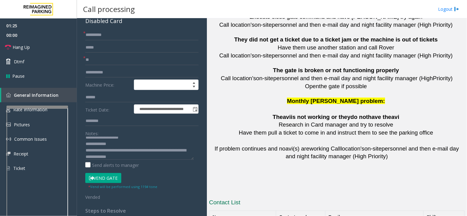
click at [164, 159] on textarea at bounding box center [139, 148] width 108 height 23
paste textarea "**********"
click at [49, 47] on link "Hang Up" at bounding box center [38, 47] width 77 height 14
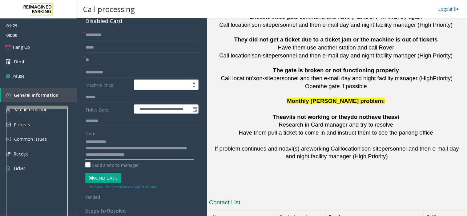
click at [113, 156] on textarea at bounding box center [139, 148] width 108 height 23
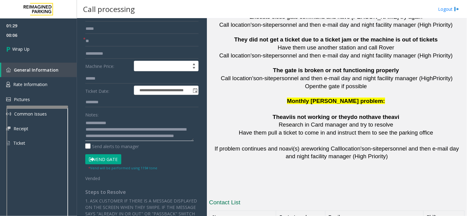
scroll to position [68, 0]
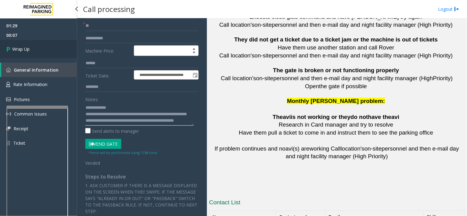
type textarea "**********"
click at [24, 50] on span "Wrap Up" at bounding box center [20, 49] width 17 height 6
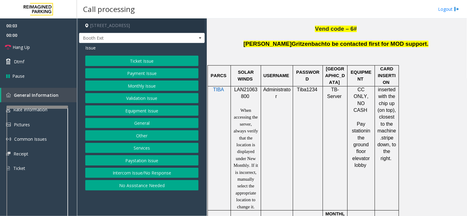
scroll to position [410, 0]
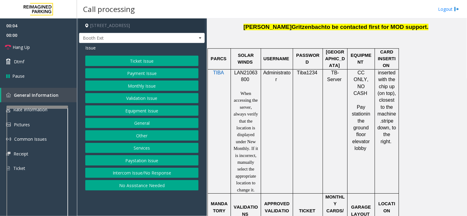
click at [244, 75] on span "LAN21063800" at bounding box center [245, 76] width 23 height 12
click at [243, 74] on span "LAN21063800" at bounding box center [245, 76] width 23 height 12
click at [143, 75] on button "Payment Issue" at bounding box center [141, 73] width 113 height 10
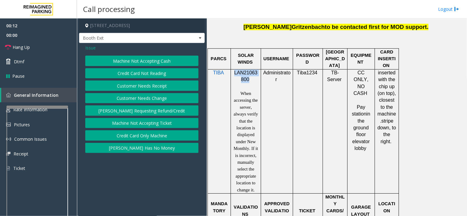
click at [140, 73] on button "Credit Card Not Reading" at bounding box center [141, 73] width 113 height 10
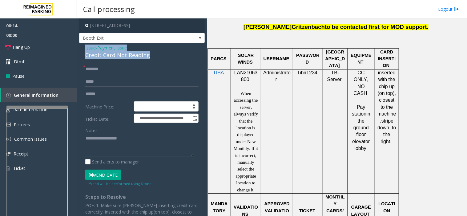
drag, startPoint x: 129, startPoint y: 54, endPoint x: 83, endPoint y: 47, distance: 45.9
click at [83, 47] on div "**********" at bounding box center [141, 155] width 125 height 224
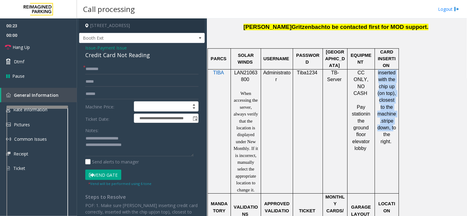
drag, startPoint x: 377, startPoint y: 74, endPoint x: 391, endPoint y: 126, distance: 53.6
click at [394, 125] on p "inserted with the chip up (on top), closest to the machine. stripe down, to the…" at bounding box center [386, 108] width 19 height 76
click at [142, 154] on textarea at bounding box center [139, 145] width 108 height 23
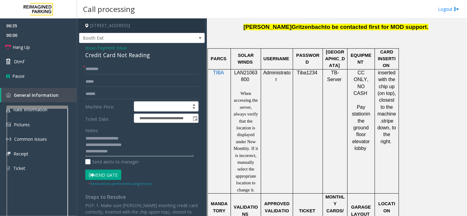
click at [120, 151] on textarea at bounding box center [139, 145] width 108 height 23
paste textarea "**********"
type textarea "**********"
click at [89, 64] on input "text" at bounding box center [141, 69] width 113 height 10
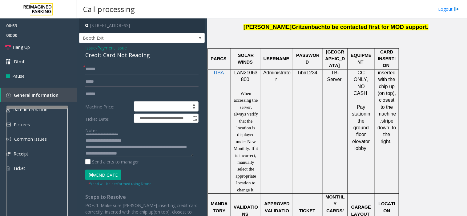
drag, startPoint x: 90, startPoint y: 68, endPoint x: 87, endPoint y: 73, distance: 6.0
click at [87, 73] on input "*****" at bounding box center [141, 69] width 113 height 10
drag, startPoint x: 94, startPoint y: 71, endPoint x: 97, endPoint y: 74, distance: 4.1
click at [94, 71] on input "*****" at bounding box center [141, 69] width 113 height 10
type input "*****"
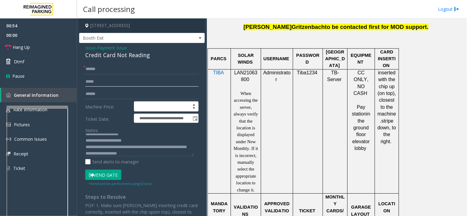
click at [96, 80] on input "text" at bounding box center [141, 82] width 113 height 10
click at [92, 94] on input "text" at bounding box center [141, 94] width 113 height 10
type input "*******"
click at [109, 175] on button "Vend Gate" at bounding box center [103, 175] width 36 height 10
click at [172, 153] on textarea at bounding box center [139, 145] width 108 height 23
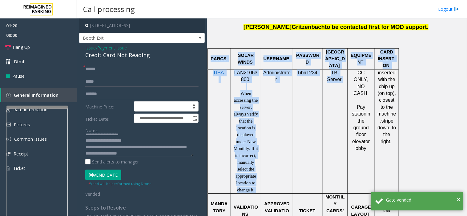
drag, startPoint x: 394, startPoint y: 137, endPoint x: 374, endPoint y: 125, distance: 23.2
click at [354, 152] on td "CC ONLY, NO CASH Pay station in the ground floor elevator lobby" at bounding box center [360, 131] width 27 height 124
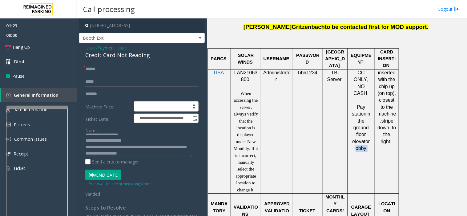
drag, startPoint x: 363, startPoint y: 127, endPoint x: 353, endPoint y: 133, distance: 12.2
click at [353, 133] on td "CC ONLY, NO CASH Pay station in the ground floor elevator lobby" at bounding box center [360, 131] width 27 height 124
click at [245, 78] on span "LAN21063800" at bounding box center [245, 76] width 23 height 12
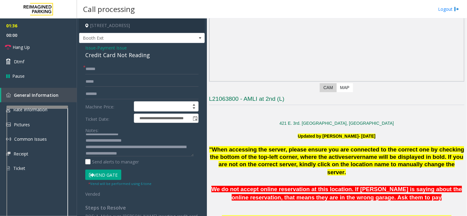
scroll to position [34, 0]
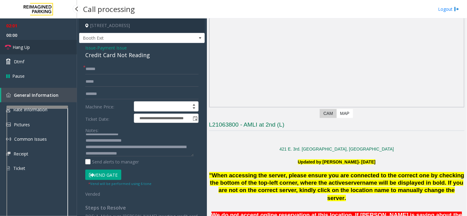
click at [44, 45] on link "Hang Up" at bounding box center [38, 47] width 77 height 14
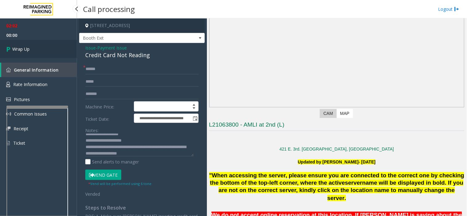
click at [32, 49] on link "Wrap Up" at bounding box center [38, 49] width 77 height 18
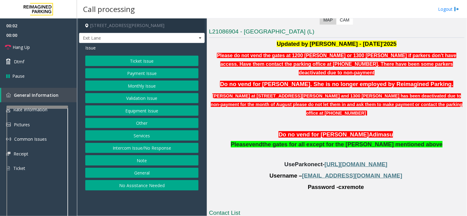
scroll to position [167, 0]
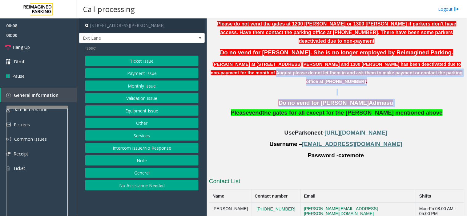
drag, startPoint x: 372, startPoint y: 87, endPoint x: 225, endPoint y: 65, distance: 148.3
click at [229, 66] on div "Updated by [PERSON_NAME] - [DATE]'2025 Please do not vend the gates at 1200 [PE…" at bounding box center [336, 89] width 255 height 163
click at [254, 89] on p at bounding box center [336, 92] width 255 height 7
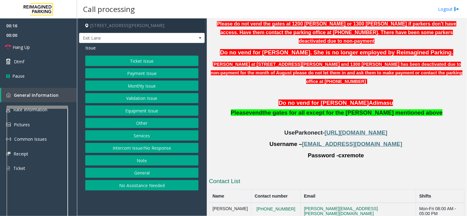
click at [143, 89] on button "Monthly Issue" at bounding box center [141, 86] width 113 height 10
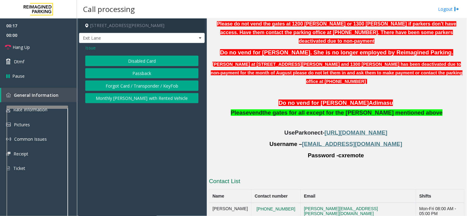
click at [133, 61] on button "Disabled Card" at bounding box center [141, 61] width 113 height 10
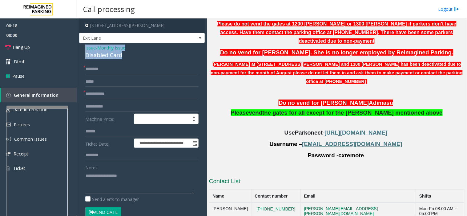
drag, startPoint x: 130, startPoint y: 58, endPoint x: 93, endPoint y: 49, distance: 37.7
click at [82, 47] on div "**********" at bounding box center [141, 218] width 125 height 351
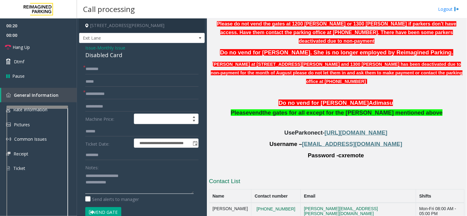
click at [121, 183] on textarea at bounding box center [139, 182] width 108 height 23
type textarea "**********"
click at [98, 97] on input "text" at bounding box center [141, 94] width 113 height 10
click at [90, 50] on span "Issue" at bounding box center [90, 48] width 10 height 6
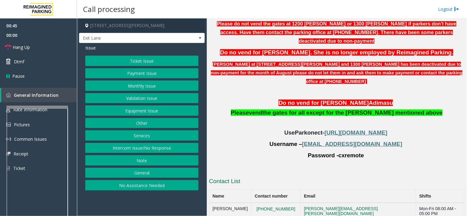
click at [113, 61] on button "Ticket Issue" at bounding box center [141, 61] width 113 height 10
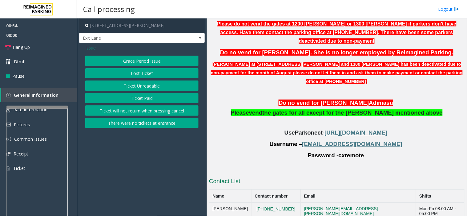
click at [89, 47] on span "Issue" at bounding box center [90, 48] width 10 height 6
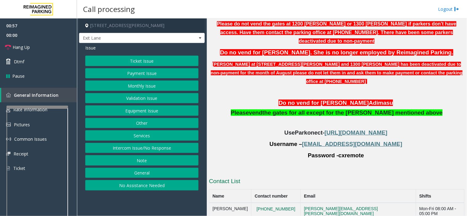
click at [113, 86] on button "Monthly Issue" at bounding box center [141, 86] width 113 height 10
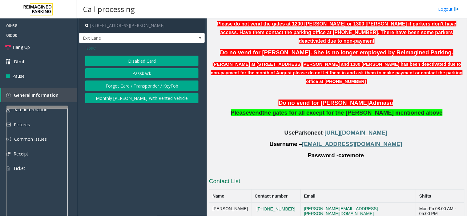
click at [127, 62] on button "Disabled Card" at bounding box center [141, 61] width 113 height 10
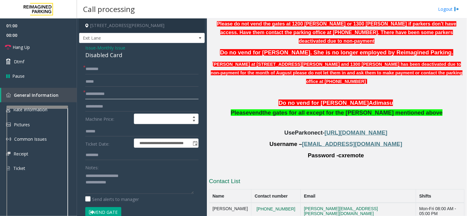
click at [98, 95] on input "text" at bounding box center [141, 94] width 113 height 10
type input "**********"
click at [107, 72] on input "text" at bounding box center [141, 69] width 113 height 10
click at [89, 71] on input "******" at bounding box center [141, 69] width 113 height 10
click at [92, 70] on input "******" at bounding box center [141, 69] width 113 height 10
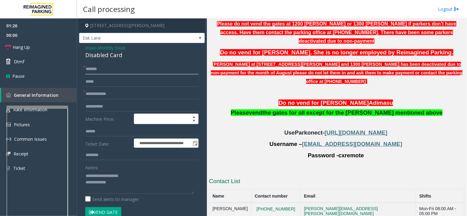
click at [93, 70] on input "******" at bounding box center [141, 69] width 113 height 10
click at [95, 70] on input "******" at bounding box center [141, 69] width 113 height 10
click at [97, 71] on input "******" at bounding box center [141, 69] width 113 height 10
type input "******"
click at [103, 62] on div "**********" at bounding box center [141, 218] width 125 height 351
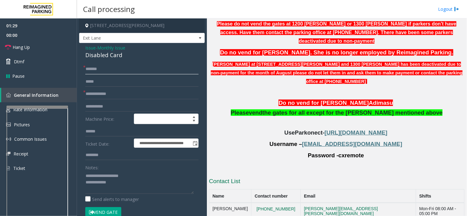
click at [103, 66] on input "******" at bounding box center [141, 69] width 113 height 10
drag, startPoint x: 245, startPoint y: 190, endPoint x: 213, endPoint y: 194, distance: 31.9
click at [213, 203] on td "[PERSON_NAME]" at bounding box center [230, 211] width 42 height 17
drag, startPoint x: 285, startPoint y: 191, endPoint x: 256, endPoint y: 192, distance: 29.8
click at [256, 203] on td "[PHONE_NUMBER]" at bounding box center [275, 211] width 49 height 17
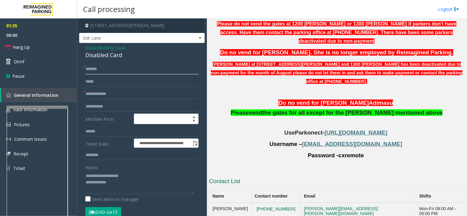
drag, startPoint x: 109, startPoint y: 71, endPoint x: 85, endPoint y: 72, distance: 24.3
click at [85, 72] on input "******" at bounding box center [141, 69] width 113 height 10
type input "******"
drag, startPoint x: 278, startPoint y: 191, endPoint x: 256, endPoint y: 192, distance: 22.8
click at [256, 203] on td "[PHONE_NUMBER]" at bounding box center [275, 211] width 49 height 17
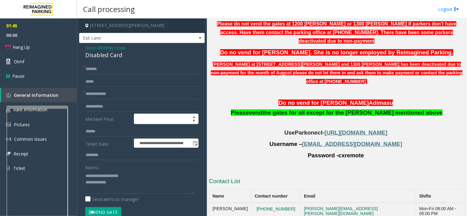
click at [236, 140] on p "Username – [EMAIL_ADDRESS][DOMAIN_NAME]" at bounding box center [336, 144] width 255 height 8
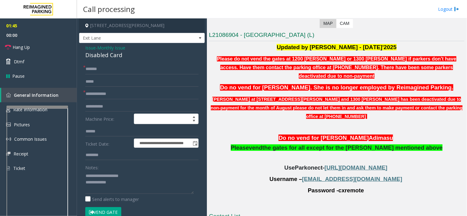
scroll to position [99, 0]
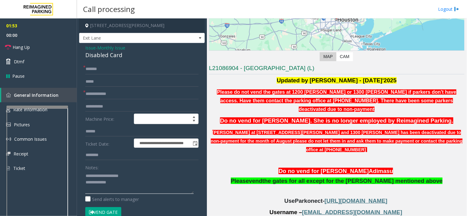
click at [127, 187] on textarea at bounding box center [139, 182] width 108 height 23
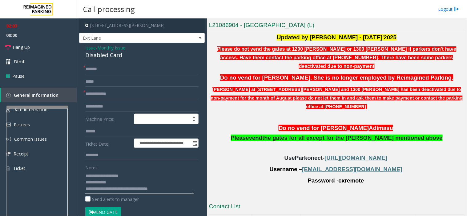
scroll to position [167, 0]
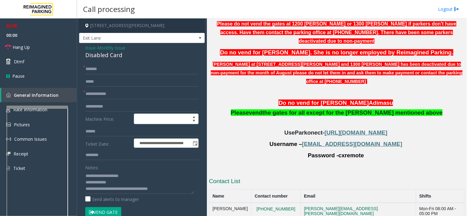
drag, startPoint x: 240, startPoint y: 191, endPoint x: 211, endPoint y: 193, distance: 29.0
click at [211, 203] on td "[PERSON_NAME]" at bounding box center [230, 211] width 42 height 17
click at [166, 190] on textarea at bounding box center [139, 182] width 108 height 23
paste textarea "**********"
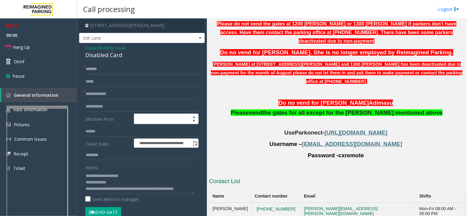
drag, startPoint x: 291, startPoint y: 203, endPoint x: 253, endPoint y: 207, distance: 38.0
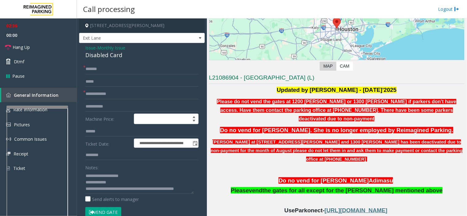
scroll to position [65, 0]
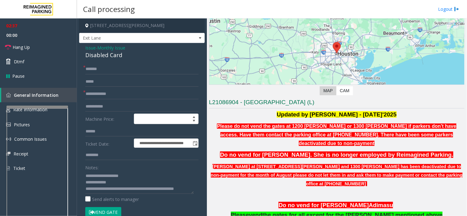
click at [318, 139] on div "Updated by [PERSON_NAME] - [DATE]'2025 Please do not vend the gates at 1200 [PE…" at bounding box center [336, 192] width 255 height 163
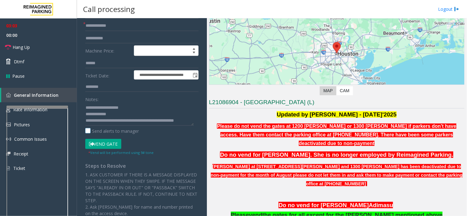
scroll to position [6, 0]
click at [109, 144] on button "Vend Gate" at bounding box center [103, 144] width 36 height 10
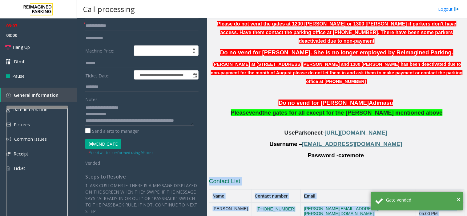
drag, startPoint x: 253, startPoint y: 202, endPoint x: 208, endPoint y: 204, distance: 44.6
click at [208, 204] on div "Main Revenue Control Manufacturer: TIBA ← Move left → Move right ↑ Move up ↓ Mo…" at bounding box center [337, 117] width 260 height 198
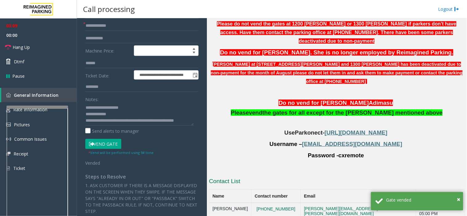
drag, startPoint x: 245, startPoint y: 203, endPoint x: 210, endPoint y: 205, distance: 35.7
click at [112, 123] on textarea at bounding box center [139, 114] width 108 height 23
paste textarea "**********"
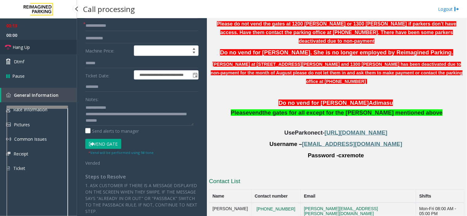
click at [70, 53] on link "Hang Up" at bounding box center [38, 47] width 77 height 14
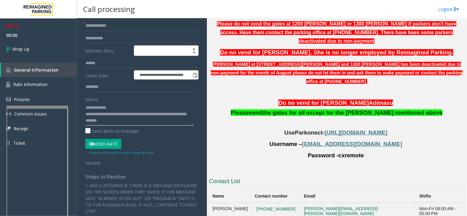
click at [150, 121] on textarea at bounding box center [139, 114] width 108 height 23
type textarea "**********"
click at [44, 59] on div "03:14 00:06 Wrap Up General Information Rate Information Pictures Common Issues…" at bounding box center [38, 86] width 77 height 137
click at [40, 48] on link "Wrap Up" at bounding box center [38, 49] width 77 height 18
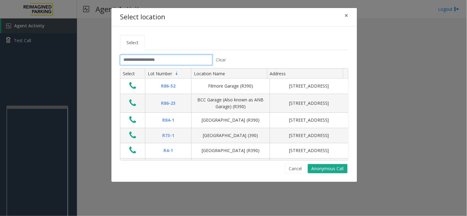
click at [143, 60] on input "text" at bounding box center [166, 60] width 92 height 10
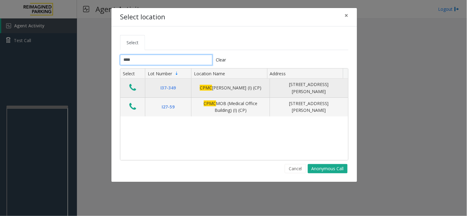
type input "****"
click at [131, 90] on icon "Data table" at bounding box center [132, 87] width 7 height 9
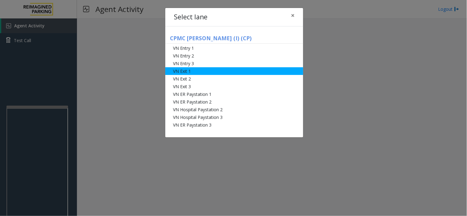
click at [189, 71] on li "VN Exit 1" at bounding box center [234, 71] width 138 height 8
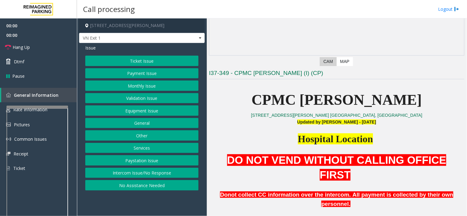
scroll to position [137, 0]
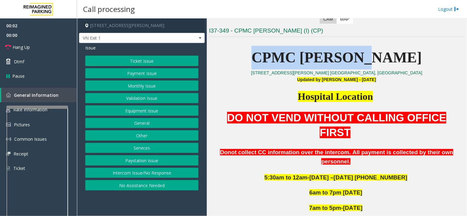
drag, startPoint x: 280, startPoint y: 52, endPoint x: 395, endPoint y: 55, distance: 115.1
click at [395, 55] on p "CPMC [PERSON_NAME]" at bounding box center [336, 58] width 255 height 24
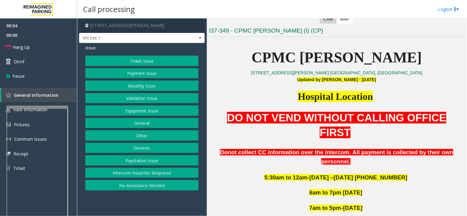
click at [149, 99] on button "Validation Issue" at bounding box center [141, 98] width 113 height 10
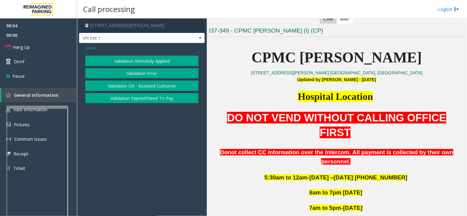
click at [142, 71] on button "Validation Error" at bounding box center [141, 73] width 113 height 10
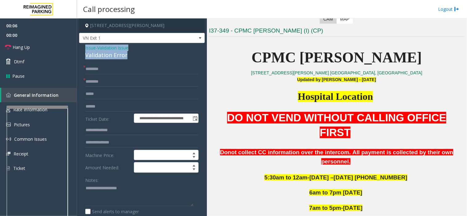
drag, startPoint x: 131, startPoint y: 54, endPoint x: 82, endPoint y: 47, distance: 49.4
click at [138, 192] on textarea at bounding box center [139, 195] width 108 height 23
type textarea "**********"
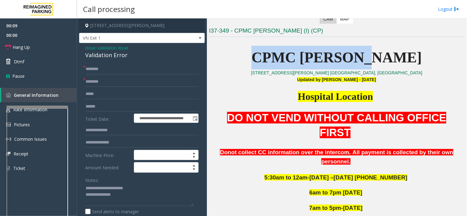
drag, startPoint x: 281, startPoint y: 54, endPoint x: 401, endPoint y: 62, distance: 119.9
click at [401, 62] on p "CPMC [PERSON_NAME]" at bounding box center [336, 58] width 255 height 24
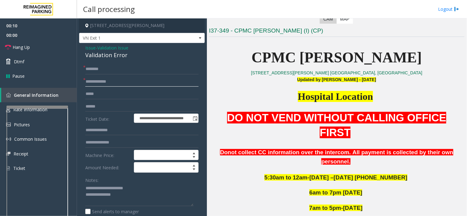
click at [143, 86] on input "**********" at bounding box center [141, 82] width 113 height 10
type input "**********"
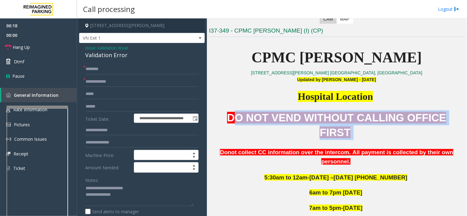
drag, startPoint x: 233, startPoint y: 116, endPoint x: 356, endPoint y: 133, distance: 123.8
click at [356, 133] on div "DO NOT VEND WITHOUT CALLING OFFICE FIRST Donot collect CC information over the …" at bounding box center [336, 138] width 255 height 56
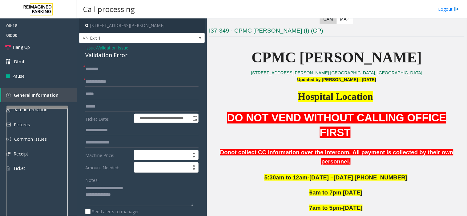
click at [386, 148] on p "Donot collect CC information over the intercom. All payment is collected by the…" at bounding box center [336, 157] width 255 height 18
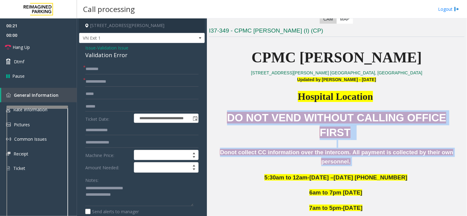
drag, startPoint x: 452, startPoint y: 137, endPoint x: 207, endPoint y: 114, distance: 246.8
click at [207, 114] on div "Main Revenue Control Manufacturer: [PERSON_NAME] Previous Next CAM Map I37-349 …" at bounding box center [337, 117] width 260 height 198
click at [259, 121] on span "DO NOT VEND WITHOUT CALLING OFFICE FIRST" at bounding box center [336, 125] width 219 height 27
click at [259, 122] on span "DO NOT VEND WITHOUT CALLING OFFICE FIRST" at bounding box center [336, 125] width 219 height 27
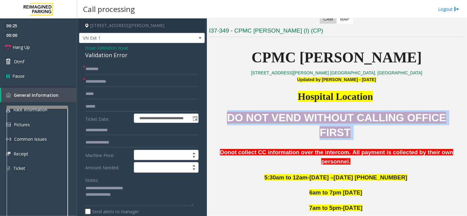
drag, startPoint x: 225, startPoint y: 117, endPoint x: 447, endPoint y: 119, distance: 222.1
click at [447, 119] on p "DO NOT VEND WITHOUT CALLING OFFICE FIRST" at bounding box center [336, 125] width 255 height 30
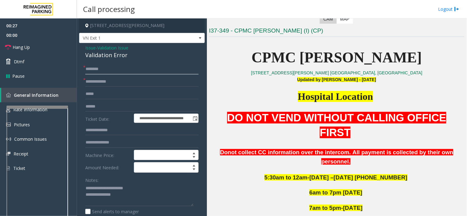
click at [103, 71] on input "text" at bounding box center [141, 69] width 113 height 10
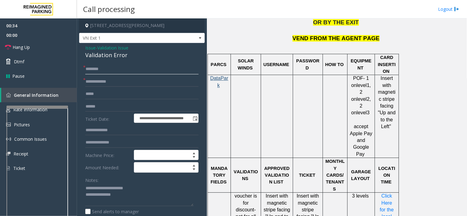
scroll to position [512, 0]
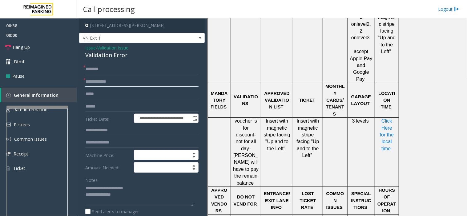
drag, startPoint x: 117, startPoint y: 82, endPoint x: 87, endPoint y: 78, distance: 30.4
click at [87, 78] on input "**********" at bounding box center [141, 82] width 113 height 10
click at [86, 78] on input "**********" at bounding box center [141, 82] width 113 height 10
click at [97, 68] on input "text" at bounding box center [141, 69] width 113 height 10
type input "****"
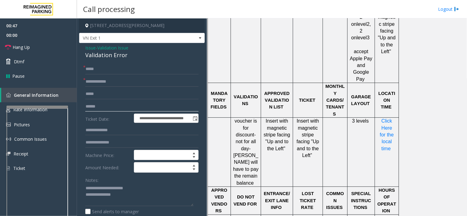
click at [102, 105] on input "text" at bounding box center [141, 106] width 113 height 10
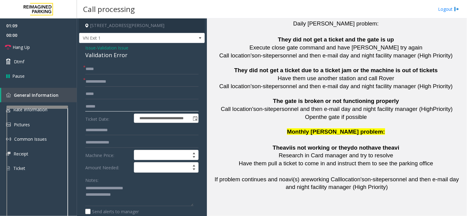
scroll to position [1399, 0]
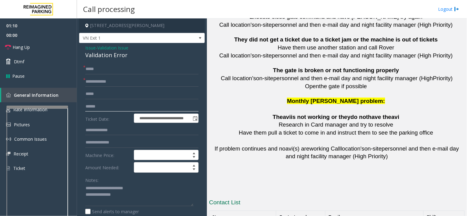
type input "******"
drag, startPoint x: 311, startPoint y: 142, endPoint x: 279, endPoint y: 143, distance: 32.3
click at [127, 199] on textarea at bounding box center [139, 195] width 108 height 23
drag, startPoint x: 316, startPoint y: 142, endPoint x: 275, endPoint y: 145, distance: 41.3
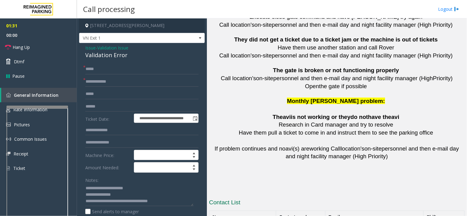
click at [169, 201] on textarea at bounding box center [139, 195] width 108 height 23
paste textarea "**********"
click at [102, 204] on textarea at bounding box center [139, 195] width 108 height 23
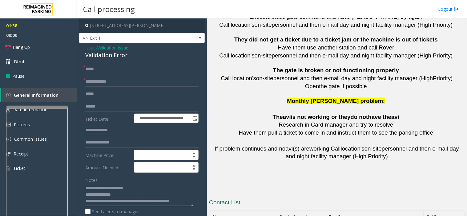
click at [101, 204] on textarea at bounding box center [139, 195] width 108 height 23
click at [97, 205] on textarea at bounding box center [139, 195] width 108 height 23
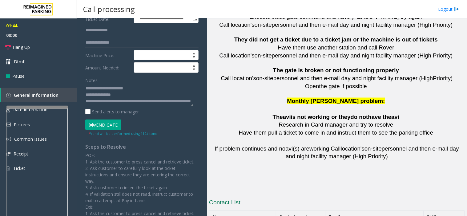
scroll to position [102, 0]
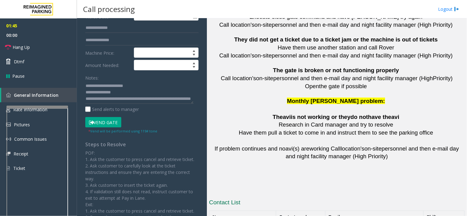
click at [97, 123] on button "Vend Gate" at bounding box center [103, 122] width 36 height 10
click at [130, 102] on textarea at bounding box center [139, 92] width 108 height 23
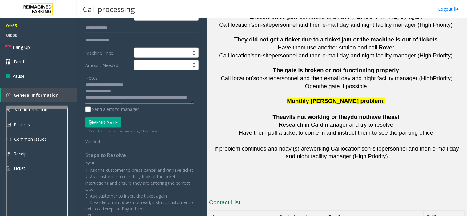
scroll to position [0, 0]
type textarea "**********"
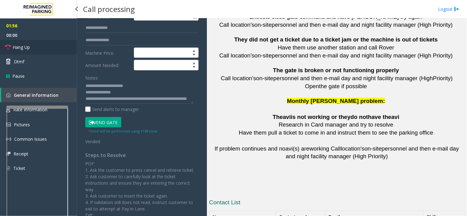
click at [48, 42] on link "Hang Up" at bounding box center [38, 47] width 77 height 14
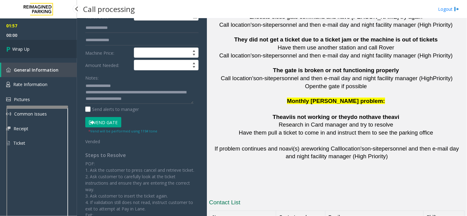
click at [11, 51] on icon at bounding box center [9, 49] width 6 height 10
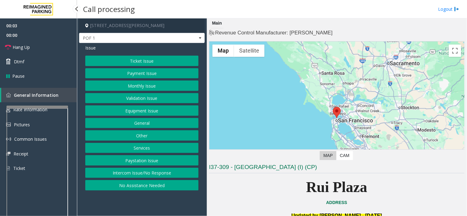
drag, startPoint x: 352, startPoint y: 189, endPoint x: 210, endPoint y: 165, distance: 144.8
click at [242, 186] on p "Rui Plaza" at bounding box center [336, 188] width 255 height 24
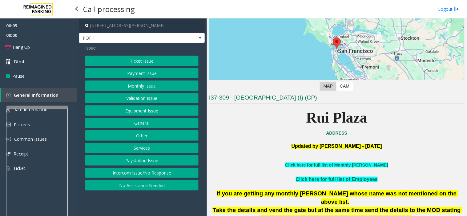
scroll to position [102, 0]
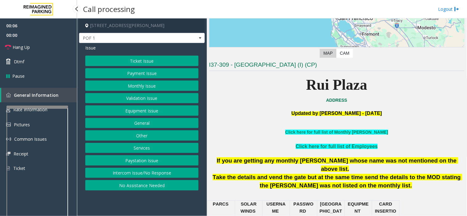
click at [136, 73] on button "Payment Issue" at bounding box center [141, 73] width 113 height 10
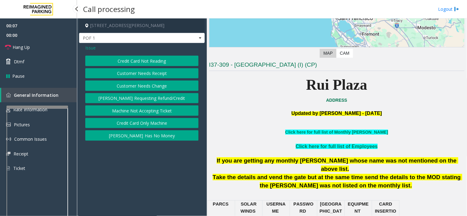
click at [134, 62] on button "Credit Card Not Reading" at bounding box center [141, 61] width 113 height 10
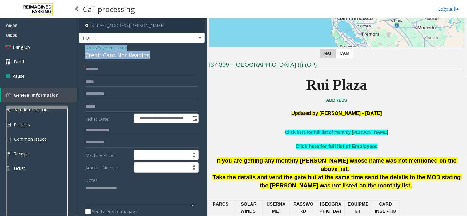
drag, startPoint x: 152, startPoint y: 54, endPoint x: 82, endPoint y: 48, distance: 70.1
click at [81, 47] on div "**********" at bounding box center [141, 199] width 125 height 312
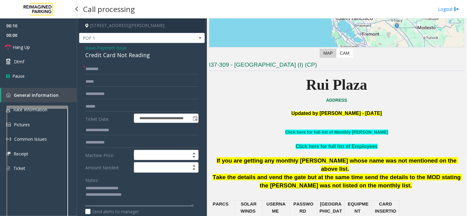
type textarea "**********"
click at [94, 72] on input "text" at bounding box center [141, 69] width 113 height 10
type input "**"
click at [156, 198] on textarea at bounding box center [139, 195] width 108 height 23
drag, startPoint x: 131, startPoint y: 196, endPoint x: 81, endPoint y: 188, distance: 50.2
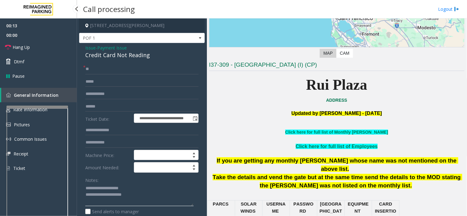
click at [81, 188] on div "**********" at bounding box center [142, 206] width 122 height 285
click at [87, 47] on span "Issue" at bounding box center [90, 48] width 10 height 6
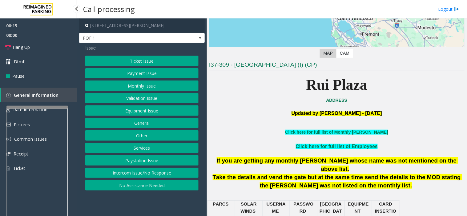
click at [129, 62] on button "Ticket Issue" at bounding box center [141, 61] width 113 height 10
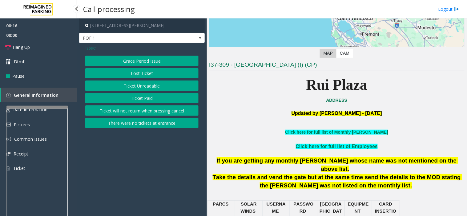
click at [130, 85] on button "Ticket Unreadable" at bounding box center [141, 86] width 113 height 10
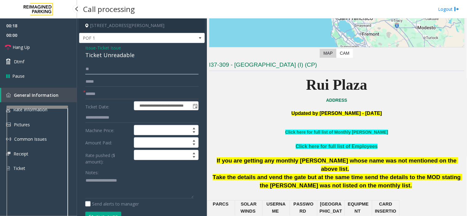
drag, startPoint x: 93, startPoint y: 70, endPoint x: 86, endPoint y: 68, distance: 6.6
click at [86, 69] on input "**" at bounding box center [141, 69] width 113 height 10
type input "**"
drag, startPoint x: 133, startPoint y: 56, endPoint x: 90, endPoint y: 48, distance: 43.7
click at [80, 46] on div "**********" at bounding box center [141, 208] width 125 height 330
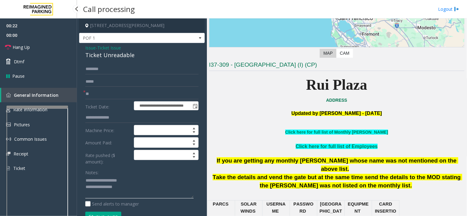
click at [138, 186] on textarea at bounding box center [139, 187] width 108 height 23
click at [117, 189] on textarea at bounding box center [139, 187] width 108 height 23
click at [127, 186] on textarea at bounding box center [139, 187] width 108 height 23
click at [42, 47] on link "Hang Up" at bounding box center [38, 47] width 77 height 14
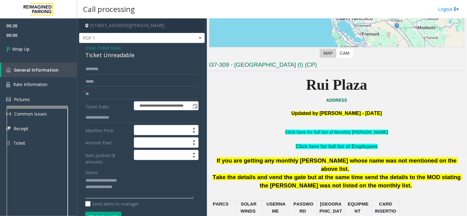
click at [125, 183] on textarea at bounding box center [139, 187] width 108 height 23
click at [133, 190] on textarea at bounding box center [139, 187] width 108 height 23
type textarea "**********"
click at [27, 55] on link "Wrap Up" at bounding box center [38, 49] width 77 height 18
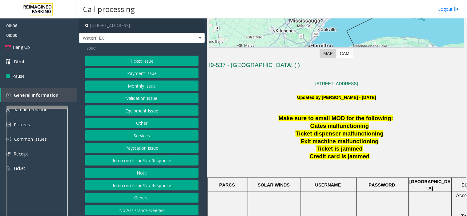
scroll to position [137, 0]
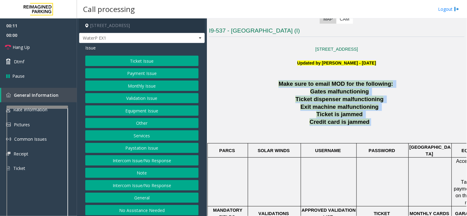
drag, startPoint x: 292, startPoint y: 86, endPoint x: 406, endPoint y: 121, distance: 119.8
click at [406, 122] on p "Credit card is jammed" at bounding box center [340, 122] width 248 height 8
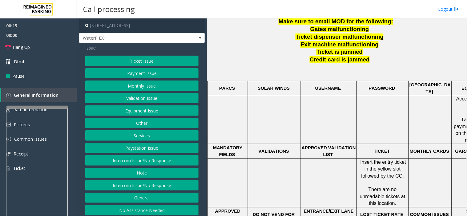
scroll to position [242, 0]
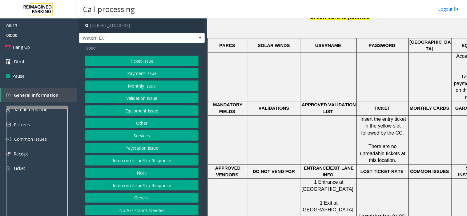
click at [148, 62] on button "Ticket Issue" at bounding box center [141, 61] width 113 height 10
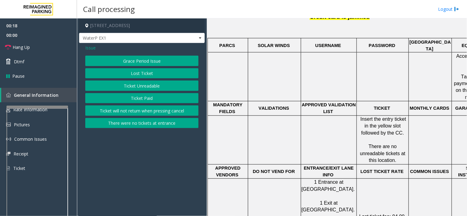
click at [136, 86] on button "Ticket Unreadable" at bounding box center [141, 86] width 113 height 10
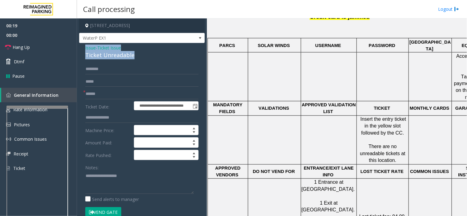
drag, startPoint x: 144, startPoint y: 55, endPoint x: 83, endPoint y: 47, distance: 61.4
click at [83, 47] on div "**********" at bounding box center [141, 205] width 125 height 325
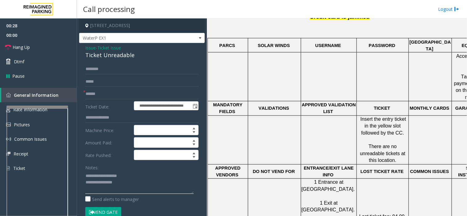
click at [131, 188] on textarea at bounding box center [139, 182] width 108 height 23
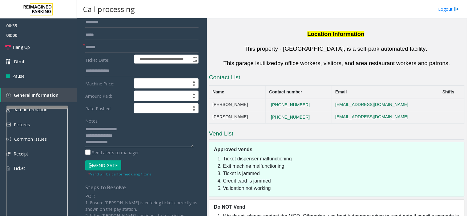
scroll to position [0, 0]
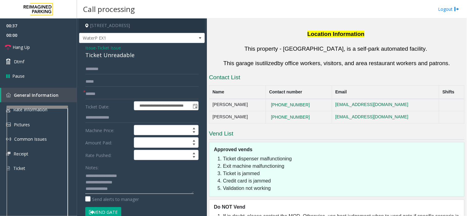
type textarea "**********"
click at [89, 45] on span "Issue" at bounding box center [90, 48] width 10 height 6
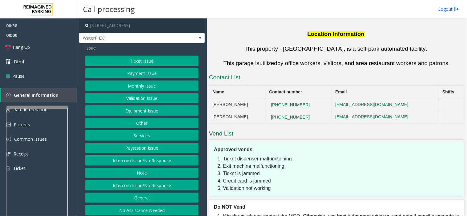
click at [134, 137] on button "Services" at bounding box center [141, 135] width 113 height 10
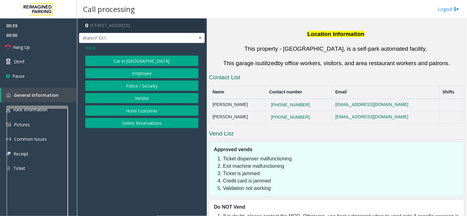
click at [134, 123] on button "Online Reservations" at bounding box center [141, 123] width 113 height 10
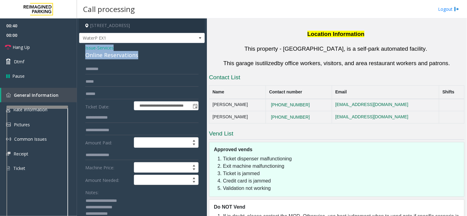
drag, startPoint x: 140, startPoint y: 54, endPoint x: 83, endPoint y: 49, distance: 56.8
drag, startPoint x: 109, startPoint y: 203, endPoint x: 80, endPoint y: 202, distance: 28.3
paste textarea "**"
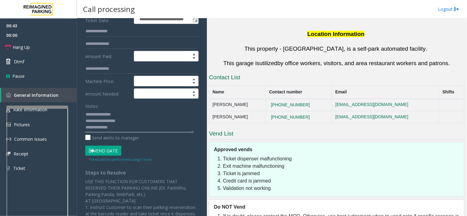
scroll to position [109, 0]
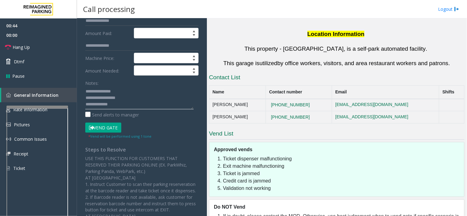
drag, startPoint x: 113, startPoint y: 214, endPoint x: 107, endPoint y: 162, distance: 52.3
click at [93, 197] on div "**********" at bounding box center [142, 132] width 122 height 356
click at [118, 102] on textarea at bounding box center [139, 97] width 108 height 23
drag, startPoint x: 117, startPoint y: 105, endPoint x: 79, endPoint y: 108, distance: 38.3
click at [79, 108] on div "**********" at bounding box center [141, 125] width 125 height 383
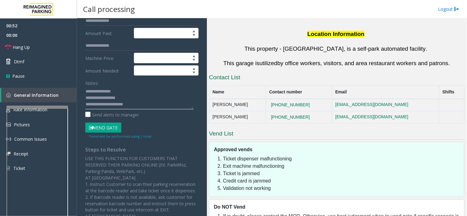
scroll to position [4, 0]
click at [125, 108] on textarea at bounding box center [139, 97] width 108 height 23
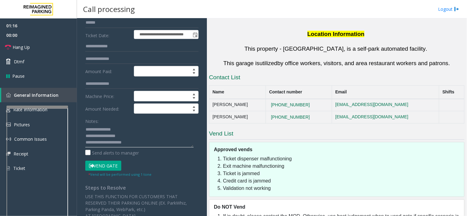
scroll to position [0, 0]
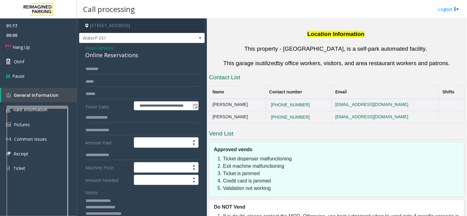
type textarea "**********"
click at [103, 67] on input "text" at bounding box center [141, 69] width 113 height 10
type input "****"
click at [106, 111] on form "**********" at bounding box center [141, 156] width 113 height 185
click at [90, 70] on input "****" at bounding box center [141, 69] width 113 height 10
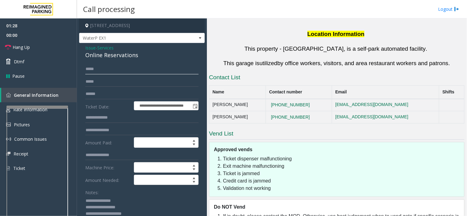
click at [96, 72] on input "****" at bounding box center [141, 69] width 113 height 10
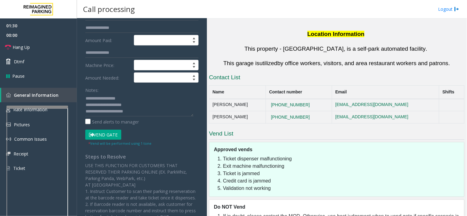
scroll to position [13, 0]
click at [117, 105] on textarea at bounding box center [139, 104] width 108 height 23
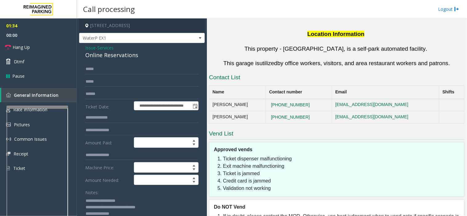
type textarea "**********"
click at [96, 71] on input "****" at bounding box center [141, 69] width 113 height 10
click at [94, 89] on input "text" at bounding box center [141, 94] width 113 height 10
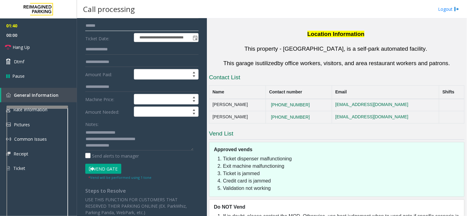
scroll to position [34, 0]
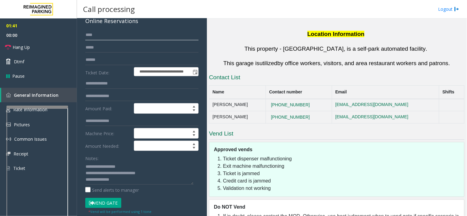
click at [97, 37] on input "****" at bounding box center [141, 35] width 113 height 10
drag, startPoint x: 89, startPoint y: 35, endPoint x: 88, endPoint y: 44, distance: 9.5
click at [88, 44] on input "text" at bounding box center [141, 47] width 113 height 10
click at [93, 35] on input "****" at bounding box center [141, 35] width 113 height 10
type input "****"
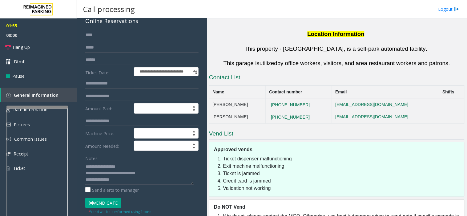
click at [94, 202] on button "Vend Gate" at bounding box center [103, 203] width 36 height 10
click at [114, 177] on textarea at bounding box center [139, 173] width 108 height 23
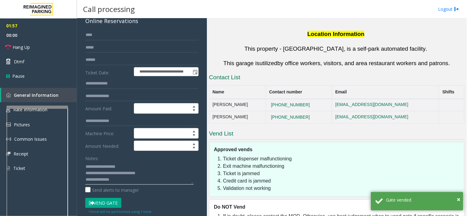
paste textarea "**********"
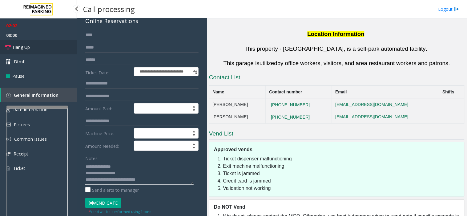
type textarea "**********"
click at [28, 50] on span "Hang Up" at bounding box center [21, 47] width 17 height 6
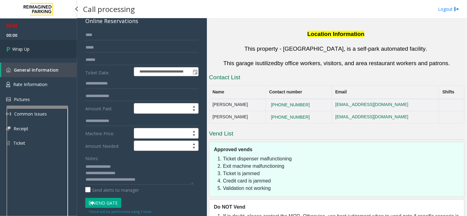
click at [31, 50] on link "Wrap Up" at bounding box center [38, 49] width 77 height 18
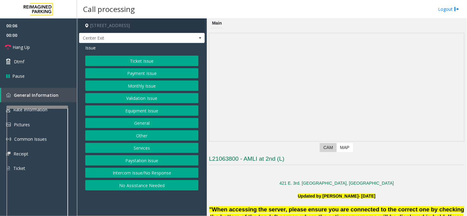
click at [127, 97] on button "Validation Issue" at bounding box center [141, 98] width 113 height 10
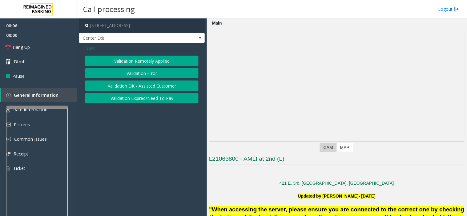
click at [126, 73] on button "Validation Error" at bounding box center [141, 73] width 113 height 10
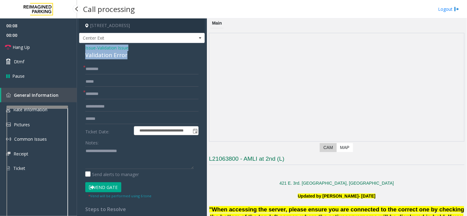
drag, startPoint x: 130, startPoint y: 55, endPoint x: 78, endPoint y: 48, distance: 52.5
click at [78, 48] on app-call-processing-form "**********" at bounding box center [142, 117] width 130 height 198
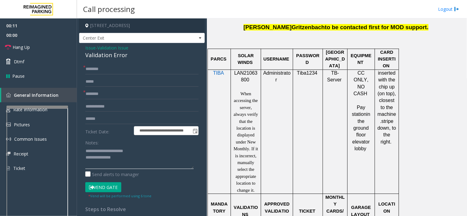
scroll to position [410, 0]
type textarea "**********"
click at [244, 79] on span "LAN21063800" at bounding box center [245, 76] width 23 height 12
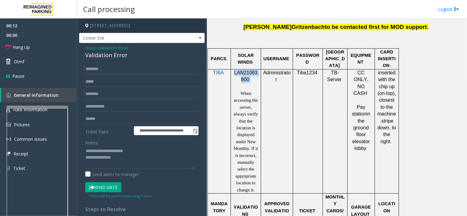
click at [244, 79] on span "LAN21063800" at bounding box center [245, 76] width 23 height 12
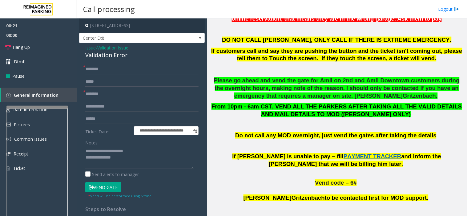
scroll to position [102, 0]
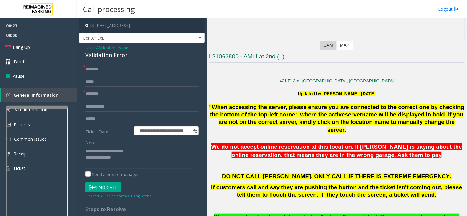
click at [97, 70] on input "text" at bounding box center [141, 69] width 113 height 10
type input "**"
click at [97, 93] on input "text" at bounding box center [141, 94] width 113 height 10
type input "**"
click at [128, 162] on textarea at bounding box center [139, 157] width 108 height 23
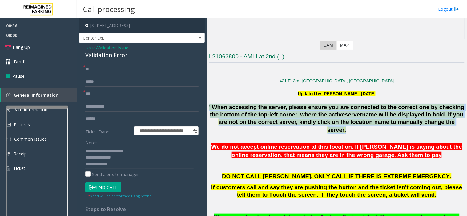
drag, startPoint x: 220, startPoint y: 105, endPoint x: 368, endPoint y: 131, distance: 150.4
click at [368, 131] on div ""When accessing the server, please ensure you are connected to the correct one …" at bounding box center [336, 119] width 255 height 31
click at [369, 131] on div ""When accessing the server, please ensure you are connected to the correct one …" at bounding box center [336, 119] width 255 height 31
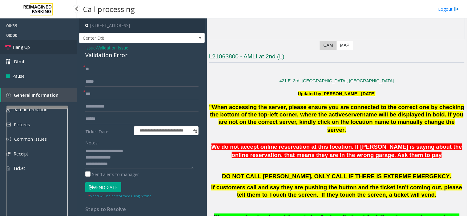
click at [39, 53] on link "Hang Up" at bounding box center [38, 47] width 77 height 14
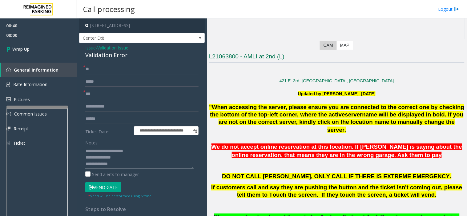
click at [134, 165] on textarea at bounding box center [139, 157] width 108 height 23
type textarea "**********"
click at [42, 45] on link "Wrap Up" at bounding box center [38, 49] width 77 height 18
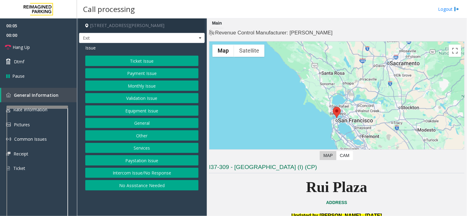
click at [142, 59] on button "Ticket Issue" at bounding box center [141, 61] width 113 height 10
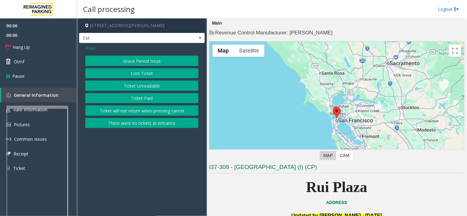
click at [136, 87] on button "Ticket Unreadable" at bounding box center [141, 86] width 113 height 10
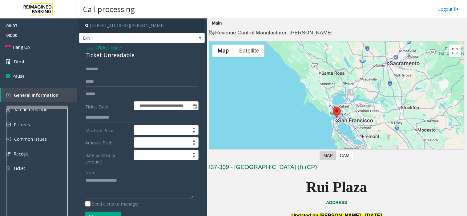
click at [134, 54] on div "Ticket Unreadable" at bounding box center [141, 55] width 113 height 8
click at [90, 47] on span "Issue" at bounding box center [90, 48] width 10 height 6
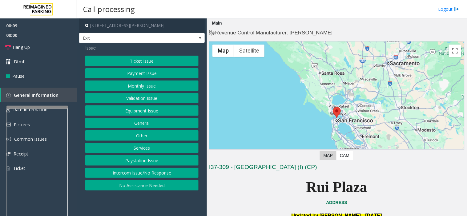
click at [139, 62] on button "Ticket Issue" at bounding box center [141, 61] width 113 height 10
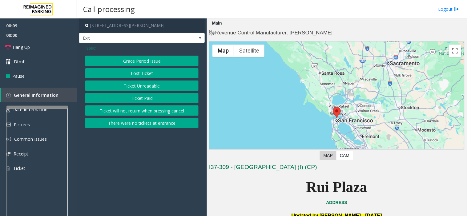
click at [134, 98] on button "Ticket Paid" at bounding box center [141, 98] width 113 height 10
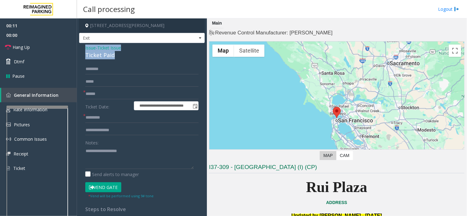
drag, startPoint x: 118, startPoint y: 56, endPoint x: 82, endPoint y: 47, distance: 37.0
click at [82, 47] on div "**********" at bounding box center [141, 187] width 125 height 288
type textarea "**********"
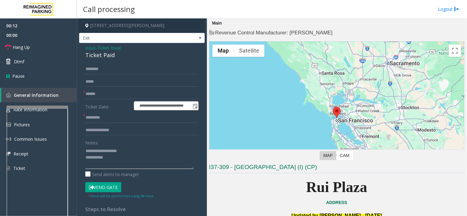
click at [109, 158] on textarea at bounding box center [139, 157] width 108 height 23
drag, startPoint x: 112, startPoint y: 158, endPoint x: 86, endPoint y: 151, distance: 27.4
click at [86, 151] on textarea at bounding box center [139, 157] width 108 height 23
click at [91, 47] on span "Issue" at bounding box center [90, 48] width 10 height 6
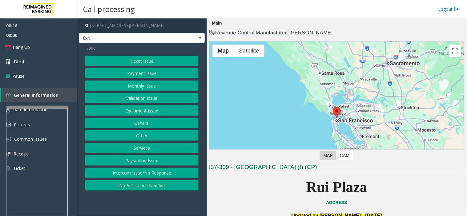
click at [108, 59] on button "Ticket Issue" at bounding box center [141, 61] width 113 height 10
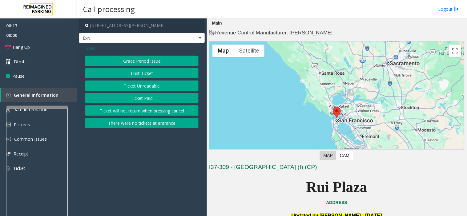
click at [127, 86] on button "Ticket Unreadable" at bounding box center [141, 86] width 113 height 10
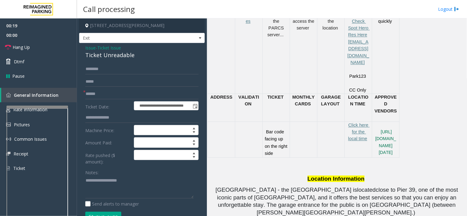
scroll to position [342, 0]
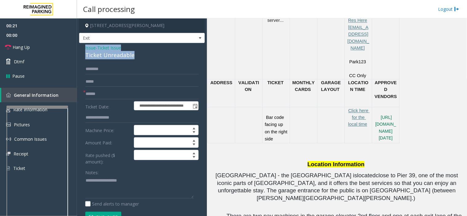
drag, startPoint x: 137, startPoint y: 58, endPoint x: 84, endPoint y: 49, distance: 53.5
click at [84, 49] on div "**********" at bounding box center [141, 208] width 125 height 330
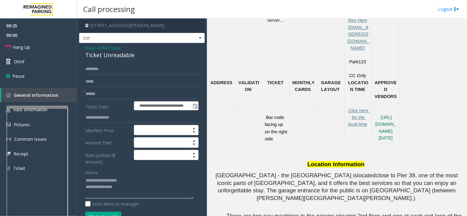
click at [129, 187] on textarea at bounding box center [139, 187] width 108 height 23
paste textarea "**********"
click at [117, 195] on textarea at bounding box center [139, 187] width 108 height 23
type textarea "**********"
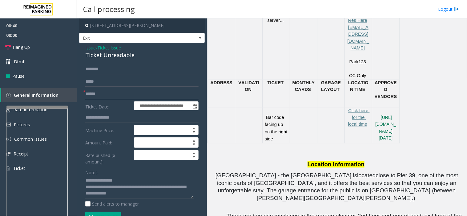
click at [97, 94] on input "text" at bounding box center [141, 94] width 113 height 10
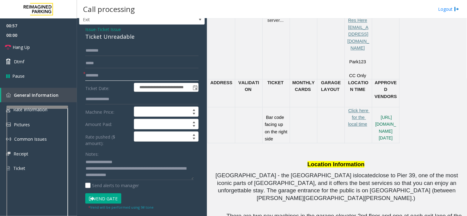
scroll to position [34, 0]
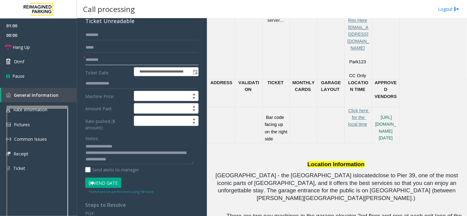
type input "********"
click at [98, 184] on button "Vend Gate" at bounding box center [103, 183] width 36 height 10
click at [39, 46] on link "Hang Up" at bounding box center [38, 47] width 77 height 14
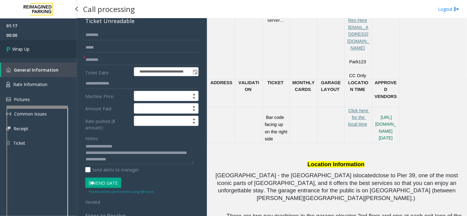
click at [24, 47] on span "Wrap Up" at bounding box center [20, 49] width 17 height 6
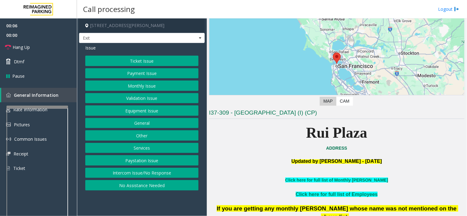
scroll to position [68, 0]
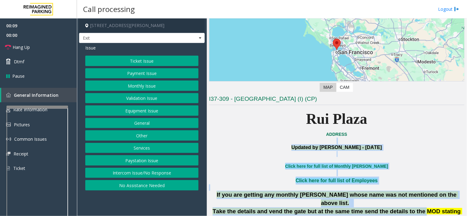
drag, startPoint x: 281, startPoint y: 143, endPoint x: 403, endPoint y: 203, distance: 135.8
click at [157, 62] on button "Ticket Issue" at bounding box center [141, 61] width 113 height 10
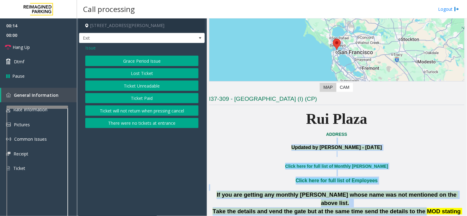
click at [147, 86] on button "Ticket Unreadable" at bounding box center [141, 86] width 113 height 10
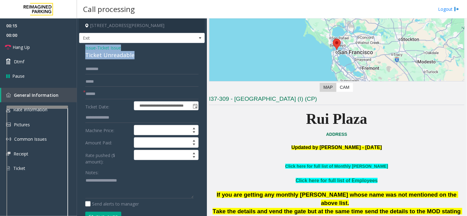
drag, startPoint x: 135, startPoint y: 54, endPoint x: 83, endPoint y: 49, distance: 52.5
click at [83, 49] on div "**********" at bounding box center [141, 208] width 125 height 330
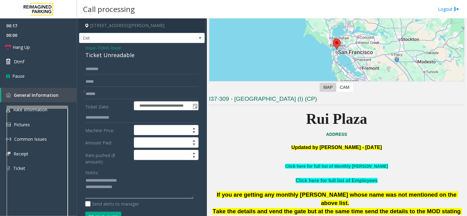
click at [136, 189] on textarea at bounding box center [139, 187] width 108 height 23
click at [91, 93] on input "text" at bounding box center [141, 94] width 113 height 10
click at [124, 193] on textarea at bounding box center [139, 187] width 108 height 23
paste textarea "**********"
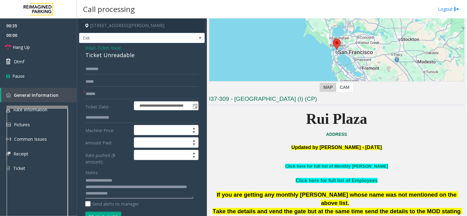
type textarea "**********"
click at [90, 96] on input "text" at bounding box center [141, 94] width 113 height 10
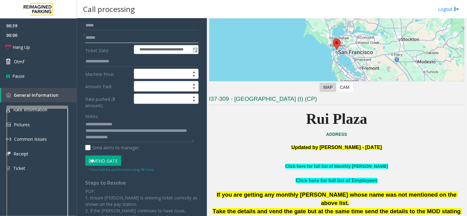
scroll to position [68, 0]
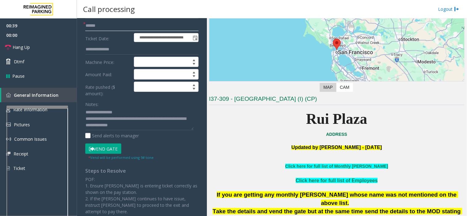
type input "******"
click at [97, 150] on button "Vend Gate" at bounding box center [103, 149] width 36 height 10
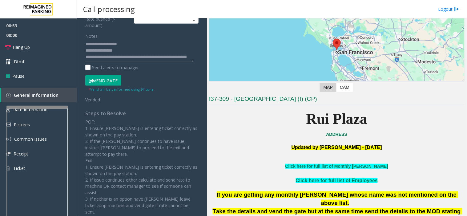
scroll to position [161, 0]
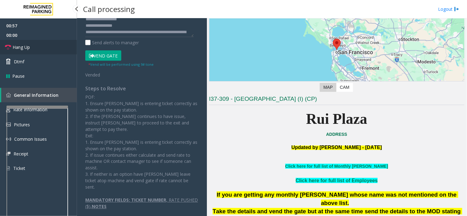
click at [47, 50] on link "Hang Up" at bounding box center [38, 47] width 77 height 14
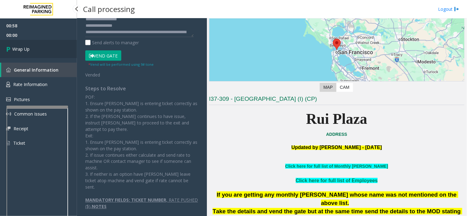
click at [40, 50] on link "Wrap Up" at bounding box center [38, 49] width 77 height 18
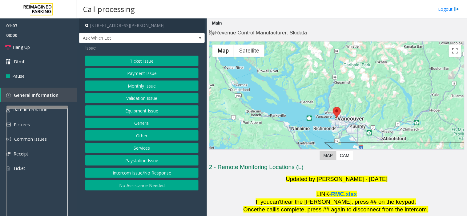
click at [133, 62] on button "Ticket Issue" at bounding box center [141, 61] width 113 height 10
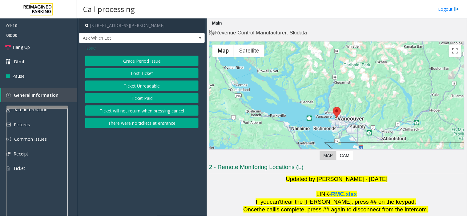
click at [93, 49] on span "Issue" at bounding box center [90, 48] width 10 height 6
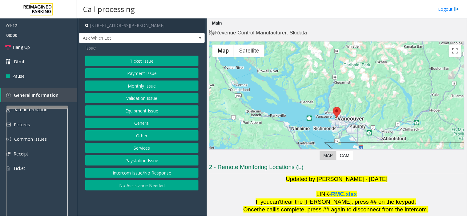
click at [140, 74] on button "Payment Issue" at bounding box center [141, 73] width 113 height 10
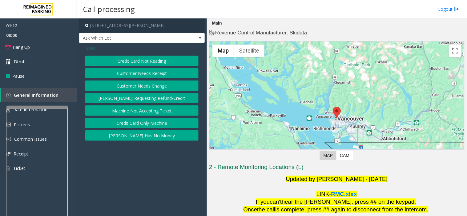
click at [149, 60] on button "Credit Card Not Reading" at bounding box center [141, 61] width 113 height 10
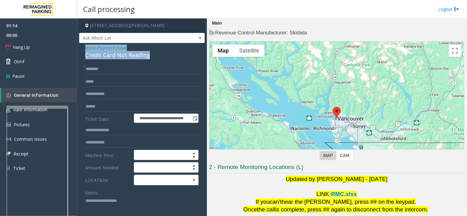
drag, startPoint x: 136, startPoint y: 55, endPoint x: 82, endPoint y: 48, distance: 54.5
click at [82, 48] on div "**********" at bounding box center [141, 189] width 125 height 292
drag, startPoint x: 111, startPoint y: 78, endPoint x: 111, endPoint y: 137, distance: 59.1
click at [111, 137] on form "**********" at bounding box center [141, 160] width 113 height 192
drag, startPoint x: 143, startPoint y: 55, endPoint x: 85, endPoint y: 48, distance: 59.2
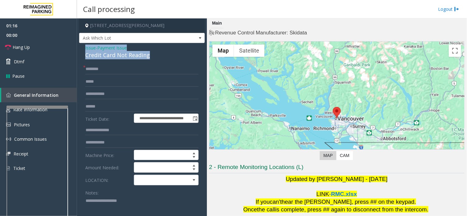
click at [85, 48] on div "**********" at bounding box center [141, 189] width 125 height 292
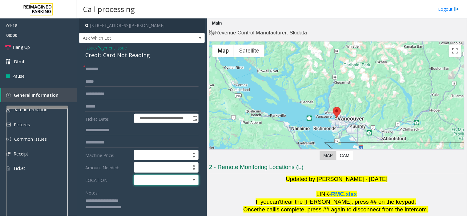
click at [146, 181] on span at bounding box center [159, 180] width 51 height 10
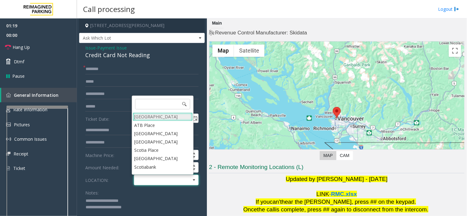
click at [157, 119] on Village "[GEOGRAPHIC_DATA]" at bounding box center [163, 117] width 60 height 8
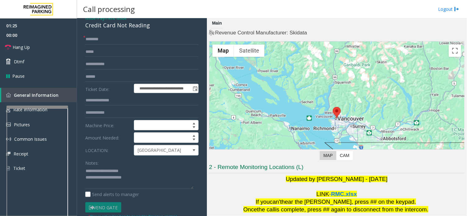
scroll to position [68, 0]
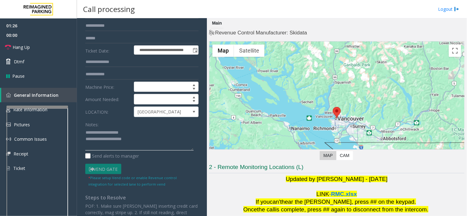
click at [144, 144] on textarea at bounding box center [139, 139] width 108 height 23
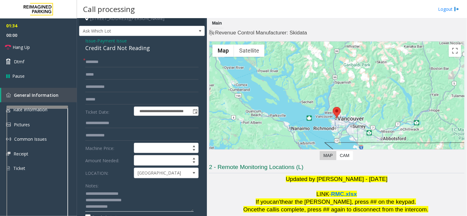
scroll to position [0, 0]
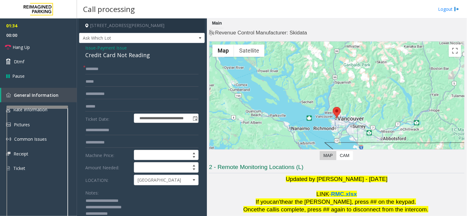
type textarea "**********"
click at [103, 72] on input "text" at bounding box center [141, 69] width 113 height 10
click at [93, 69] on input "text" at bounding box center [141, 69] width 113 height 10
click at [93, 108] on input "text" at bounding box center [141, 106] width 113 height 10
click at [88, 107] on input "*******" at bounding box center [141, 106] width 113 height 10
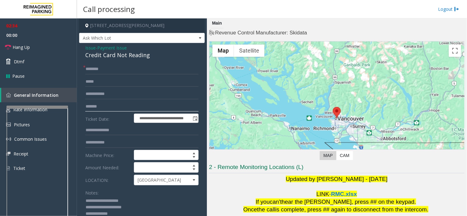
type input "*******"
click at [105, 68] on input "text" at bounding box center [141, 69] width 113 height 10
type input "*"
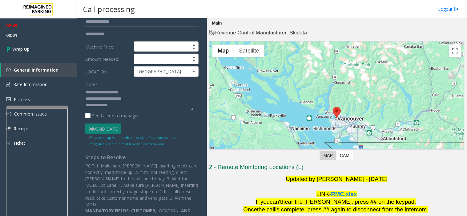
scroll to position [113, 0]
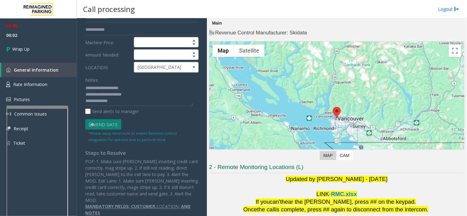
type input "**"
click at [130, 106] on div "Notes: Send alerts to manager" at bounding box center [141, 95] width 113 height 40
click at [120, 99] on textarea at bounding box center [139, 94] width 108 height 23
type textarea "**********"
click at [39, 47] on link "Wrap Up" at bounding box center [38, 49] width 77 height 18
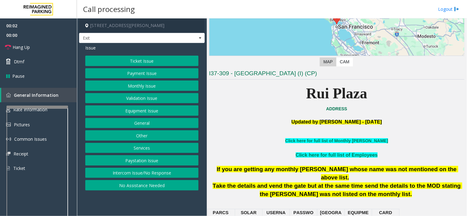
scroll to position [102, 0]
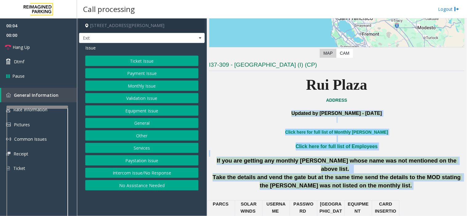
drag, startPoint x: 282, startPoint y: 112, endPoint x: 389, endPoint y: 179, distance: 126.6
click at [389, 180] on p "Take the details and vend the gate but at the same time send the details to the…" at bounding box center [336, 181] width 255 height 16
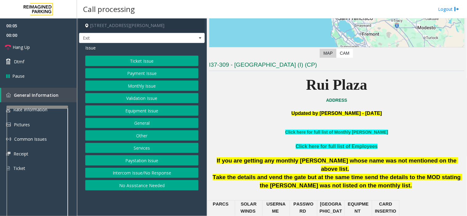
click at [382, 176] on p "Take the details and vend the gate but at the same time send the details to the…" at bounding box center [336, 181] width 255 height 16
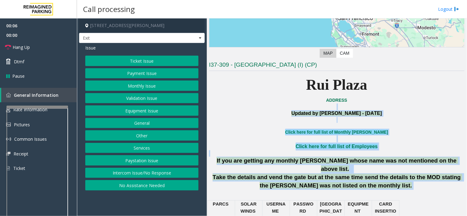
drag, startPoint x: 378, startPoint y: 181, endPoint x: 287, endPoint y: 104, distance: 119.0
click at [285, 106] on p at bounding box center [336, 107] width 255 height 7
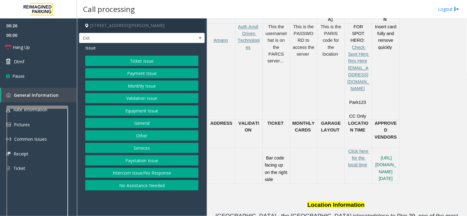
scroll to position [308, 0]
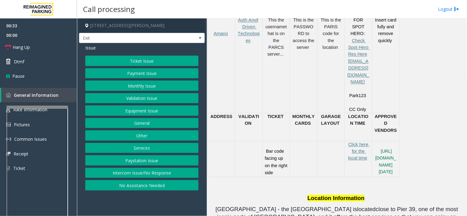
click at [149, 62] on button "Ticket Issue" at bounding box center [141, 61] width 113 height 10
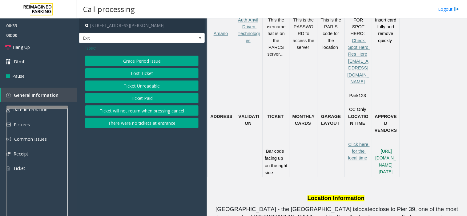
click at [144, 87] on button "Ticket Unreadable" at bounding box center [141, 86] width 113 height 10
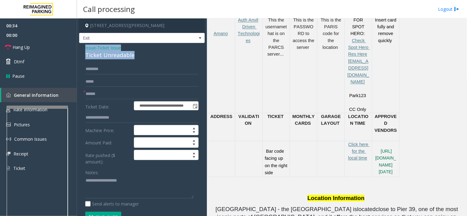
drag, startPoint x: 135, startPoint y: 54, endPoint x: 82, endPoint y: 50, distance: 53.9
click at [82, 50] on div "**********" at bounding box center [141, 208] width 125 height 330
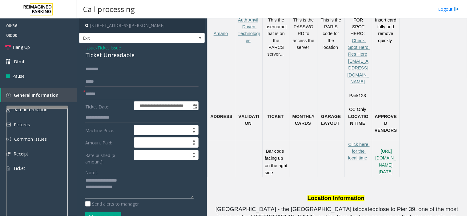
click at [132, 189] on textarea at bounding box center [139, 187] width 108 height 23
type textarea "**********"
click at [106, 91] on input "text" at bounding box center [141, 94] width 113 height 10
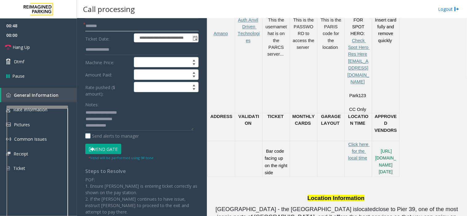
scroll to position [68, 0]
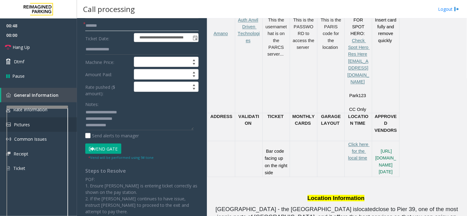
type input "*******"
click at [108, 145] on button "Vend Gate" at bounding box center [103, 149] width 36 height 10
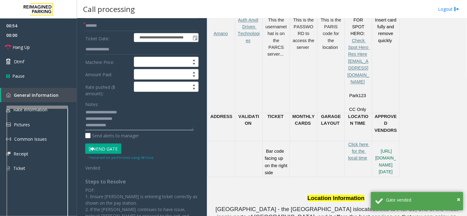
click at [119, 127] on textarea at bounding box center [139, 119] width 108 height 23
paste textarea "**********"
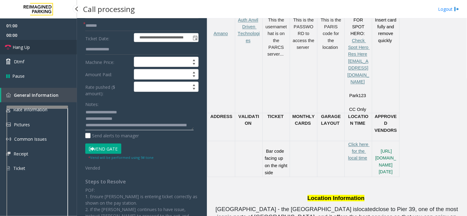
type textarea "**********"
click at [43, 49] on link "Hang Up" at bounding box center [38, 47] width 77 height 14
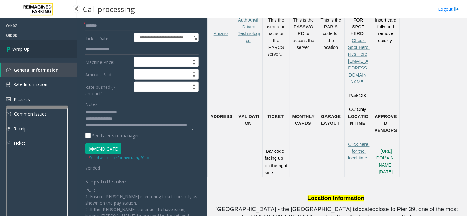
click at [43, 49] on link "Wrap Up" at bounding box center [38, 49] width 77 height 18
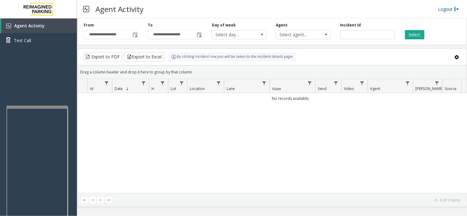
click at [445, 9] on link "Logout" at bounding box center [448, 9] width 21 height 6
